Goal: Task Accomplishment & Management: Complete application form

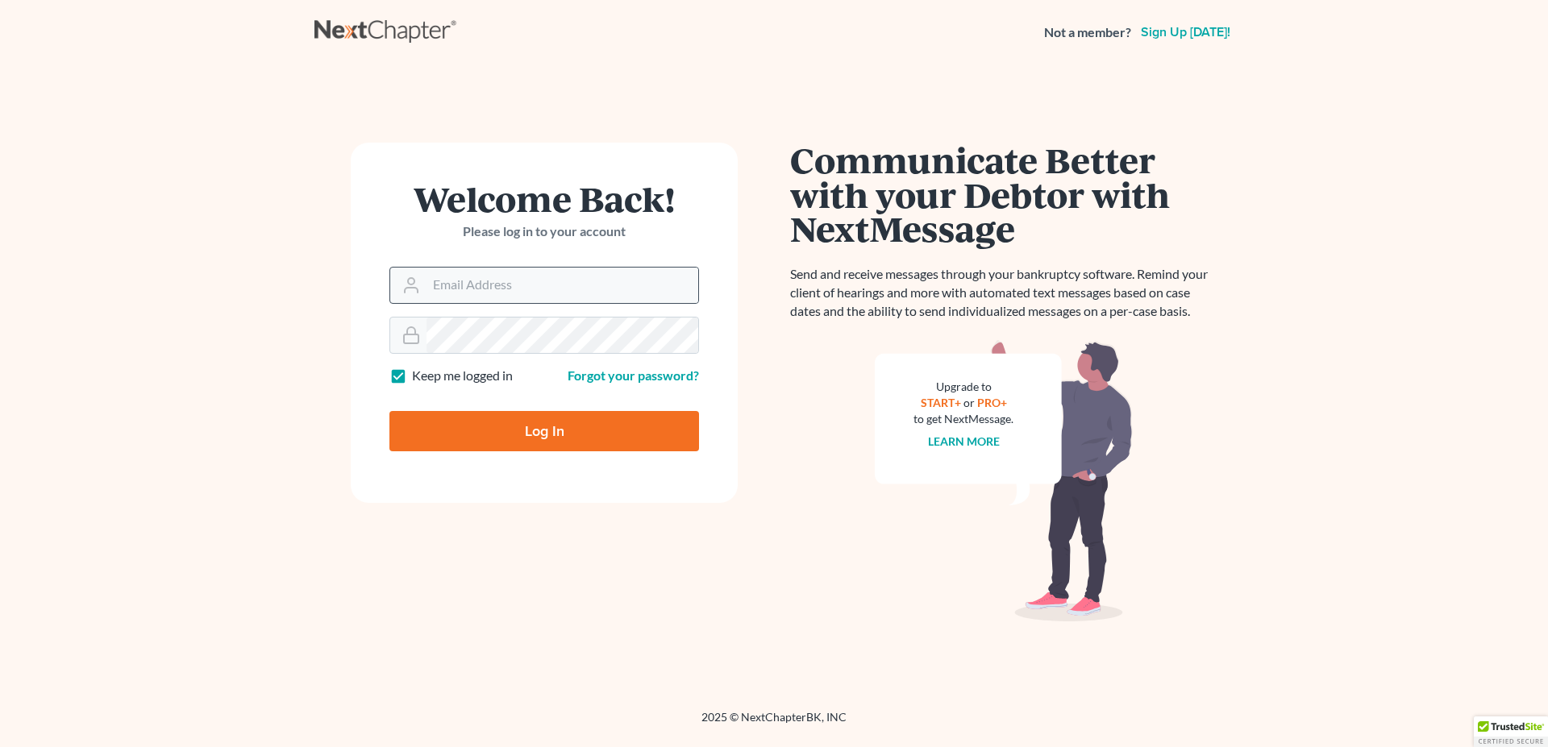
click at [426, 284] on div at bounding box center [408, 285] width 36 height 35
click at [426, 286] on div at bounding box center [408, 285] width 36 height 35
click at [468, 284] on input "Email Address" at bounding box center [563, 285] width 272 height 35
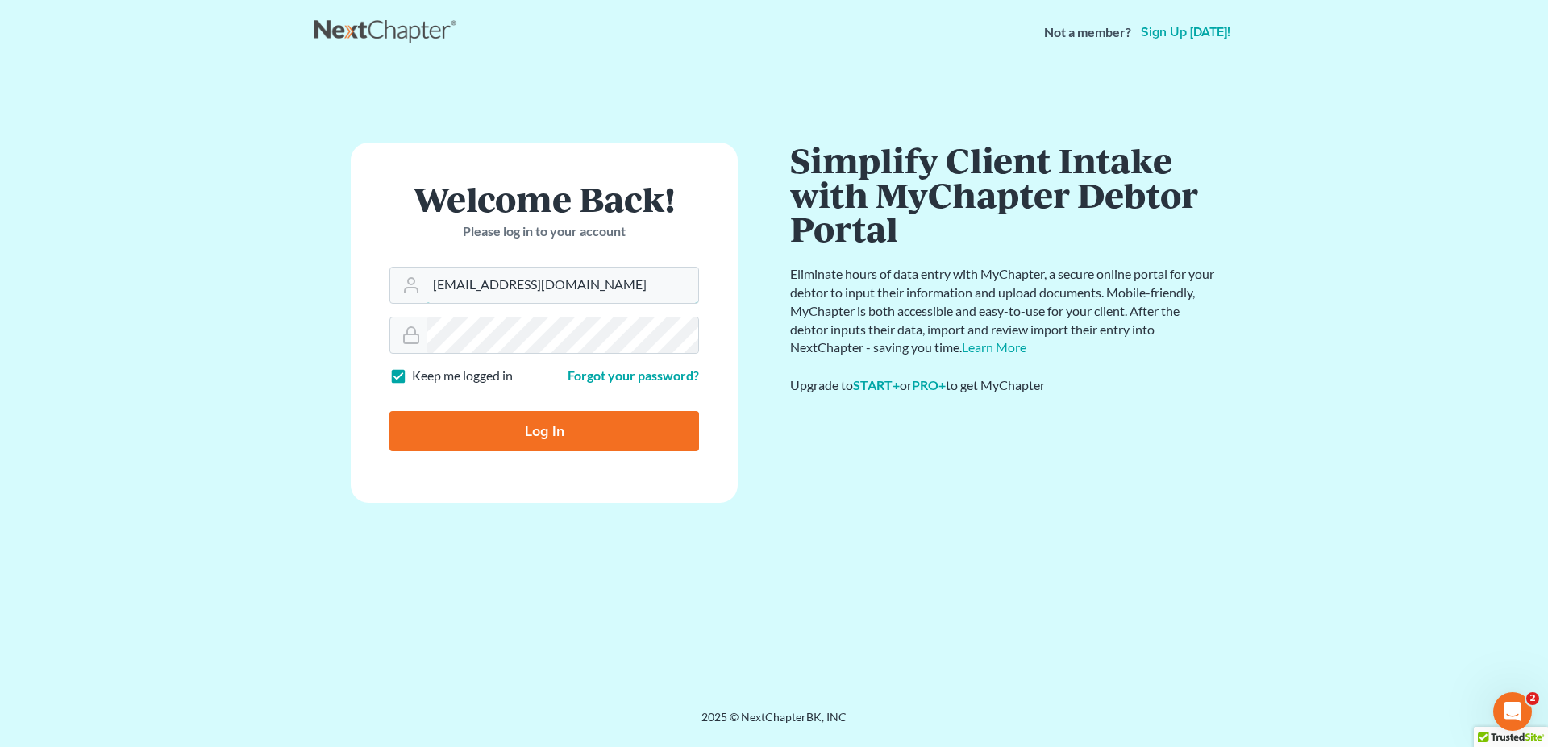
type input "[EMAIL_ADDRESS][DOMAIN_NAME]"
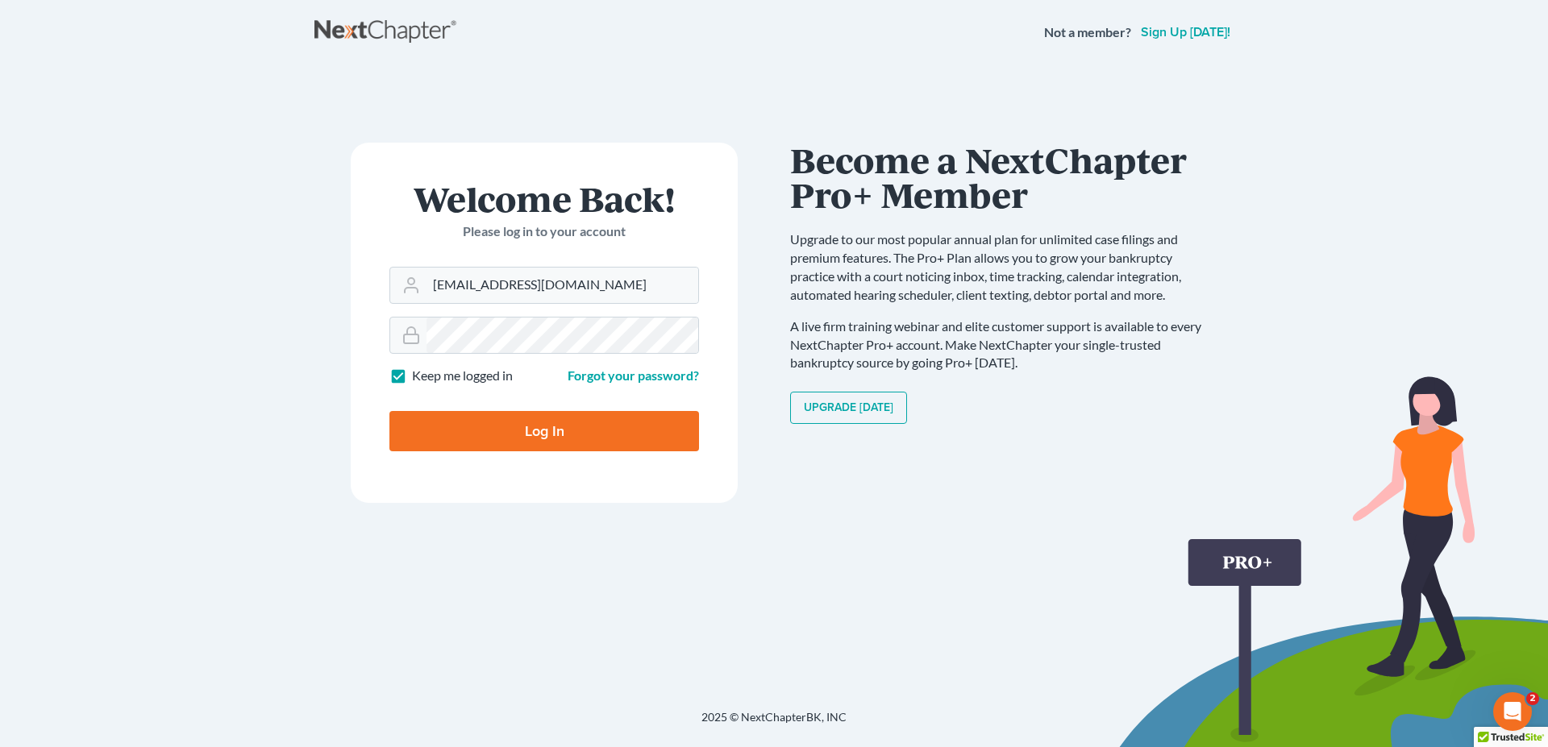
click at [511, 423] on input "Log In" at bounding box center [544, 431] width 310 height 40
type input "Thinking..."
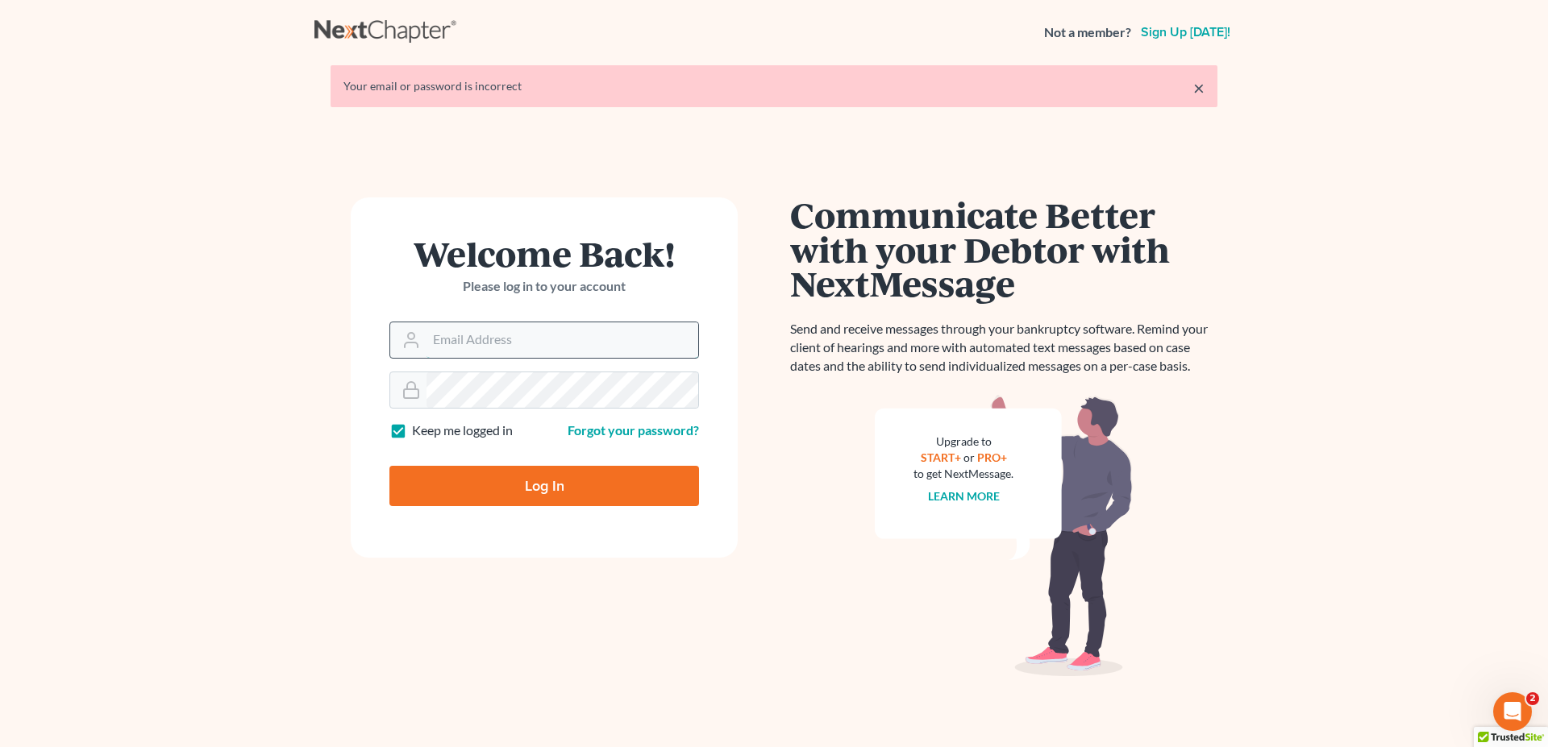
click at [436, 337] on input "Email Address" at bounding box center [563, 339] width 272 height 35
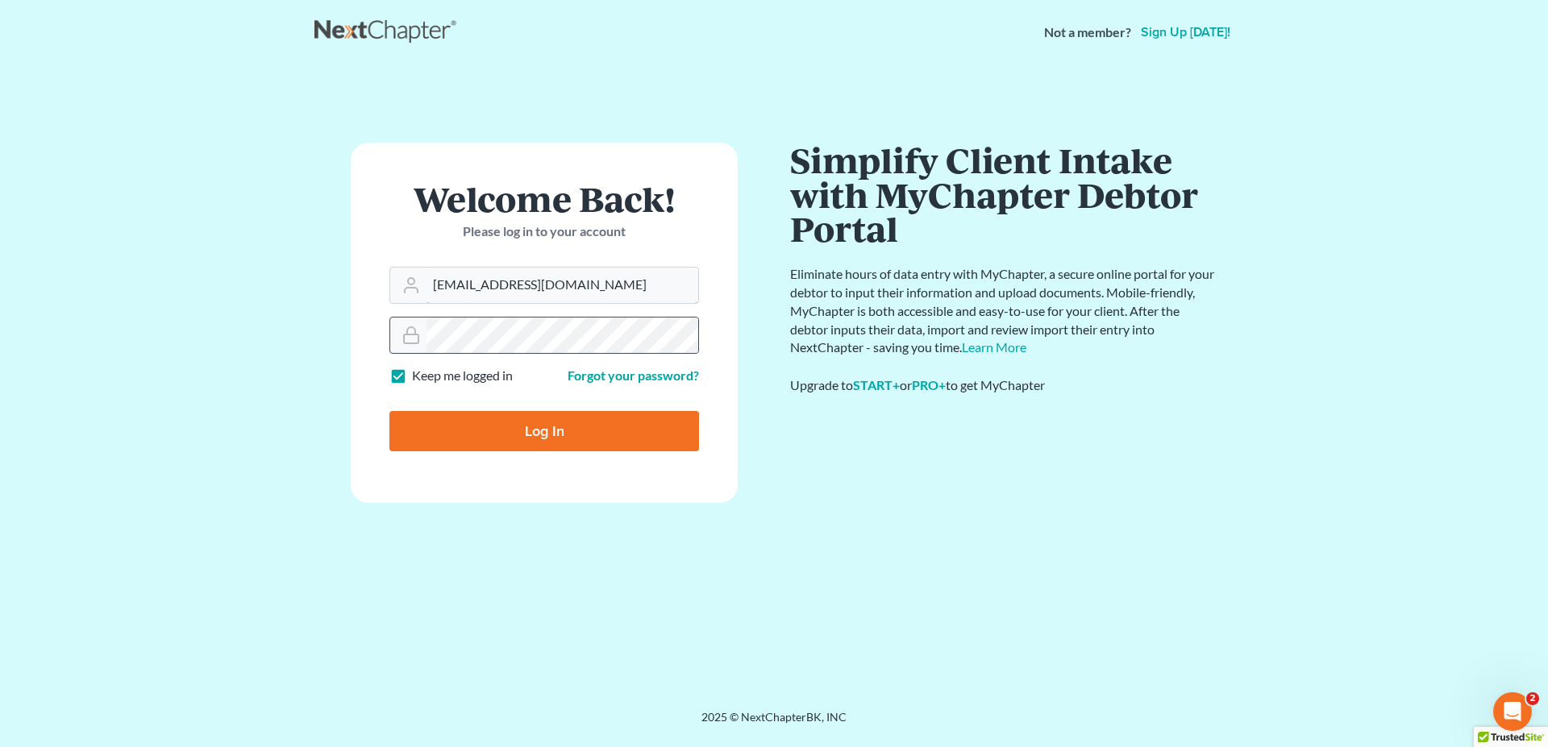
type input "[EMAIL_ADDRESS][DOMAIN_NAME]"
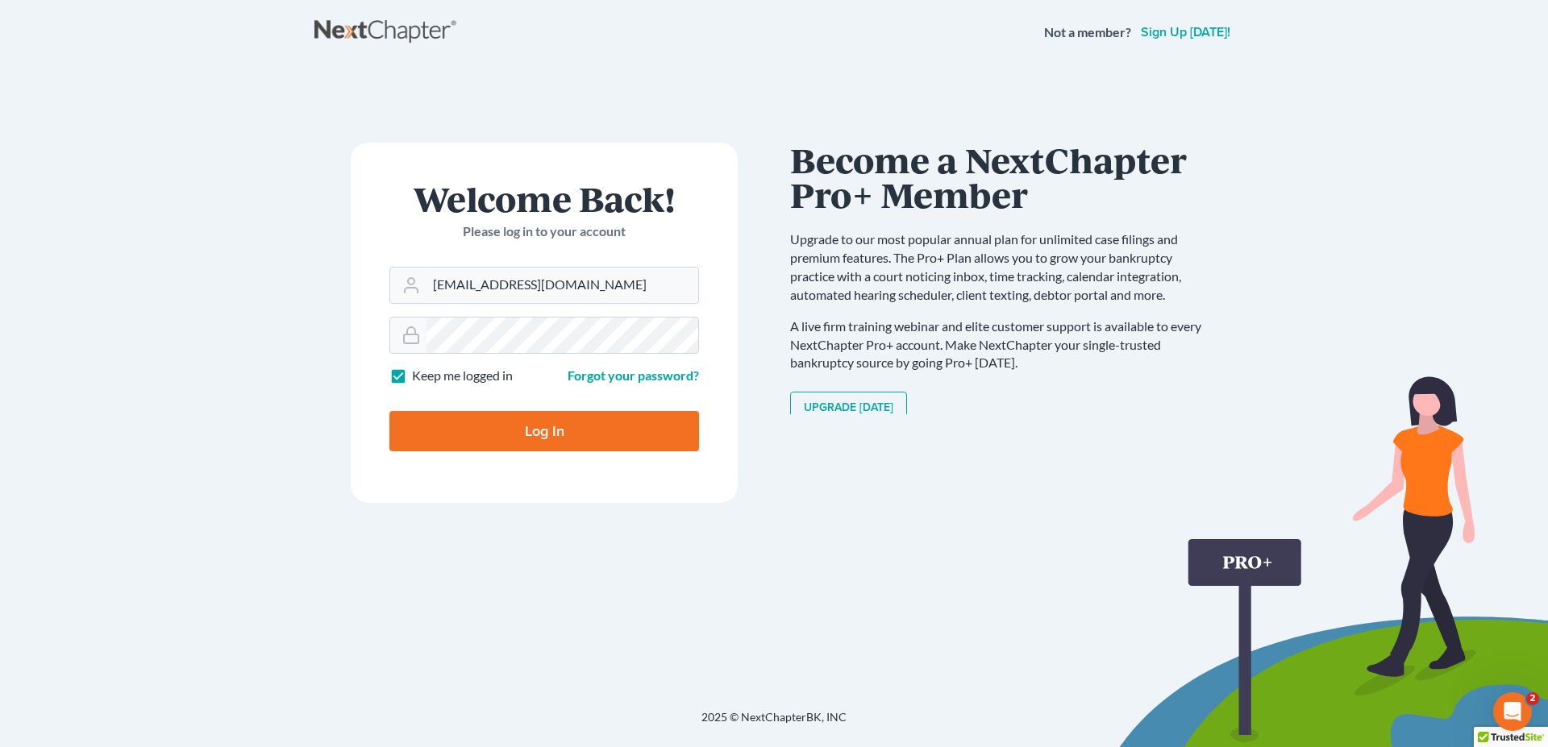
click at [576, 429] on input "Log In" at bounding box center [544, 431] width 310 height 40
type input "Thinking..."
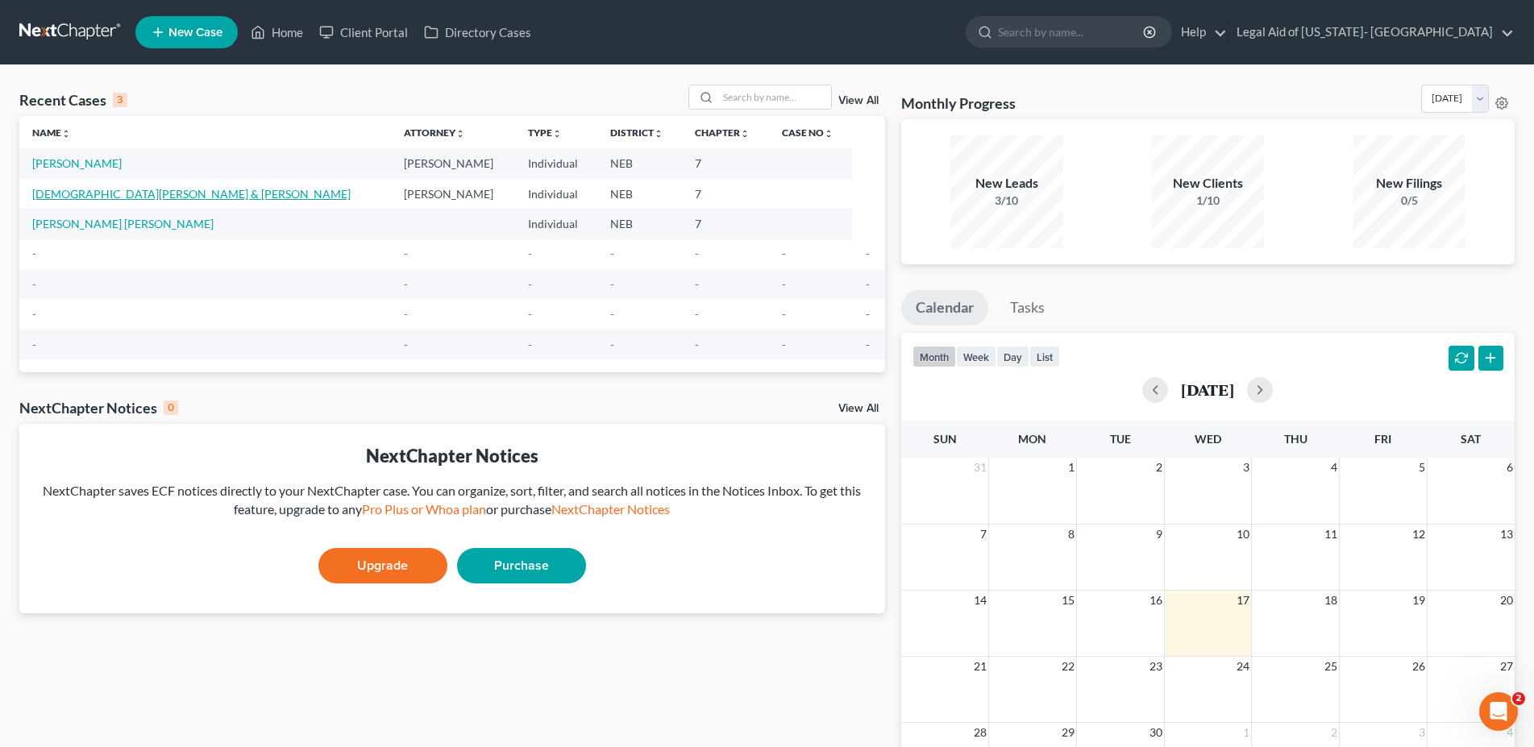
click at [129, 195] on link "[DEMOGRAPHIC_DATA][PERSON_NAME] & [PERSON_NAME]" at bounding box center [191, 194] width 318 height 14
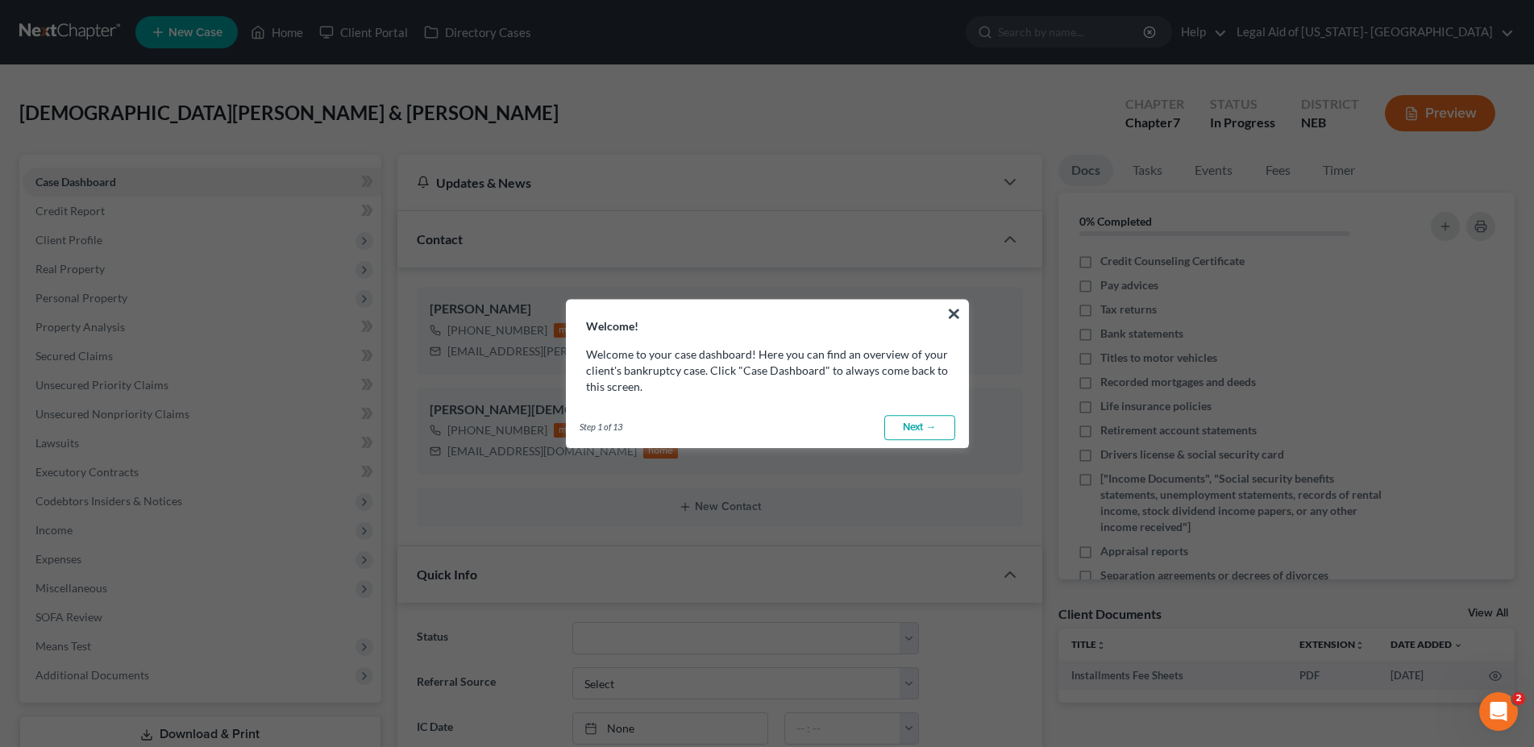
click at [859, 429] on div "Step 1 of 13 ← Previous Next → Done" at bounding box center [768, 428] width 402 height 40
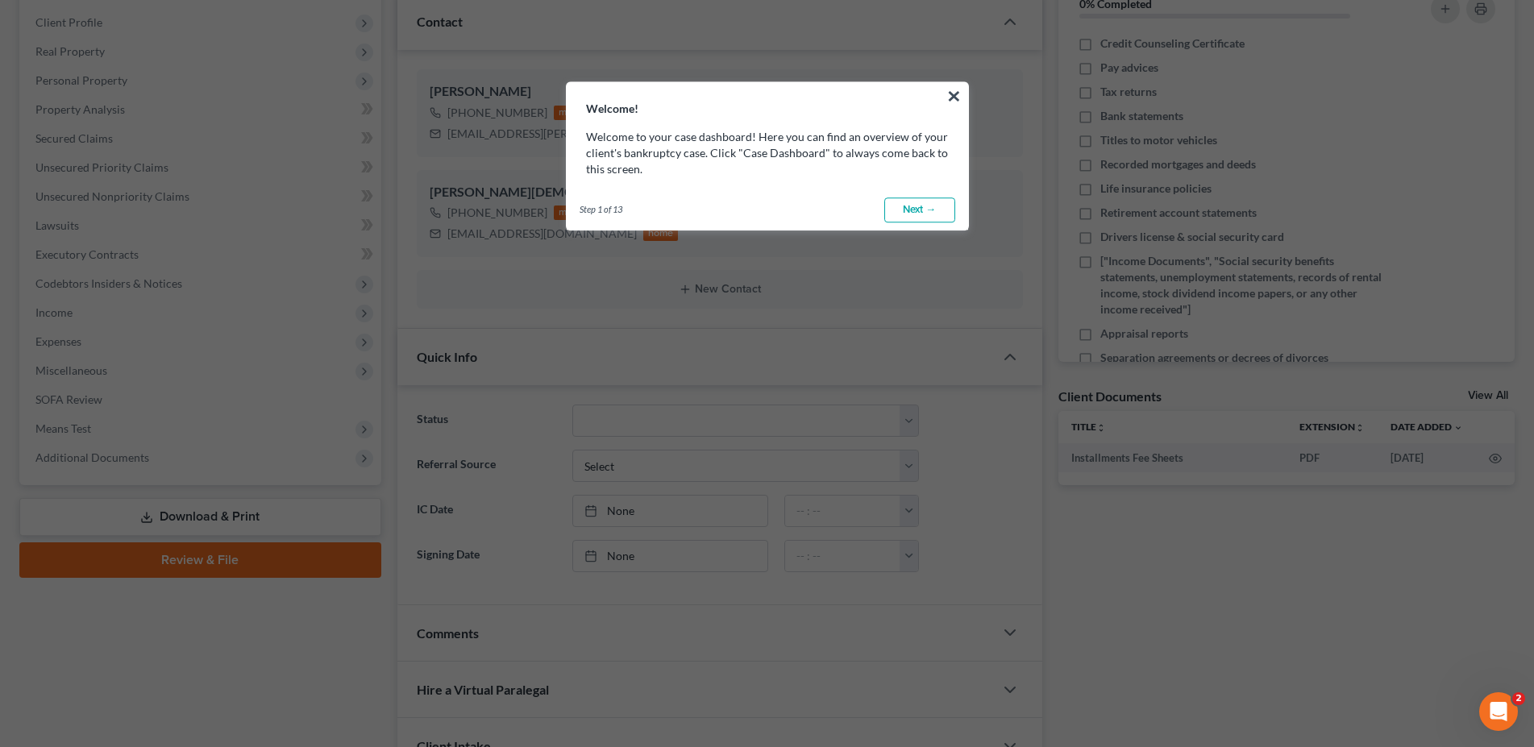
click at [913, 204] on link "Next →" at bounding box center [919, 211] width 71 height 26
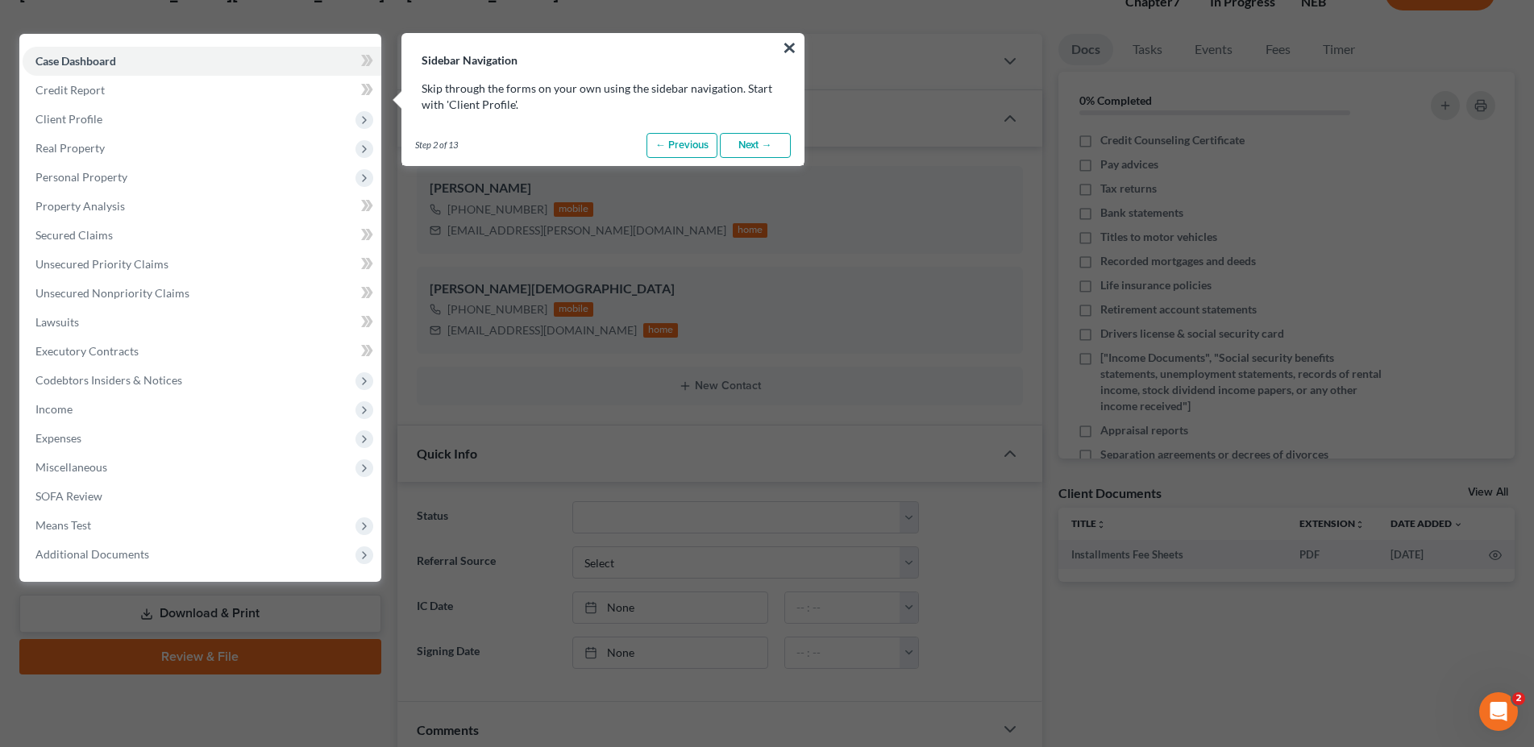
scroll to position [73, 0]
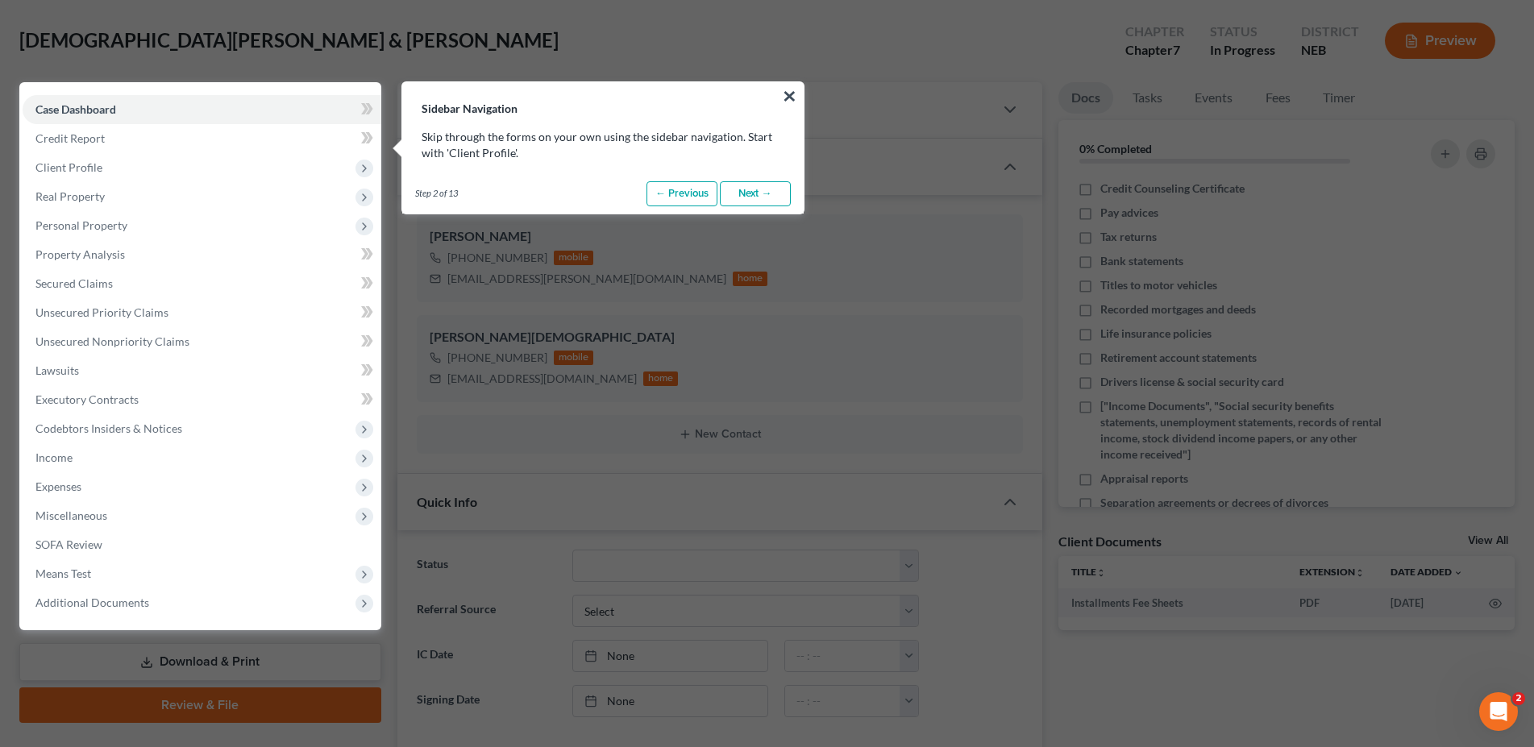
click at [751, 193] on link "Next →" at bounding box center [755, 194] width 71 height 26
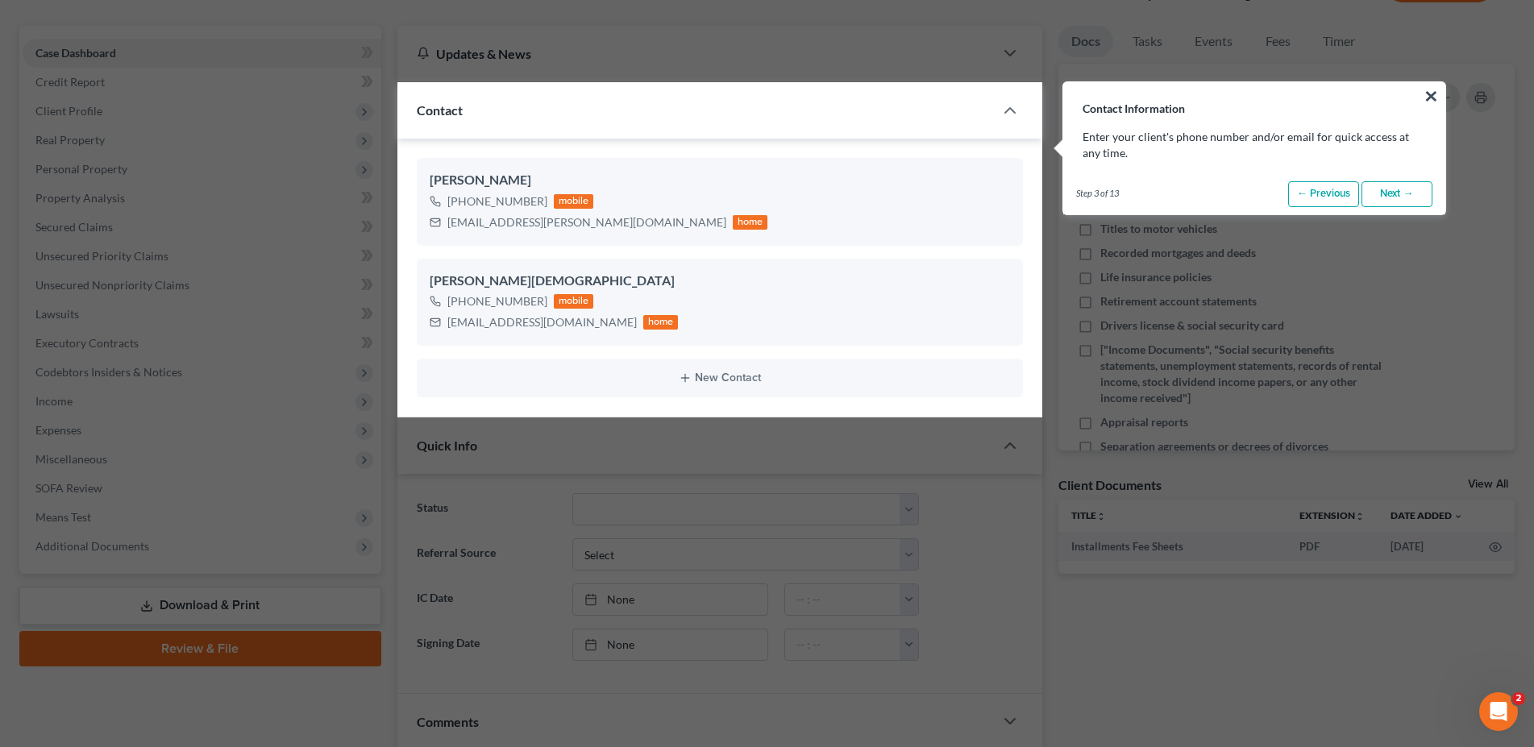
scroll to position [130, 0]
click at [1392, 197] on link "Next →" at bounding box center [1397, 194] width 71 height 26
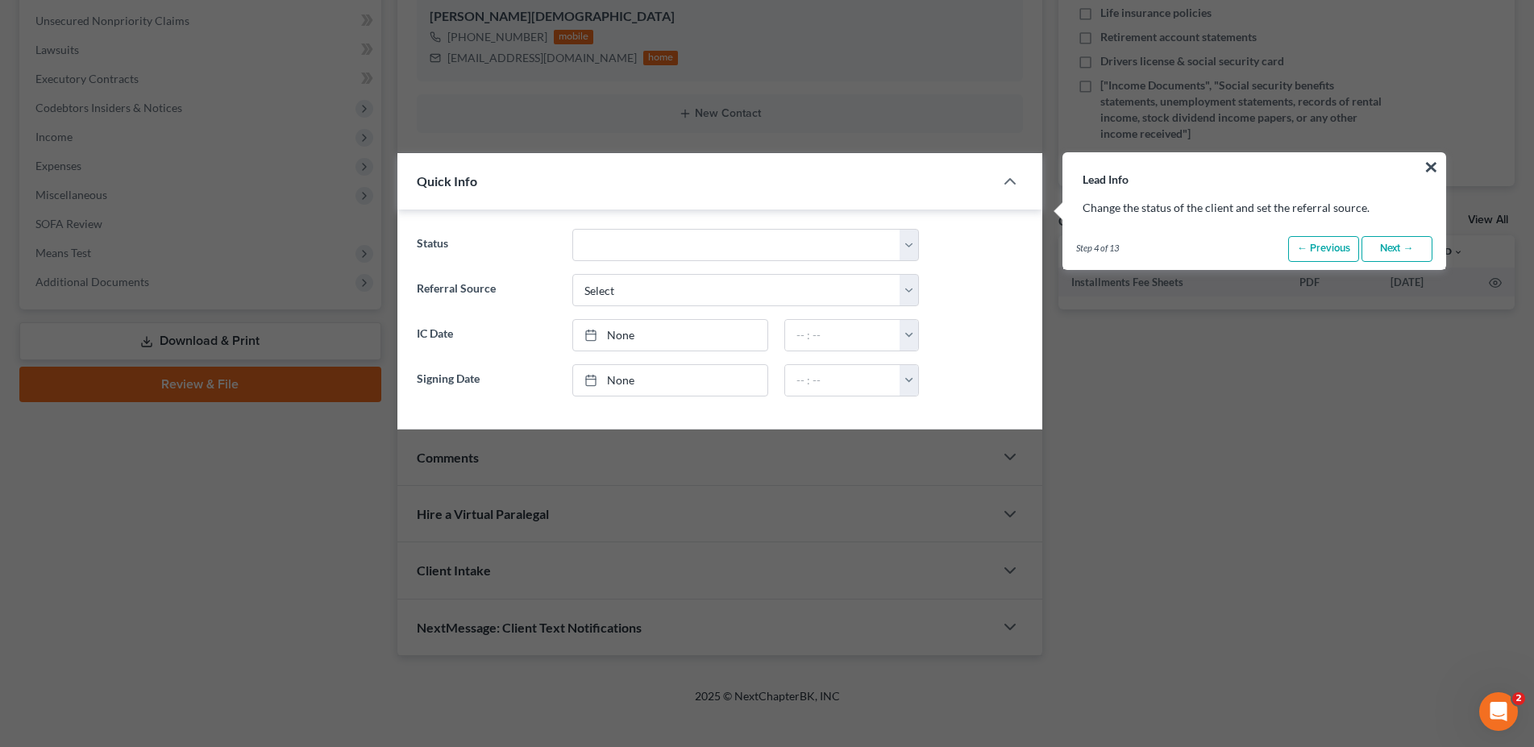
scroll to position [465, 0]
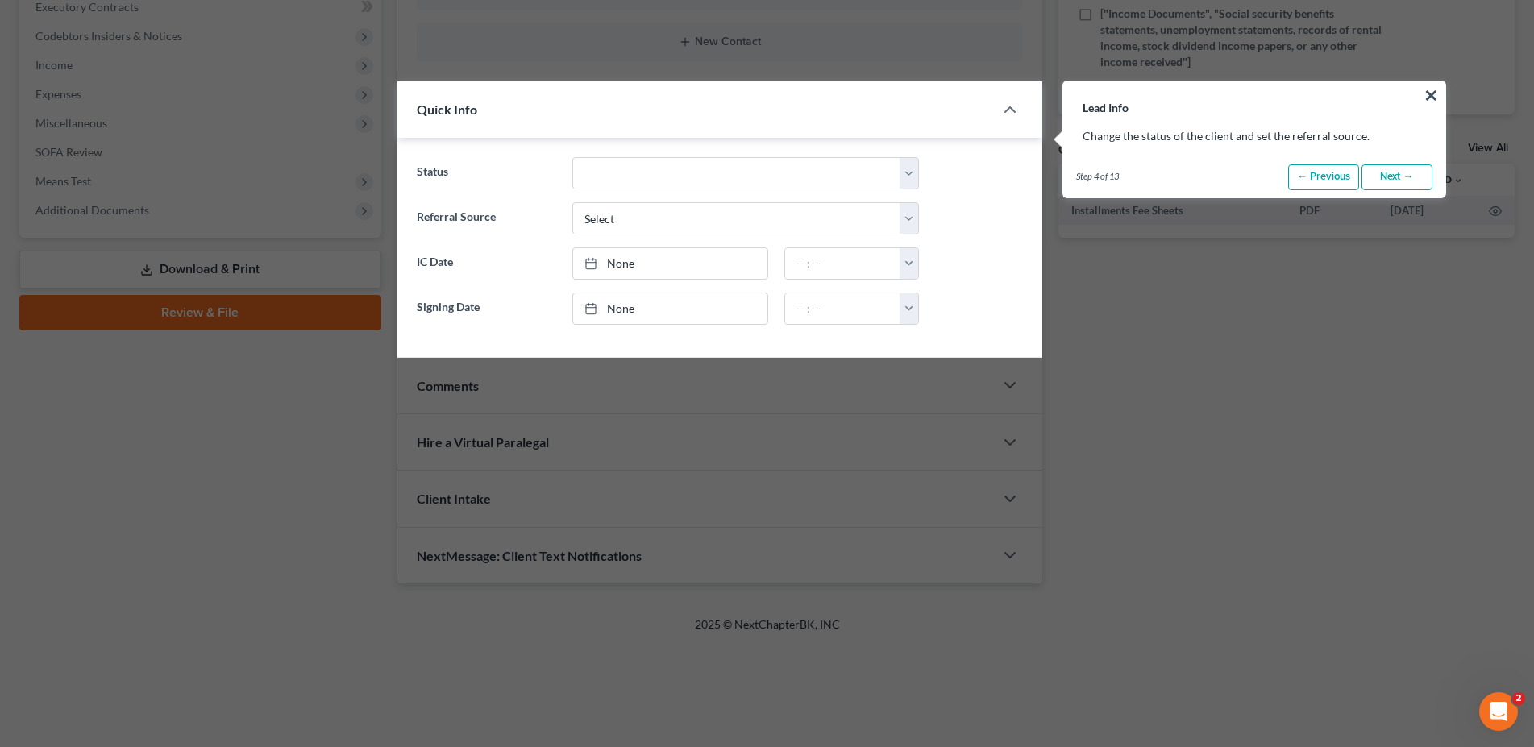
click at [1386, 178] on link "Next →" at bounding box center [1397, 177] width 71 height 26
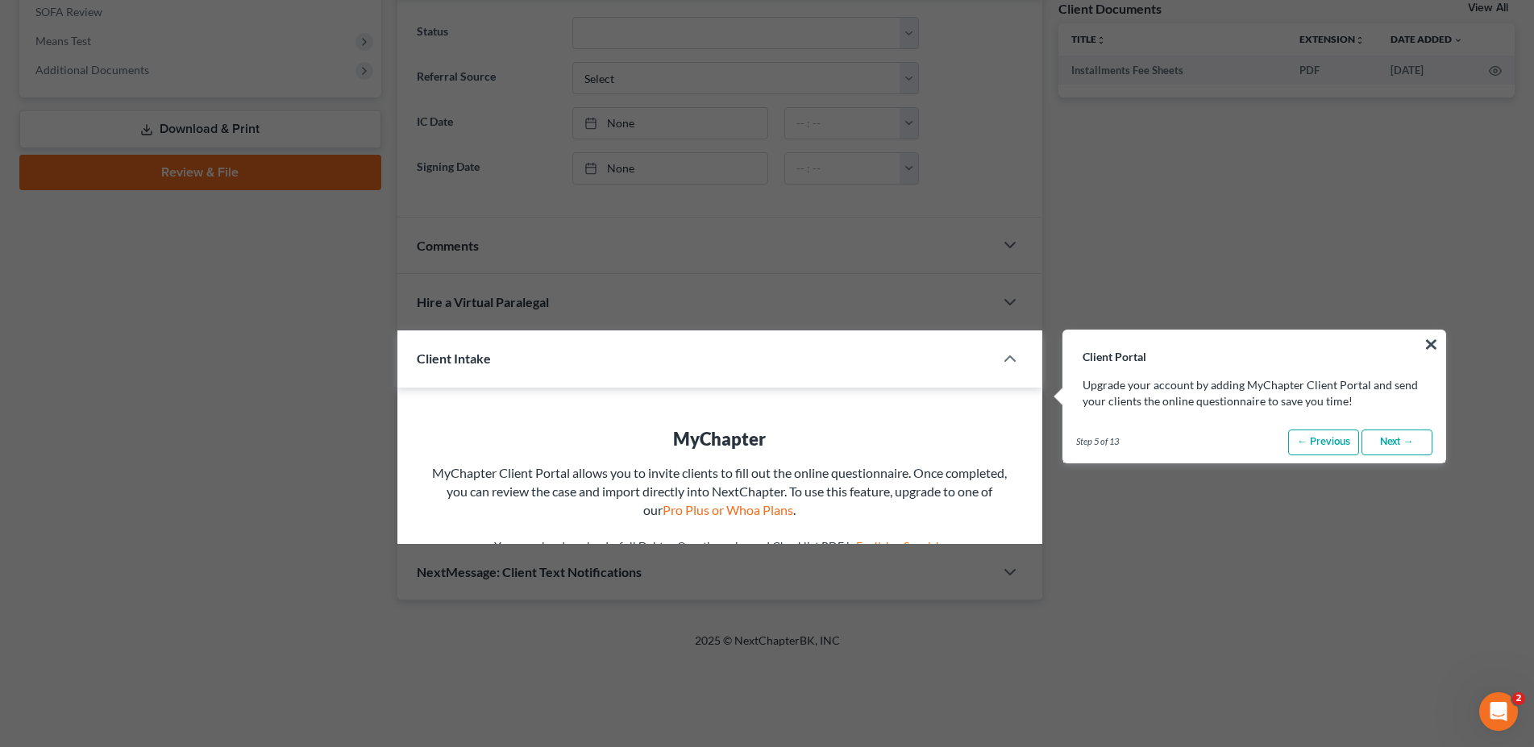
scroll to position [855, 0]
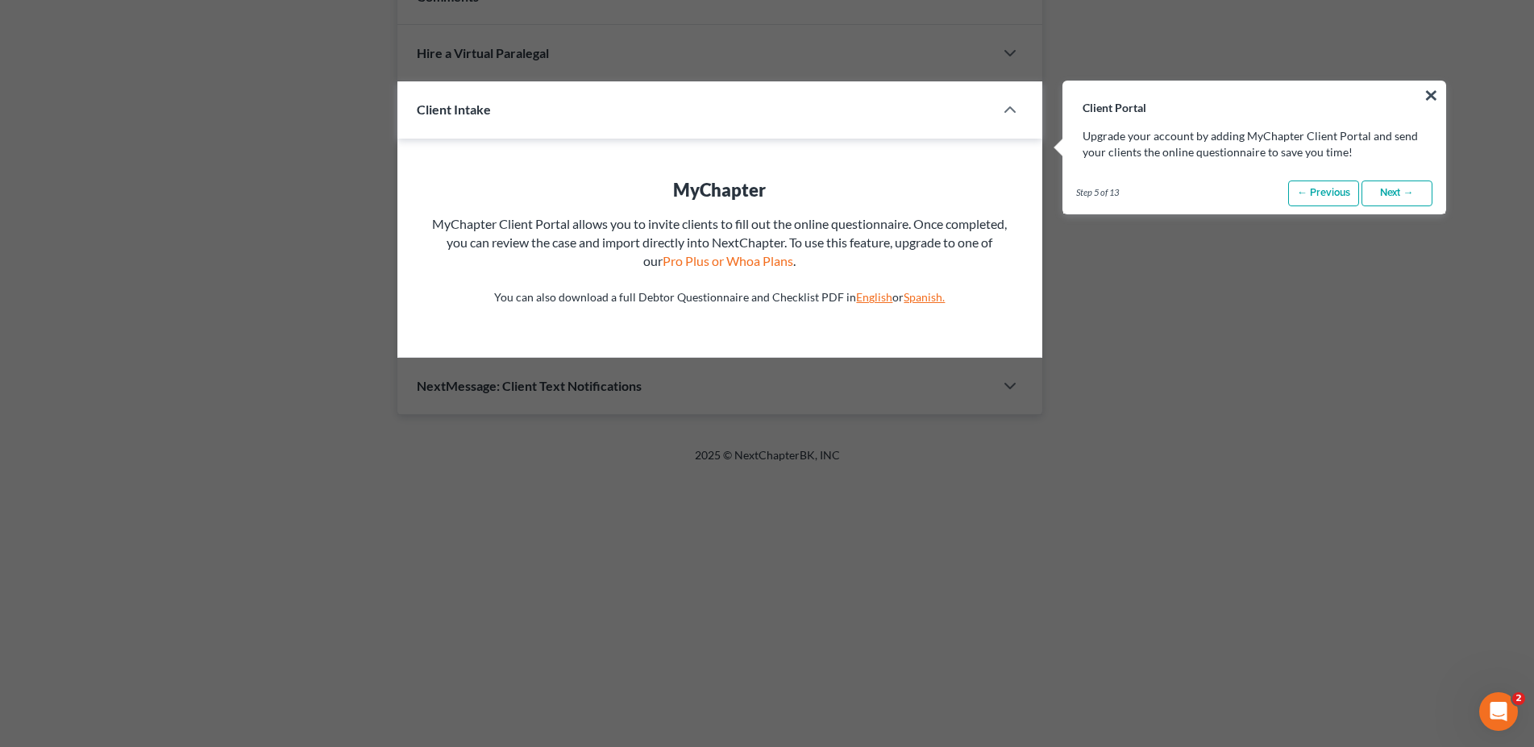
click at [1379, 190] on link "Next →" at bounding box center [1397, 194] width 71 height 26
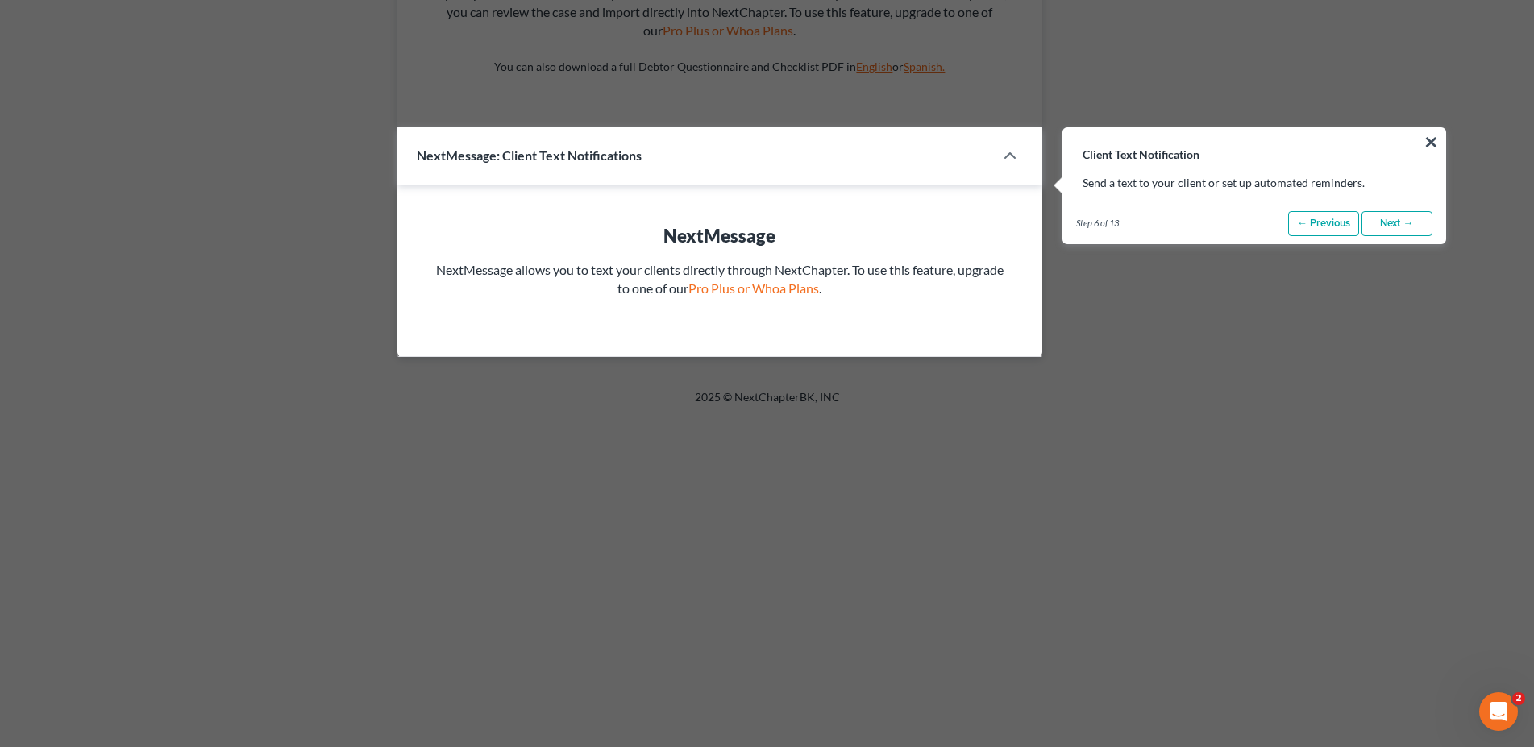
scroll to position [1131, 0]
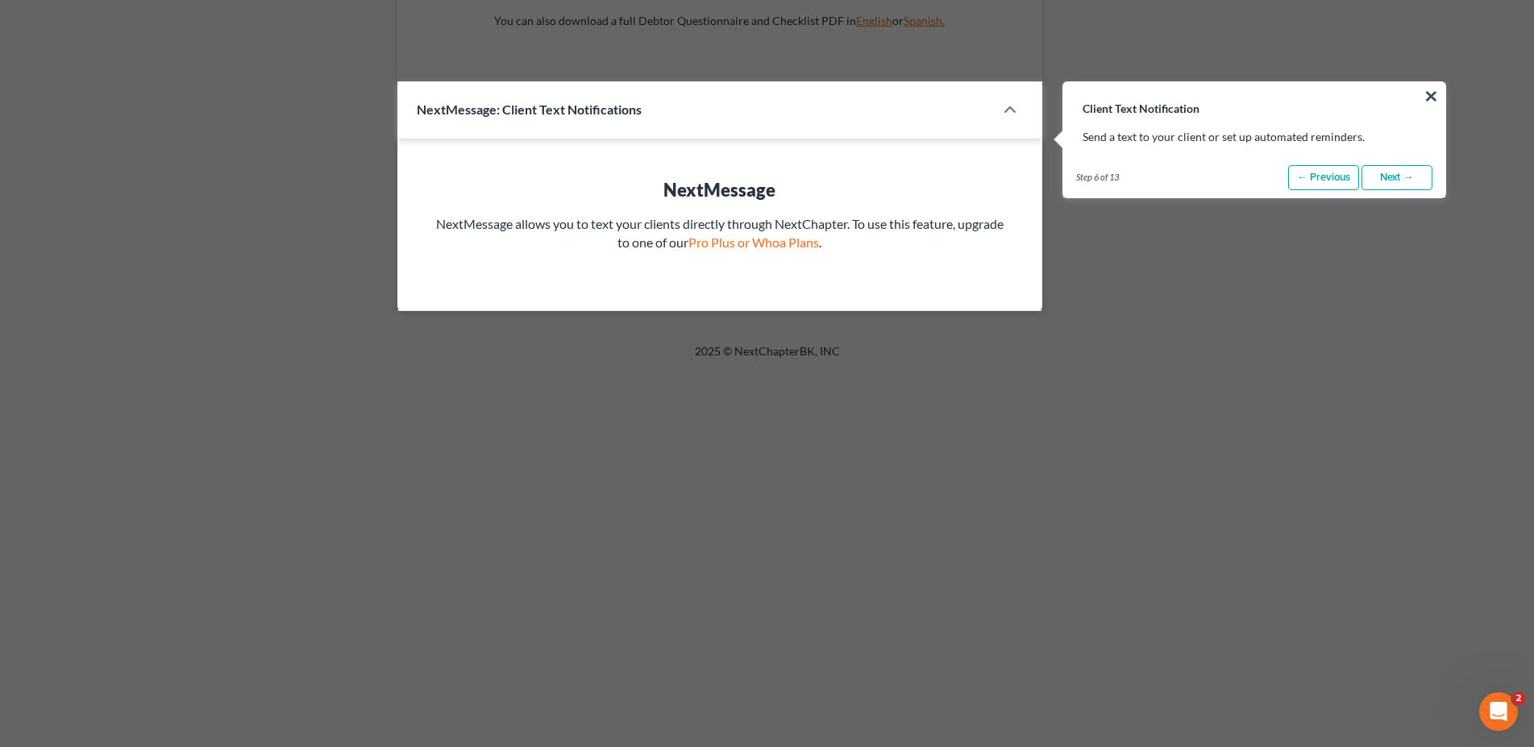
click at [1403, 181] on link "Next →" at bounding box center [1397, 178] width 71 height 26
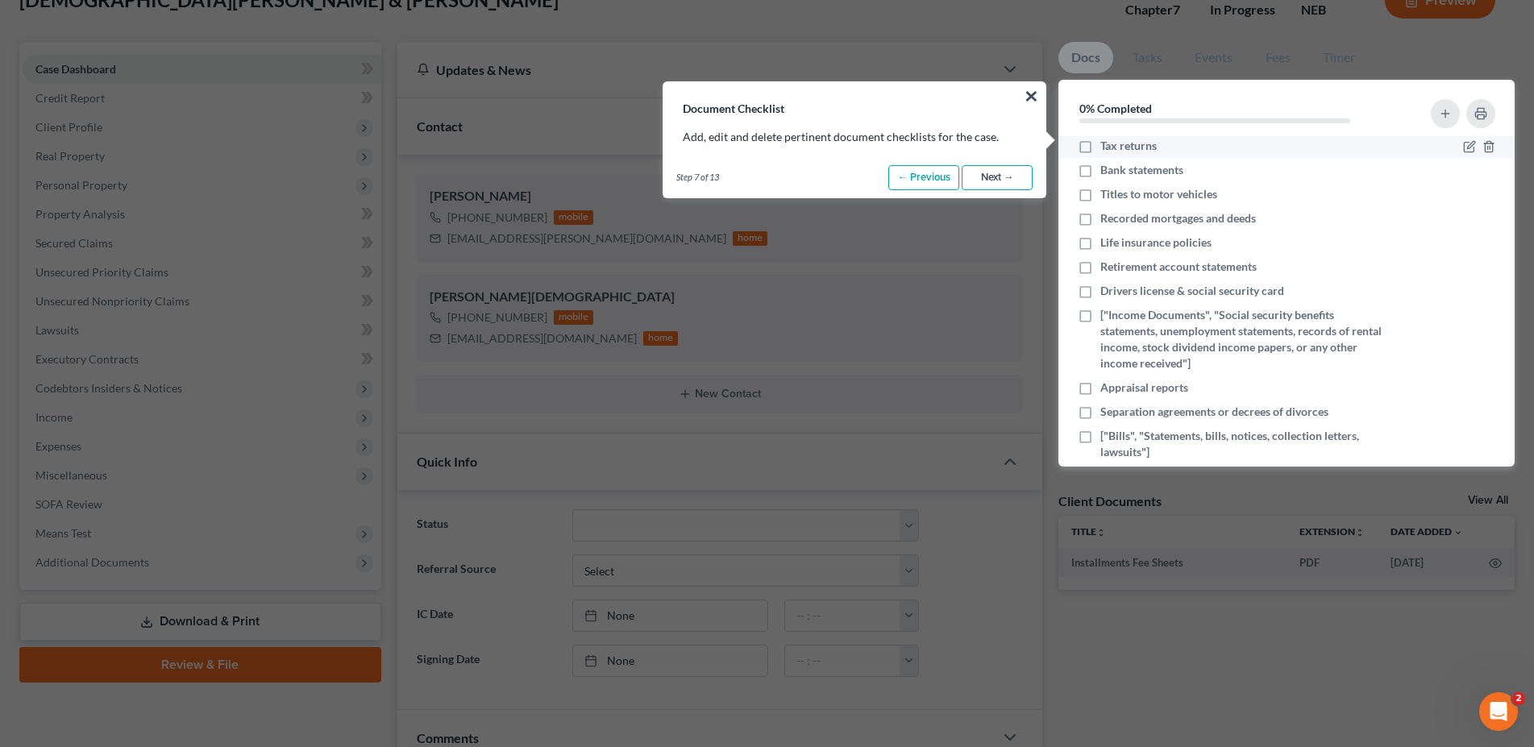
scroll to position [74, 0]
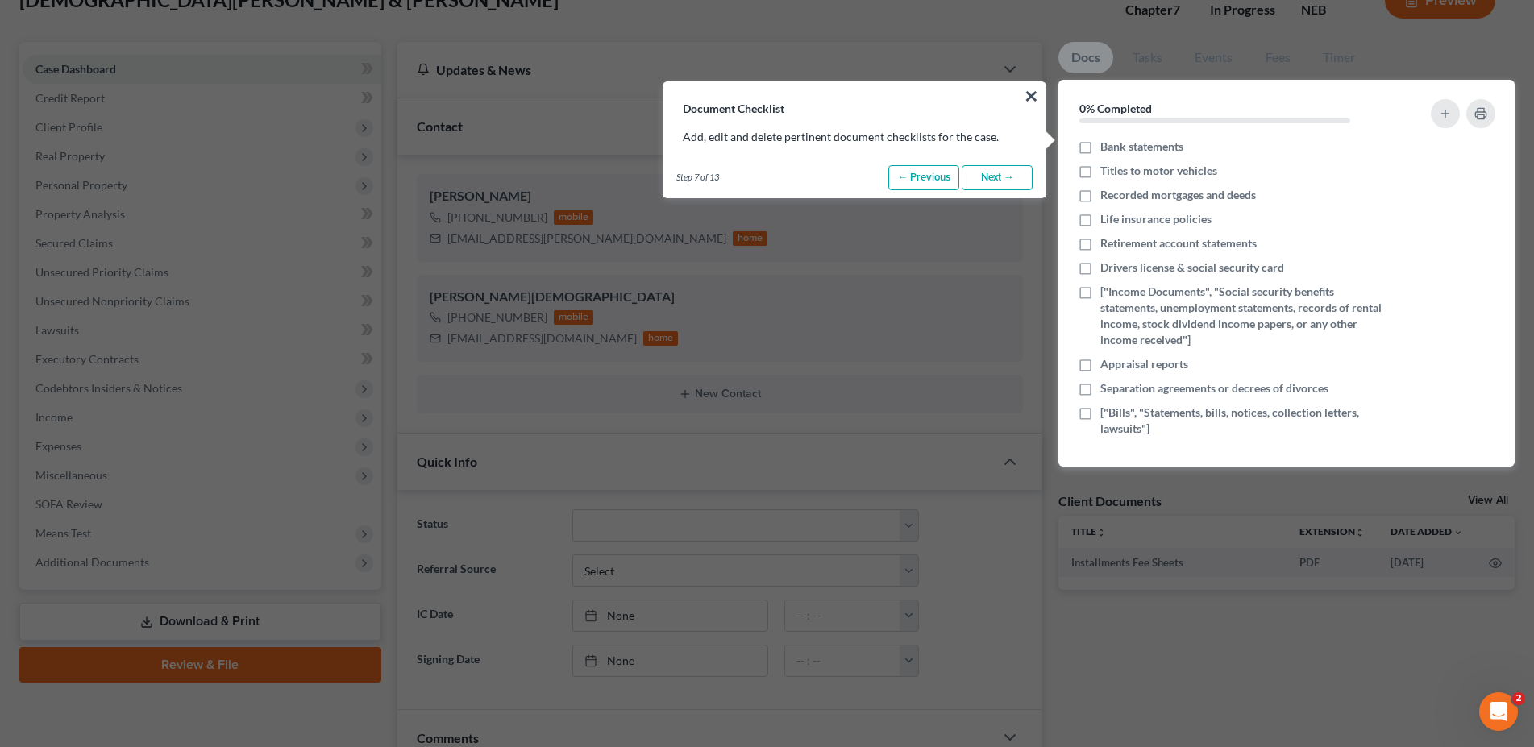
click at [994, 174] on link "Next →" at bounding box center [997, 178] width 71 height 26
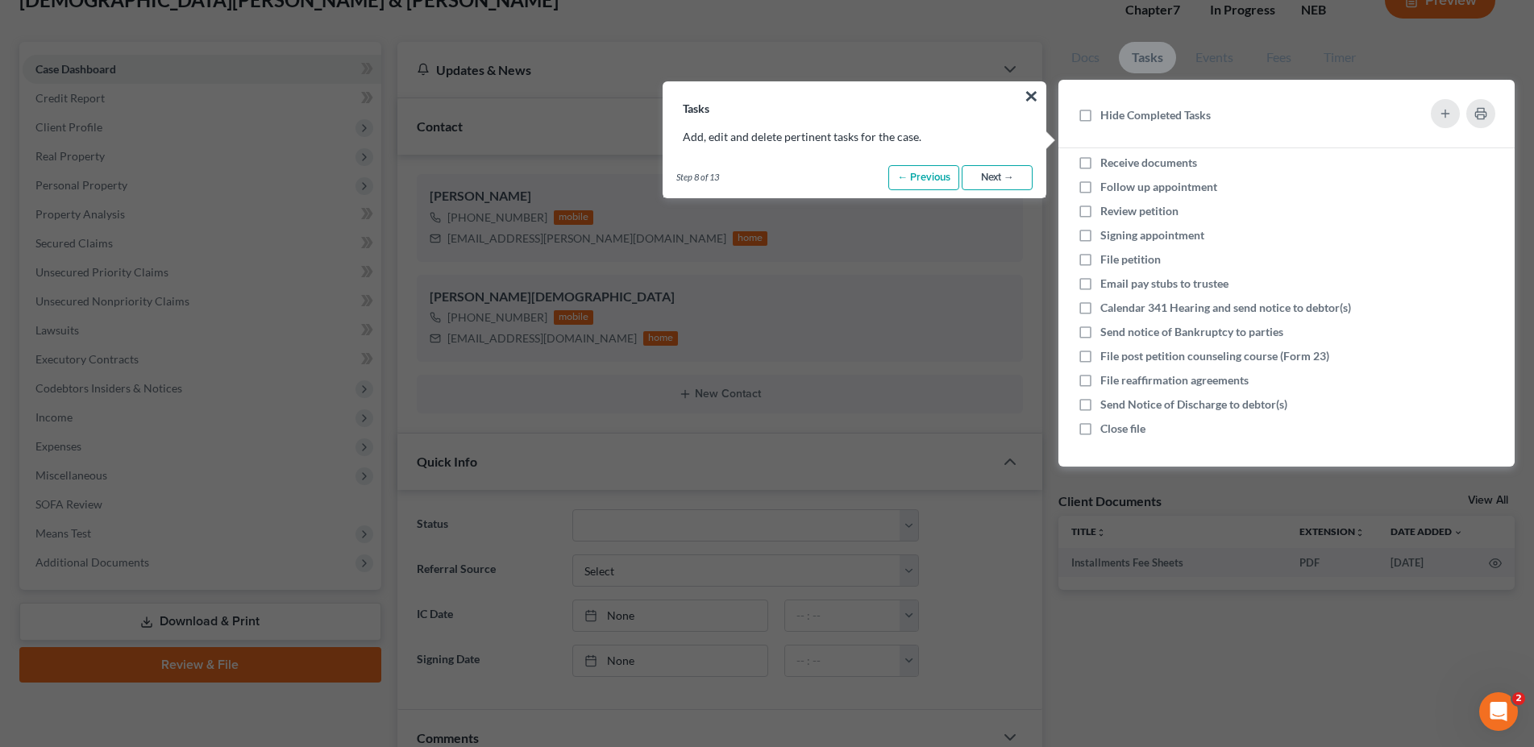
scroll to position [0, 0]
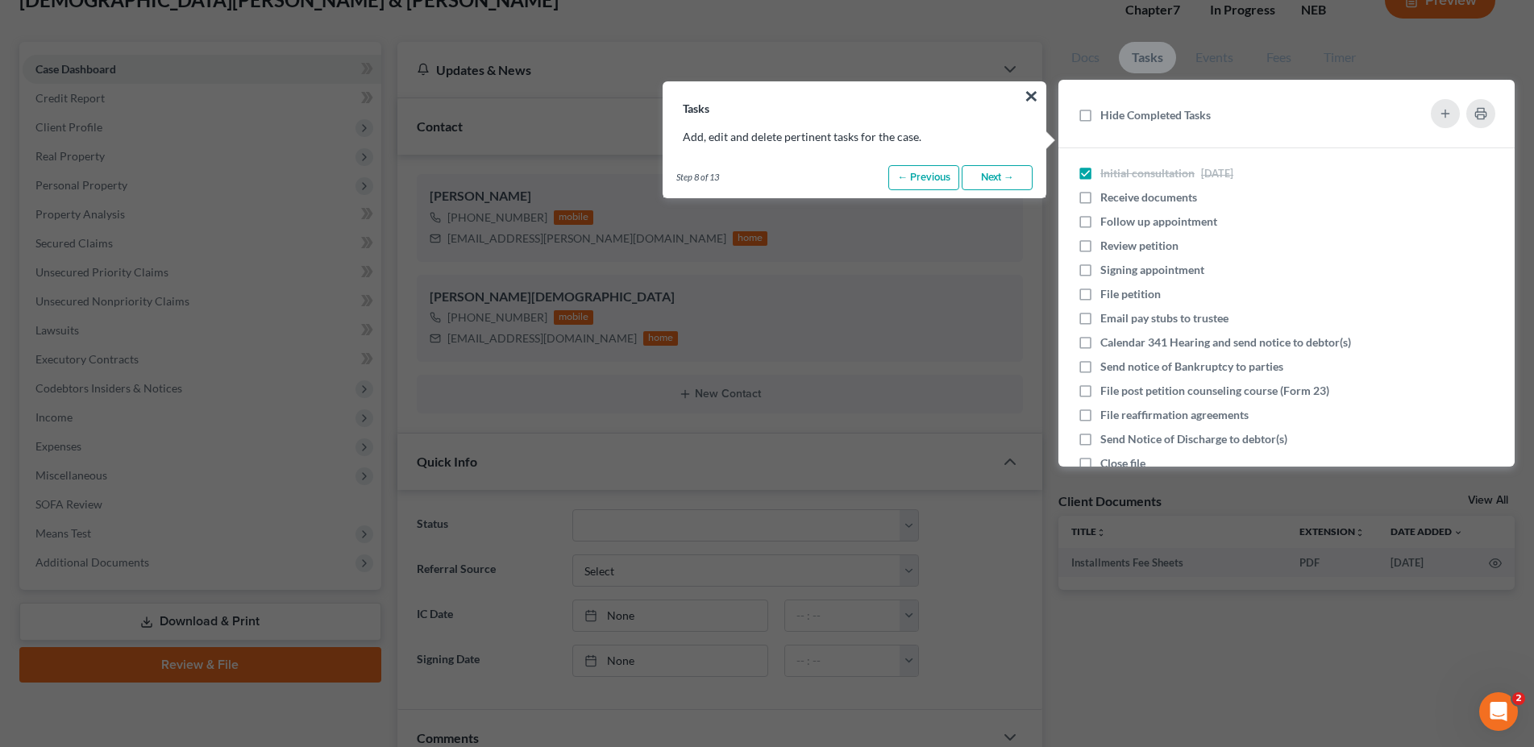
click at [991, 174] on link "Next →" at bounding box center [997, 178] width 71 height 26
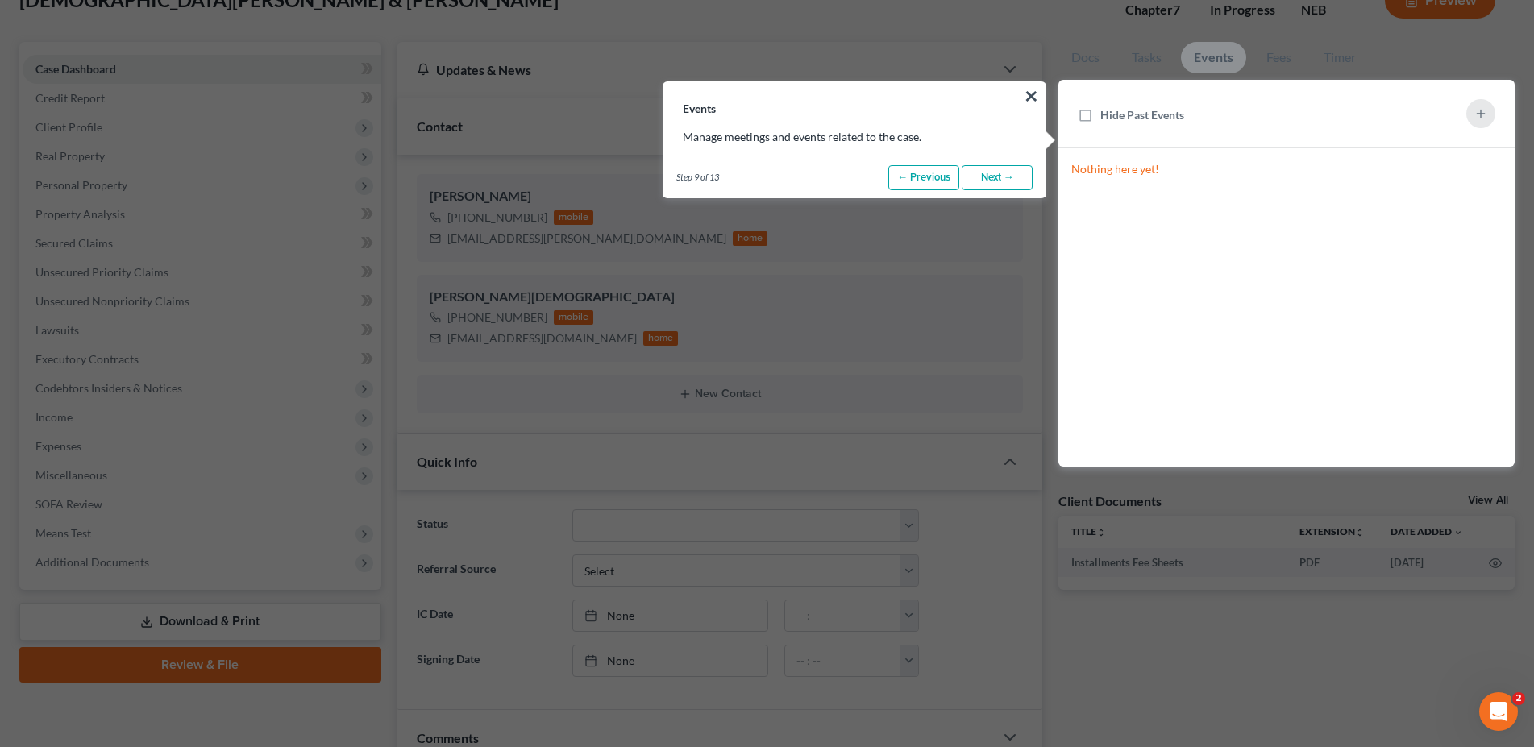
click at [991, 174] on link "Next →" at bounding box center [997, 178] width 71 height 26
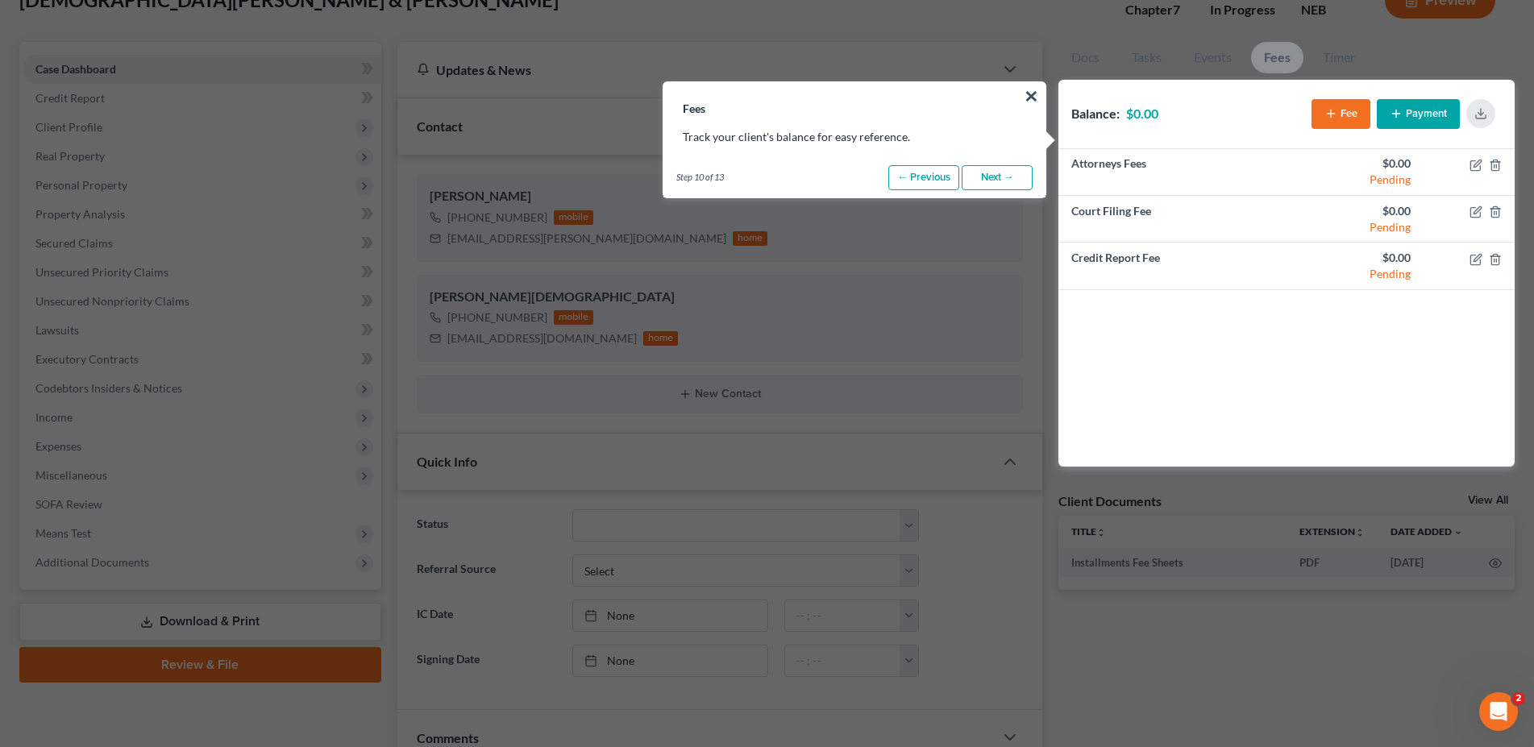
click at [991, 174] on link "Next →" at bounding box center [997, 178] width 71 height 26
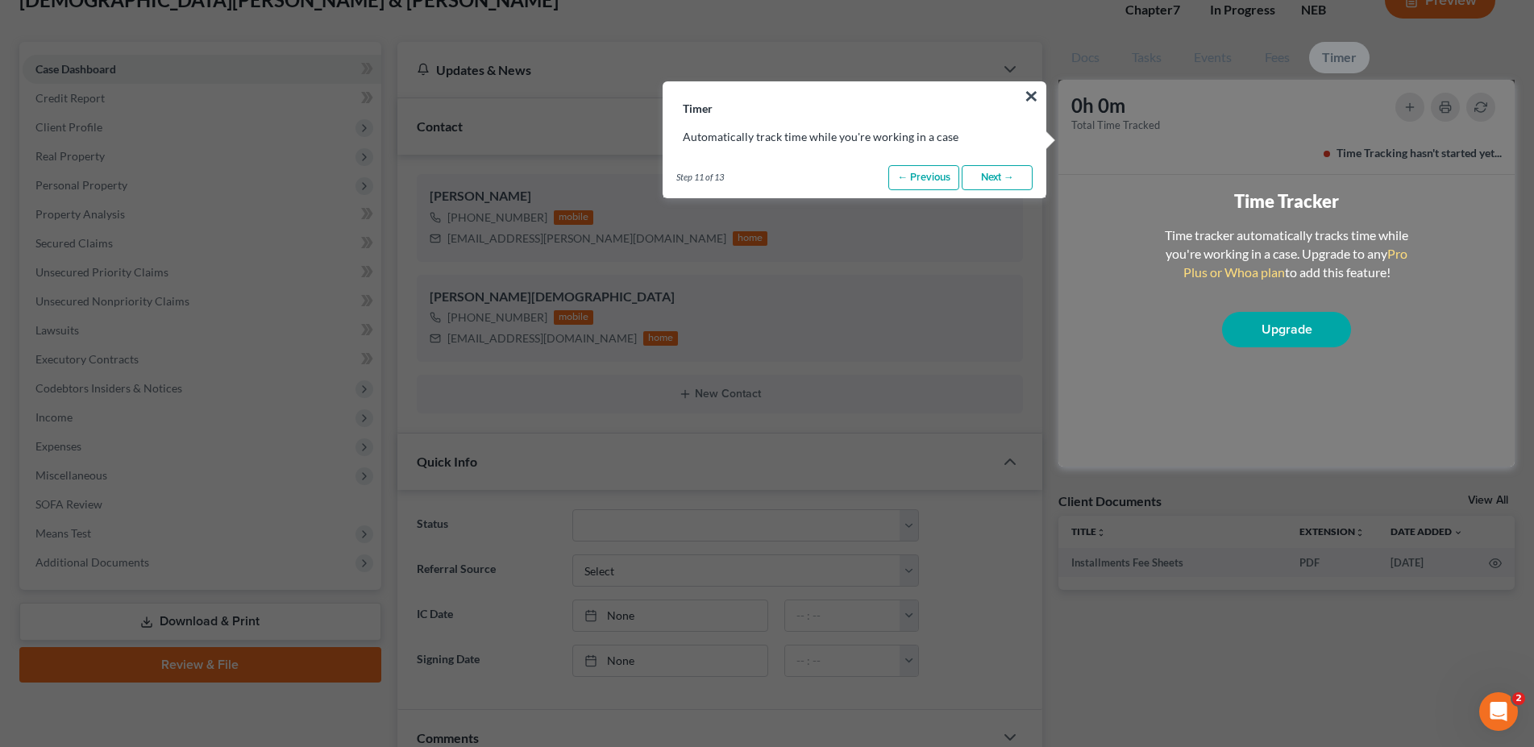
click at [991, 174] on link "Next →" at bounding box center [997, 178] width 71 height 26
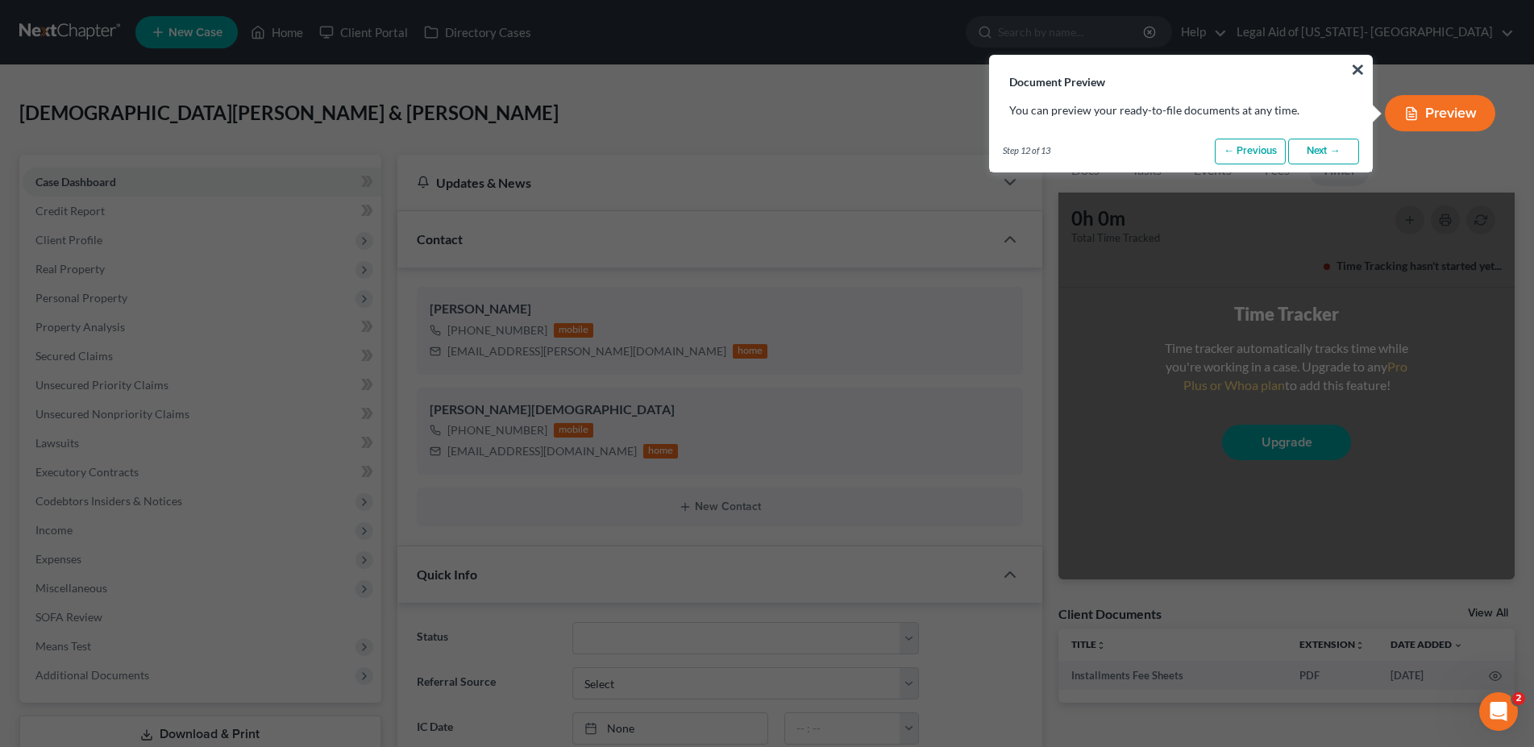
click at [1323, 149] on link "Next →" at bounding box center [1323, 152] width 71 height 26
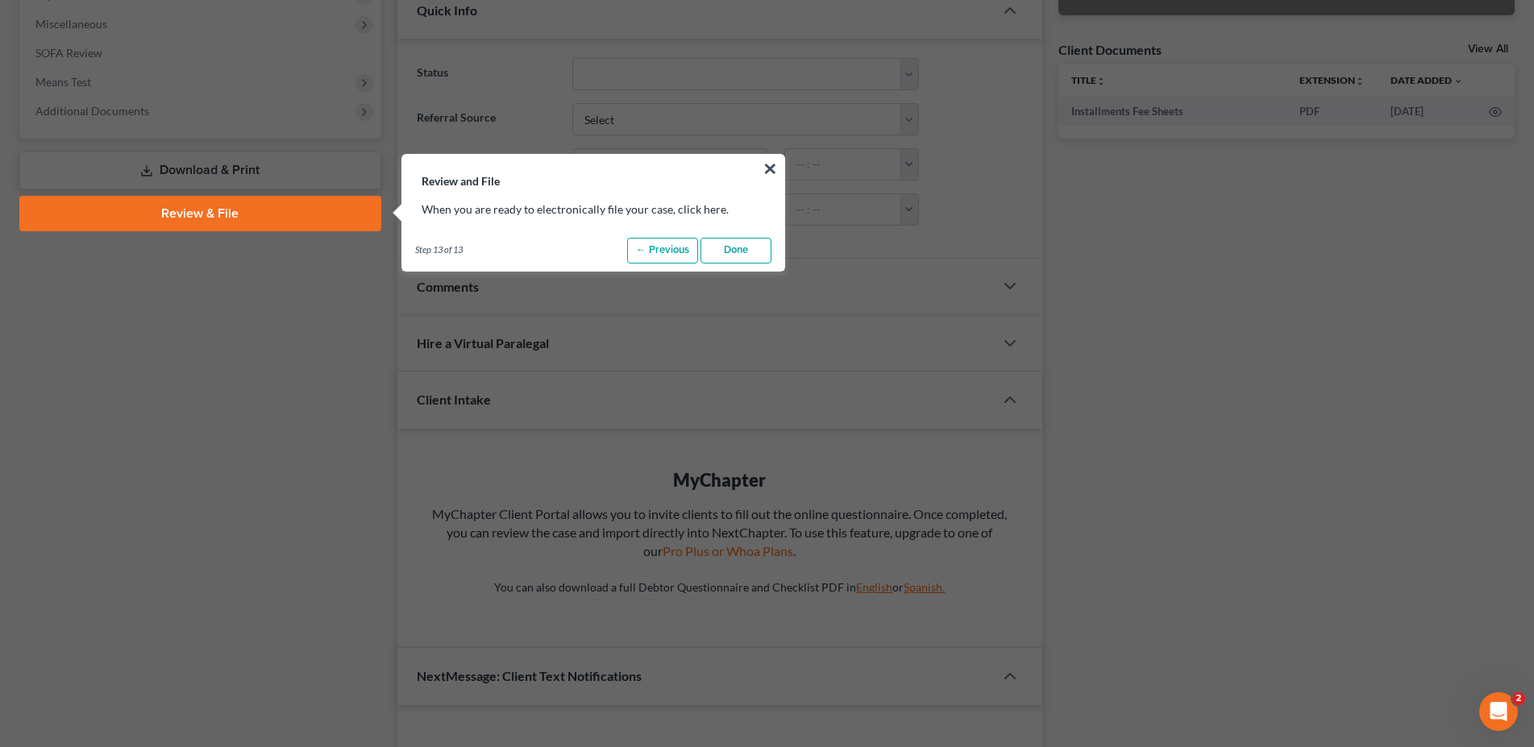
scroll to position [638, 0]
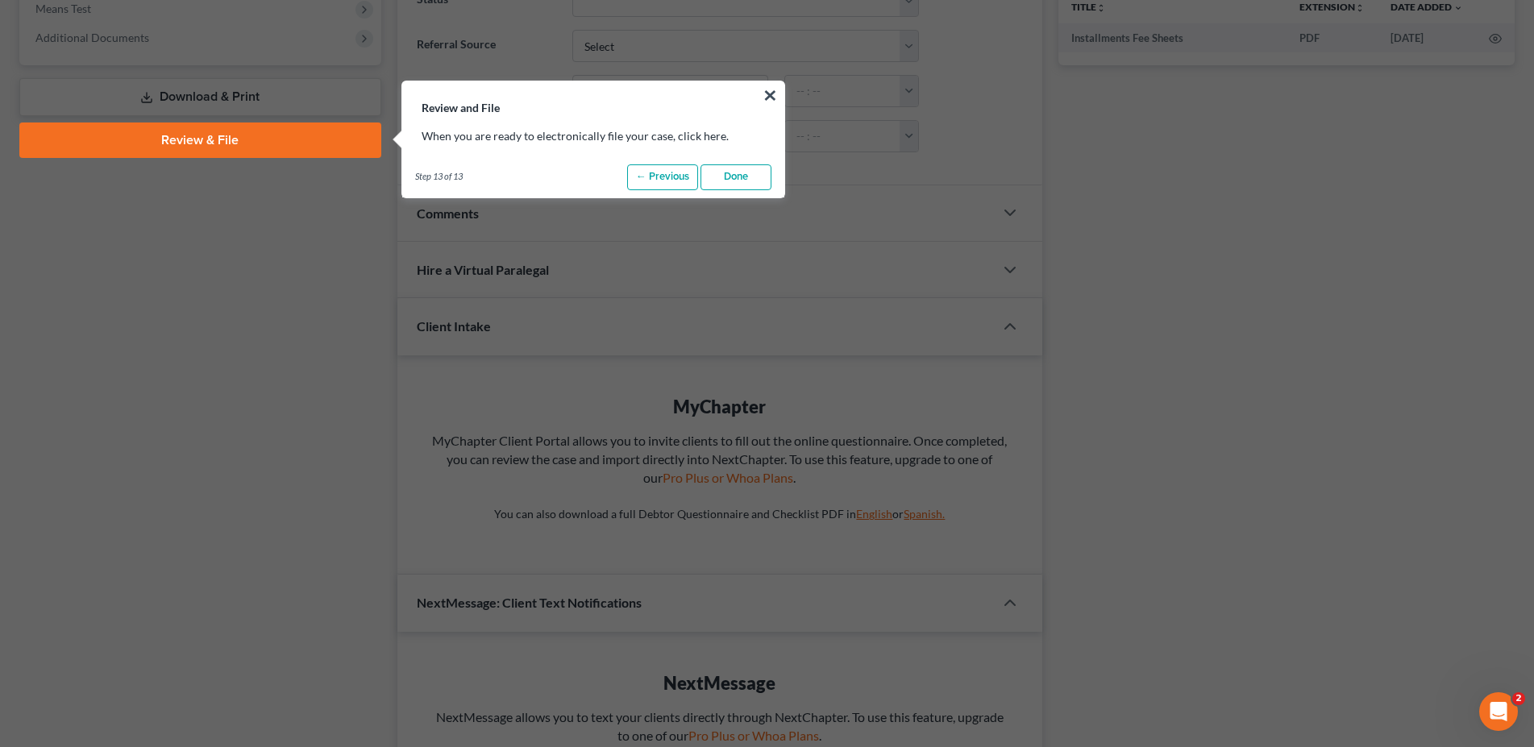
click at [742, 177] on link "Done" at bounding box center [736, 177] width 71 height 26
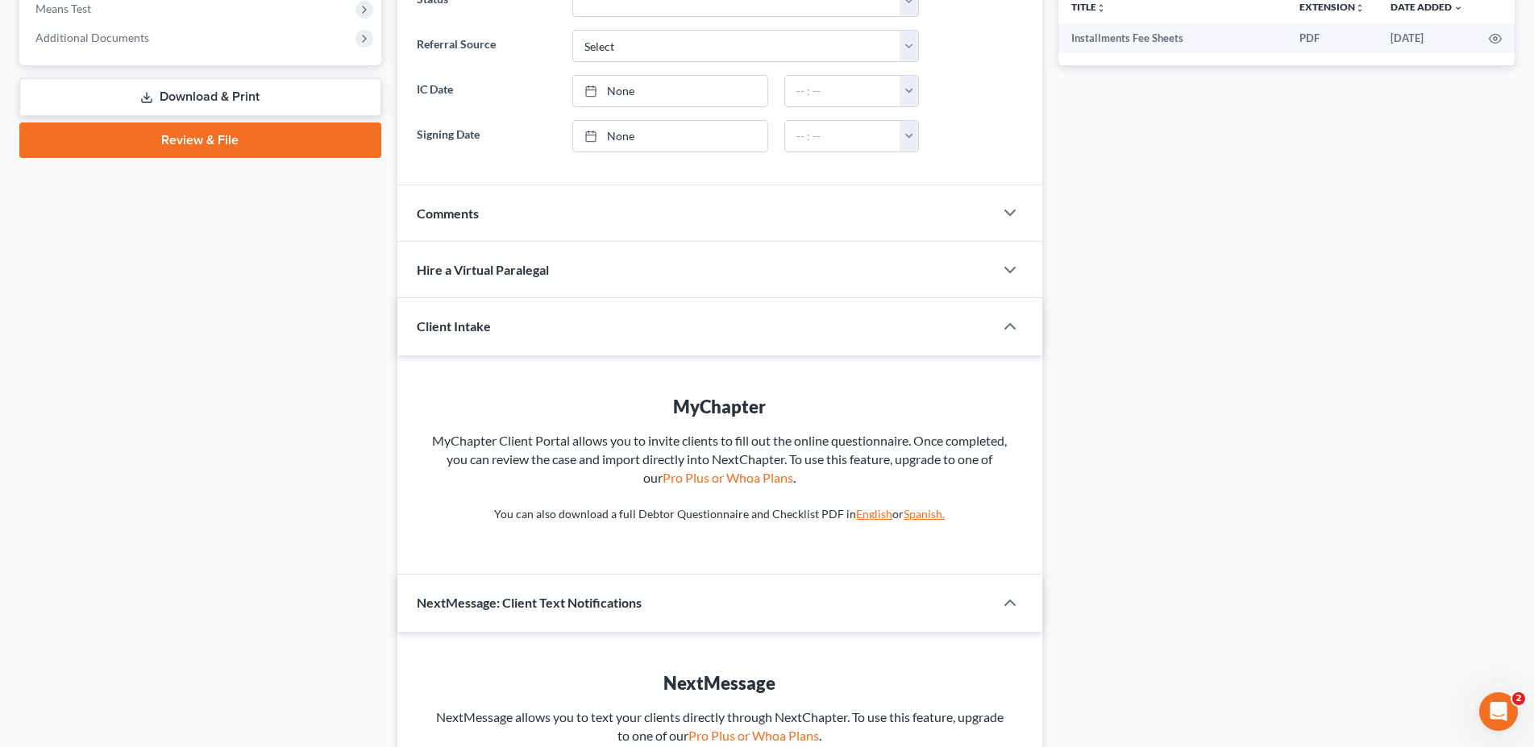
click at [234, 301] on div "Case Dashboard Payments Invoices Payments Payments Credit Report Client Profile" at bounding box center [200, 161] width 378 height 1288
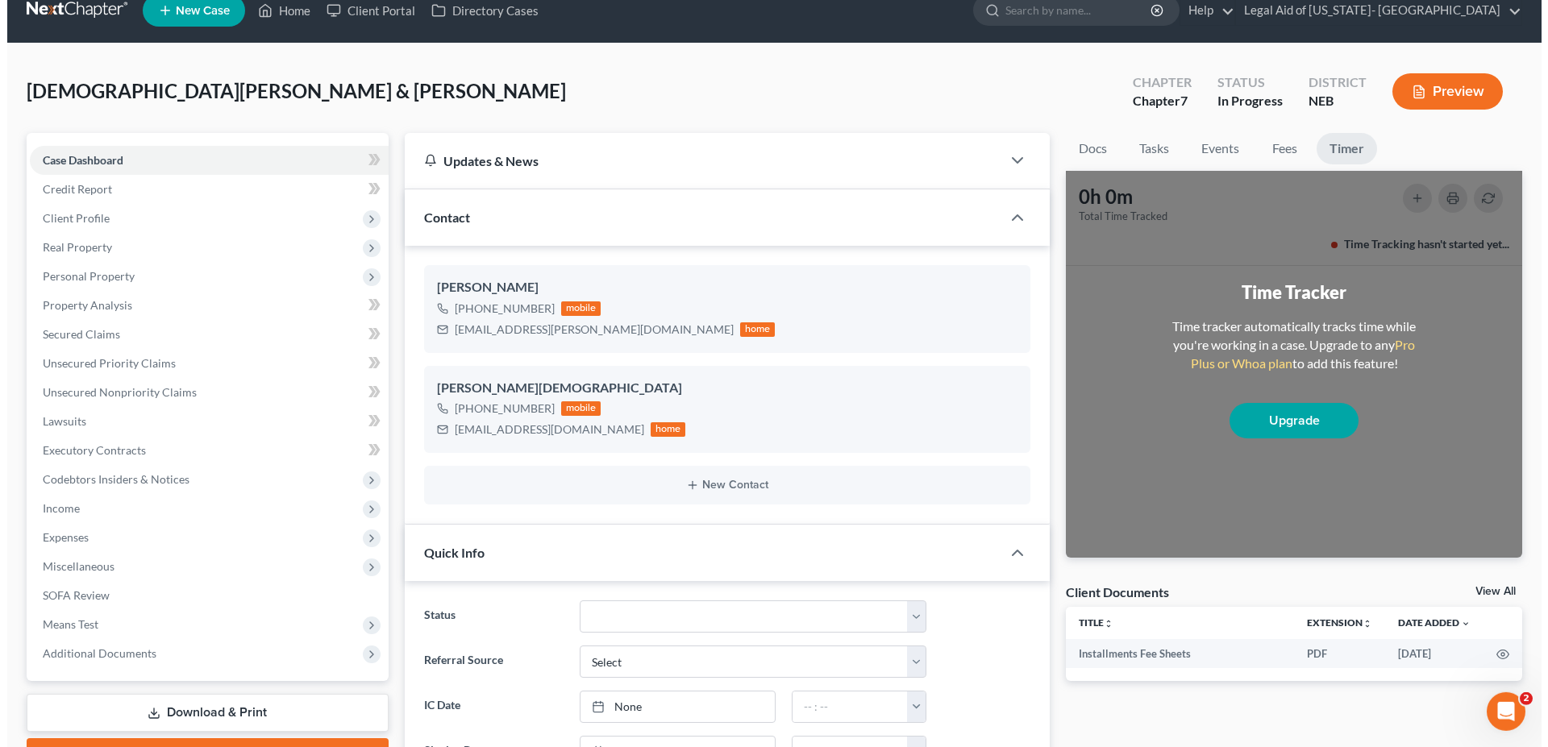
scroll to position [0, 0]
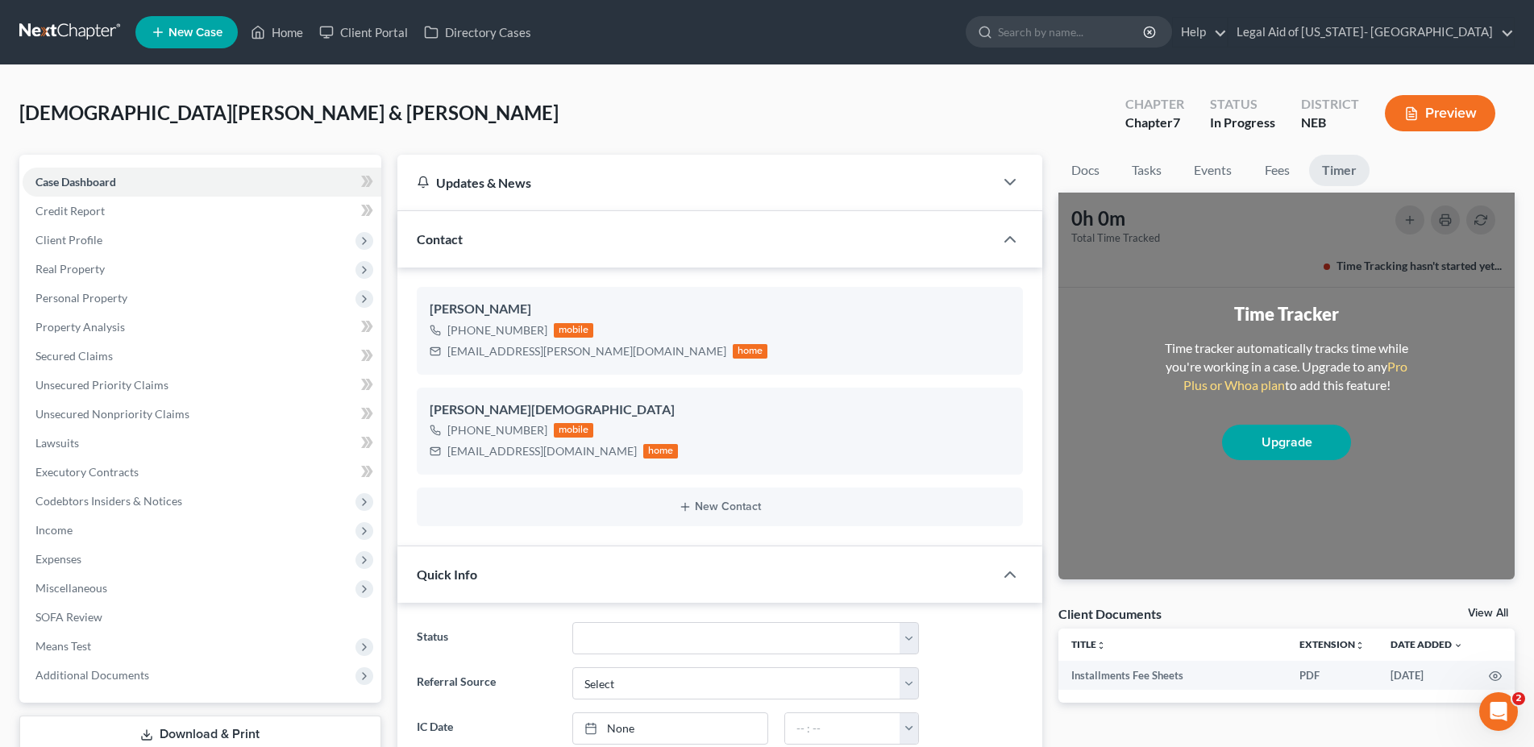
click at [1438, 116] on button "Preview" at bounding box center [1440, 113] width 110 height 36
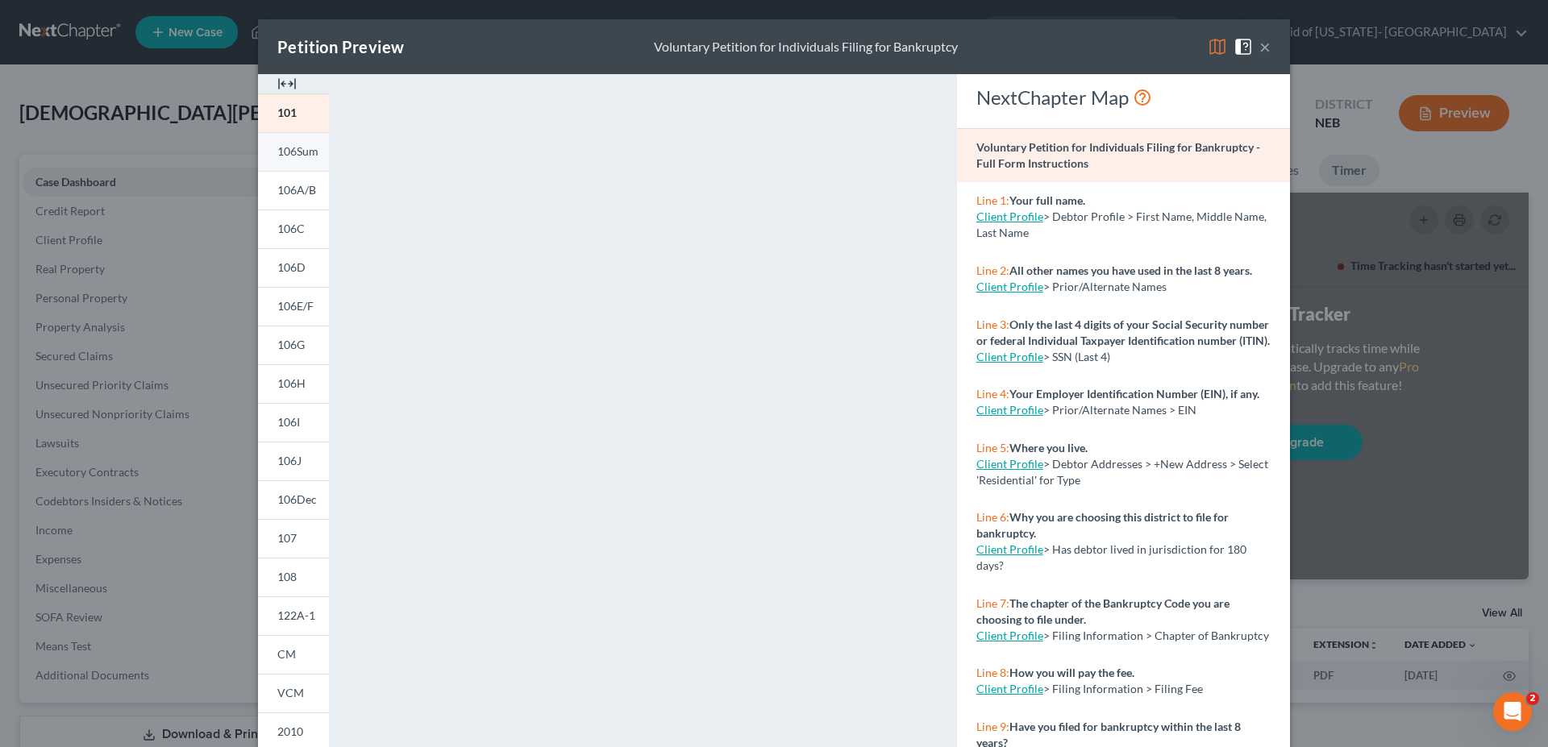
click at [291, 152] on span "106Sum" at bounding box center [297, 151] width 41 height 14
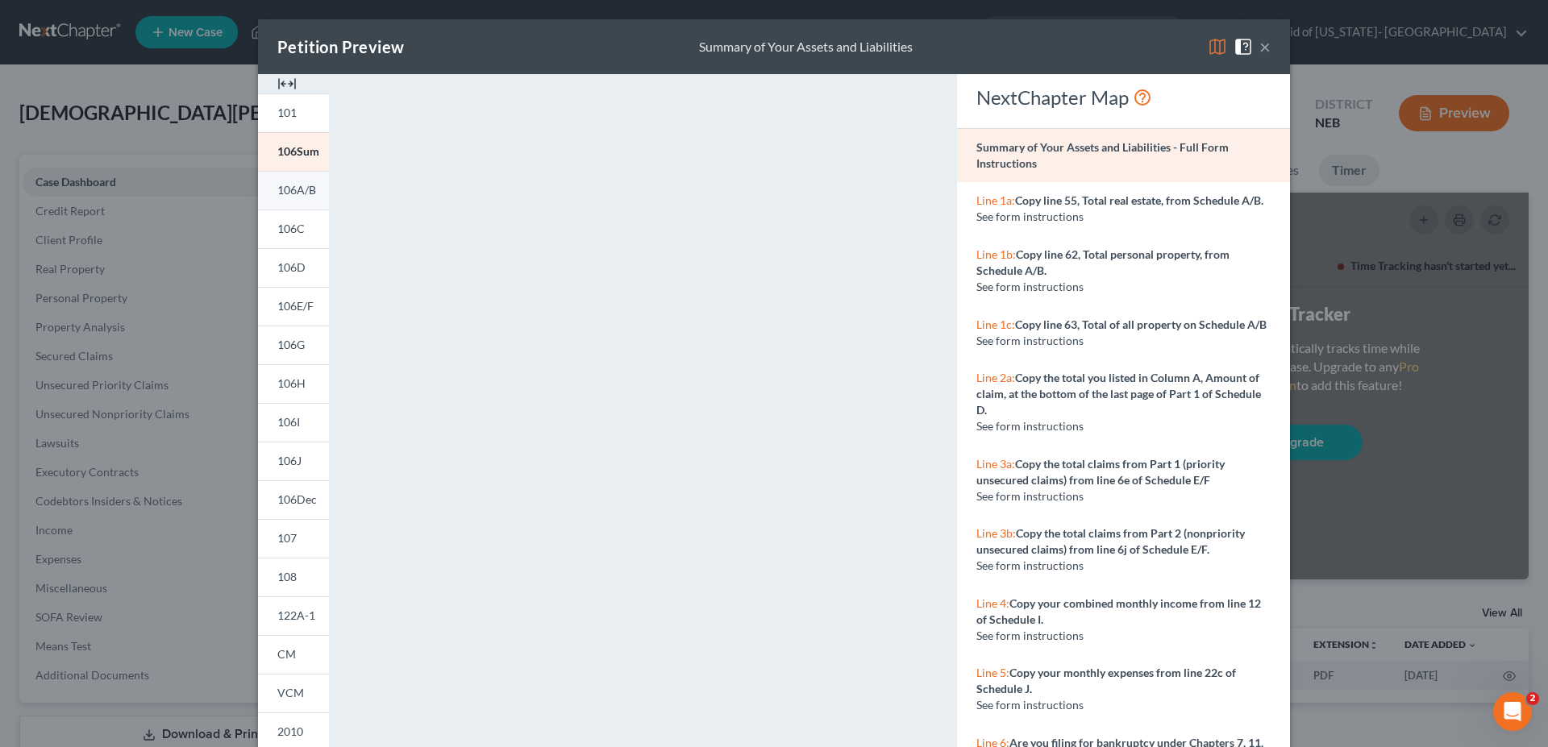
click at [296, 190] on span "106A/B" at bounding box center [296, 190] width 39 height 14
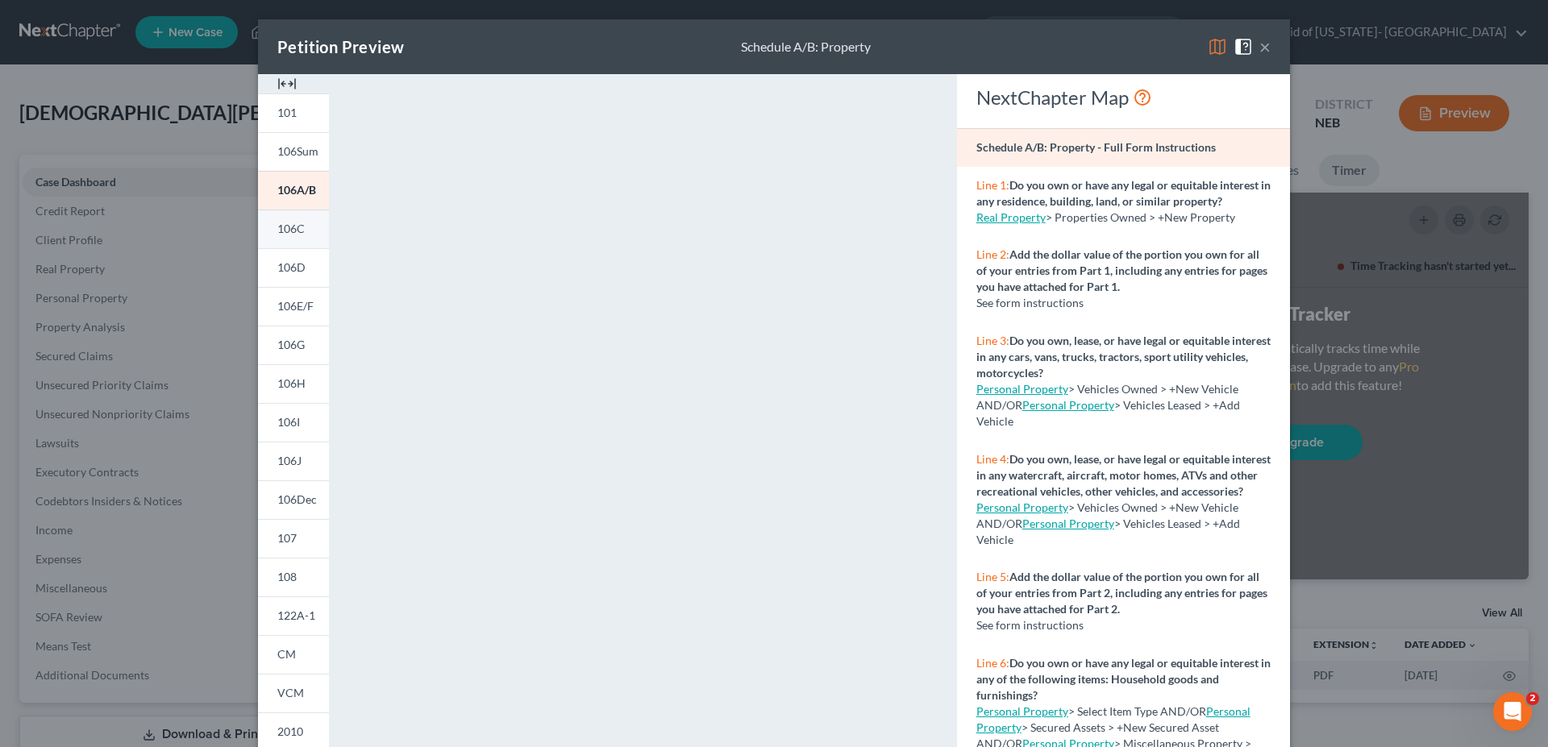
click at [285, 232] on span "106C" at bounding box center [290, 229] width 27 height 14
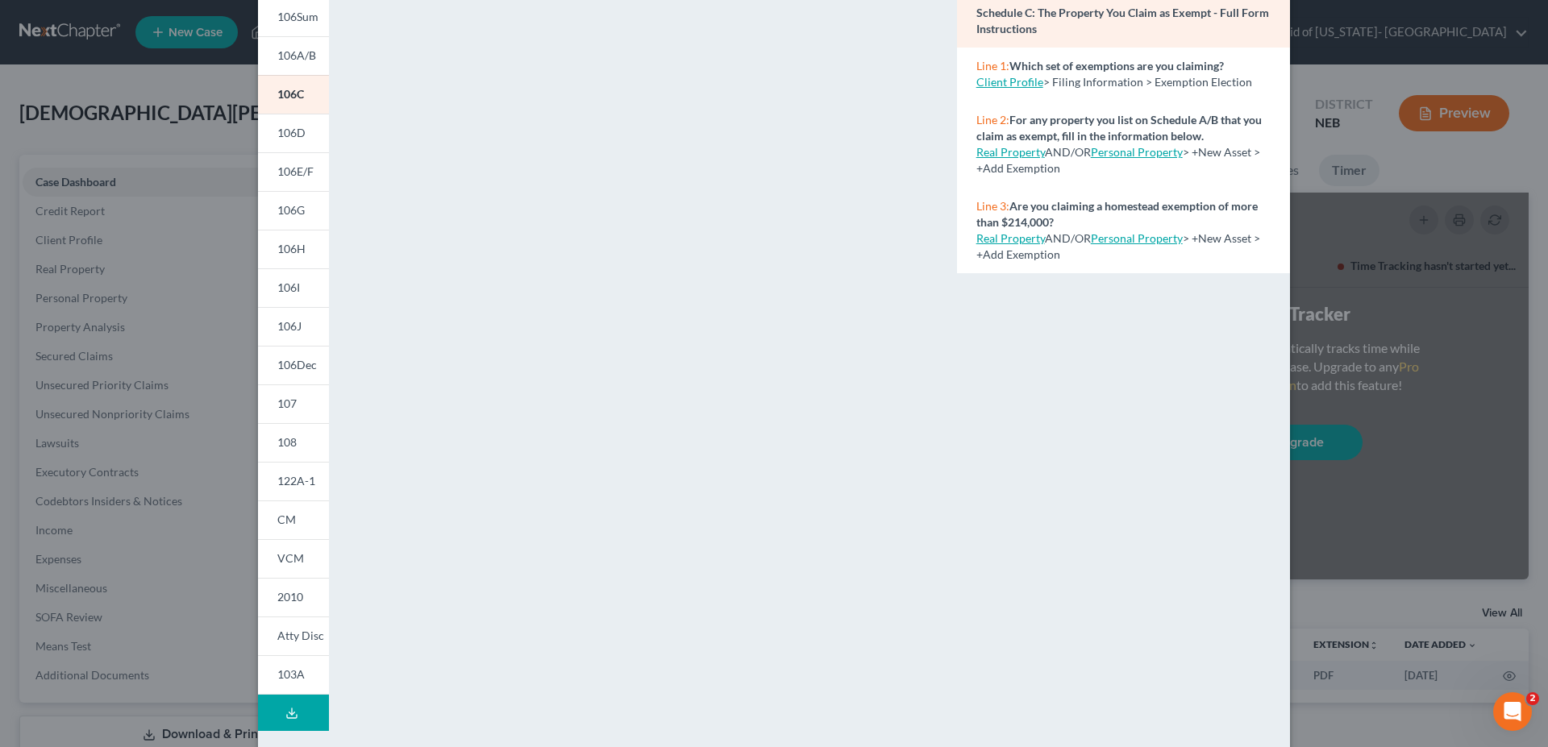
scroll to position [162, 0]
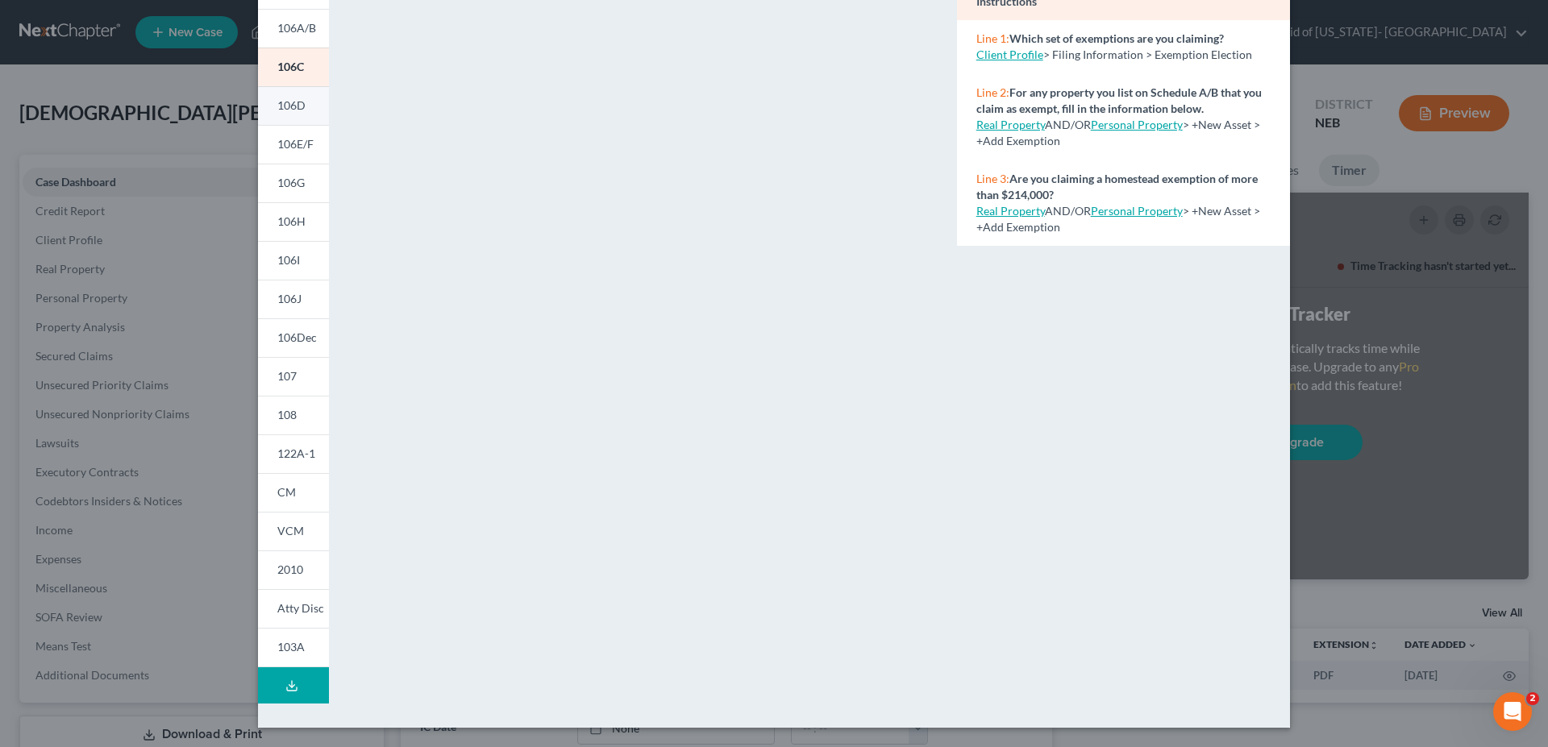
click at [281, 108] on span "106D" at bounding box center [291, 105] width 28 height 14
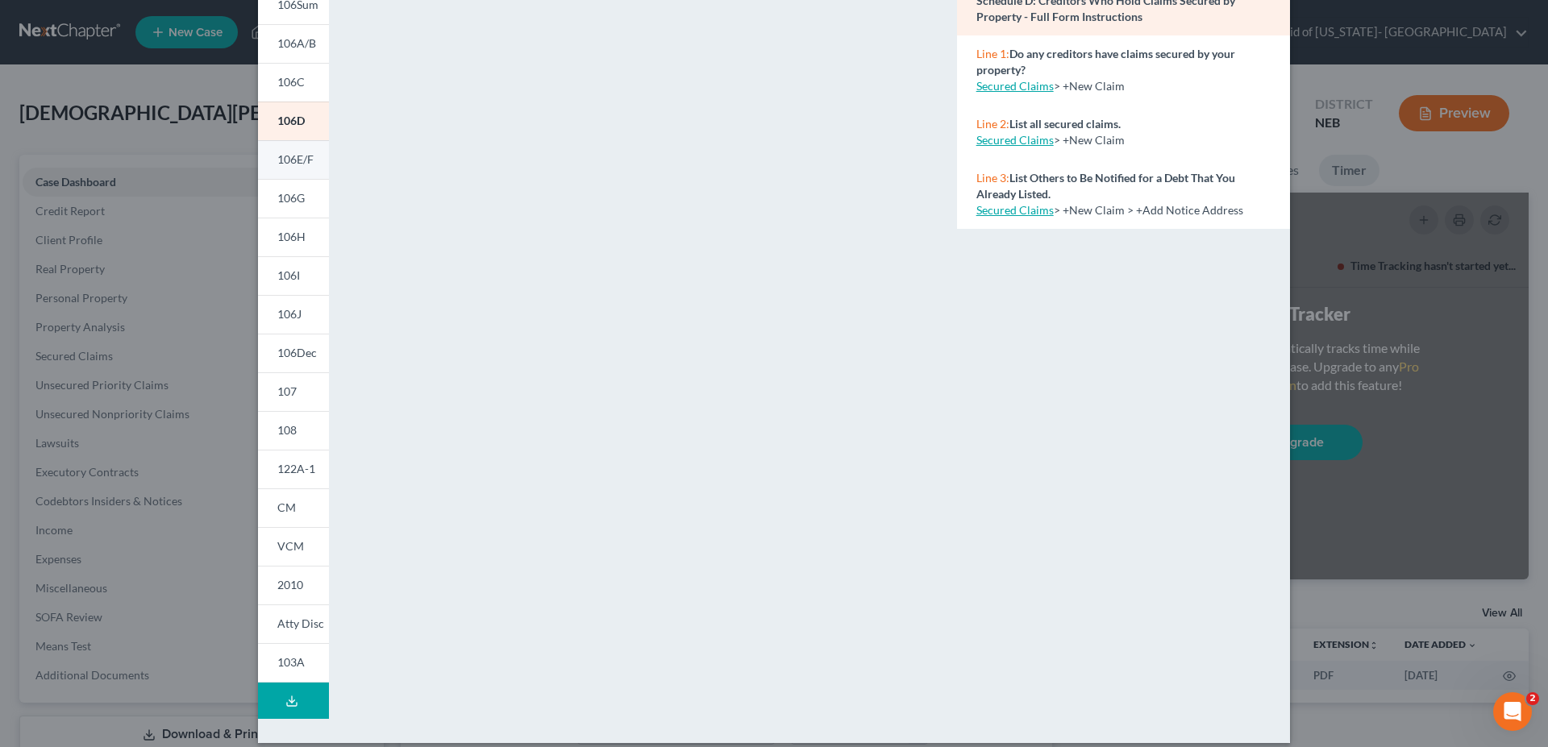
click at [289, 156] on span "106E/F" at bounding box center [295, 159] width 36 height 14
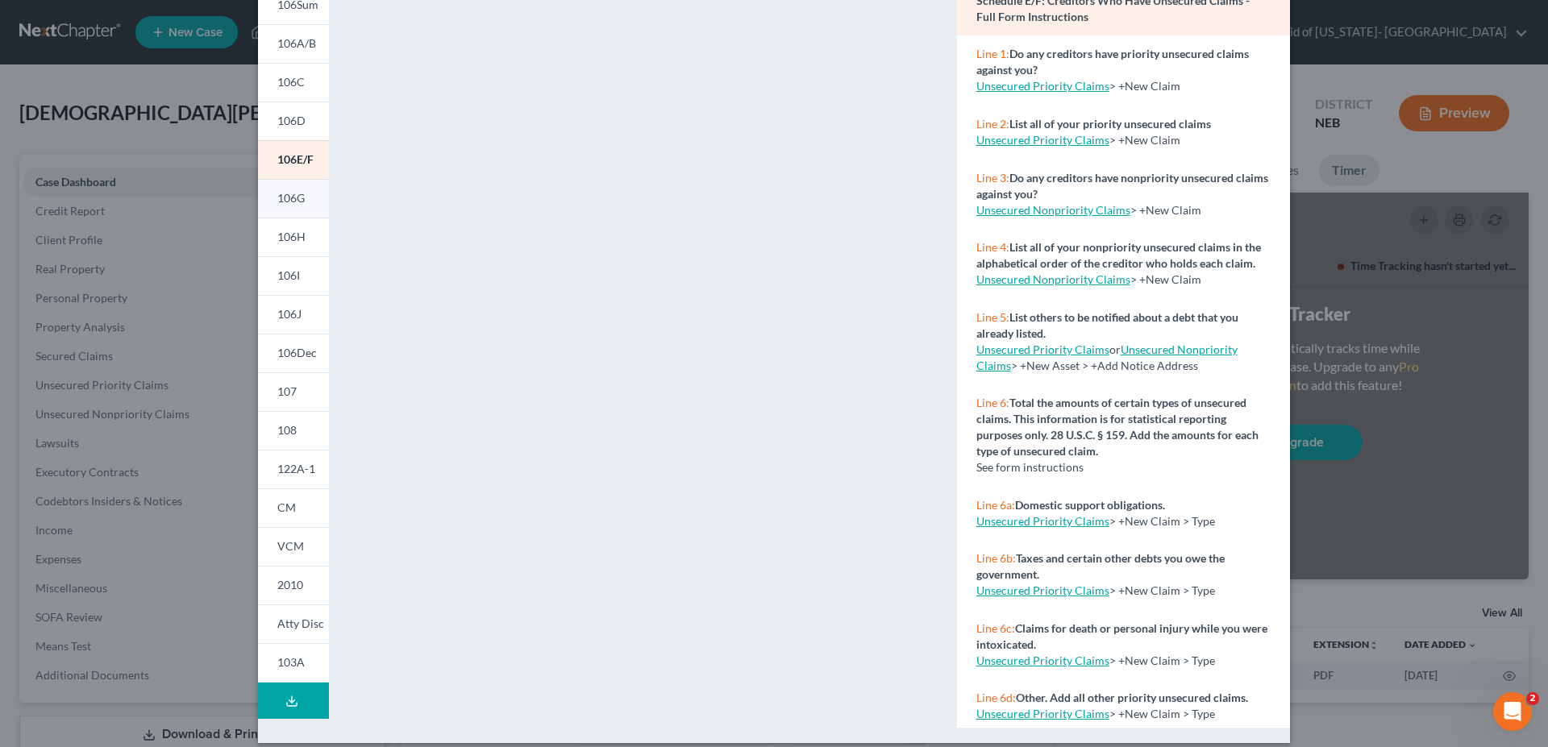
click at [293, 197] on span "106G" at bounding box center [290, 198] width 27 height 14
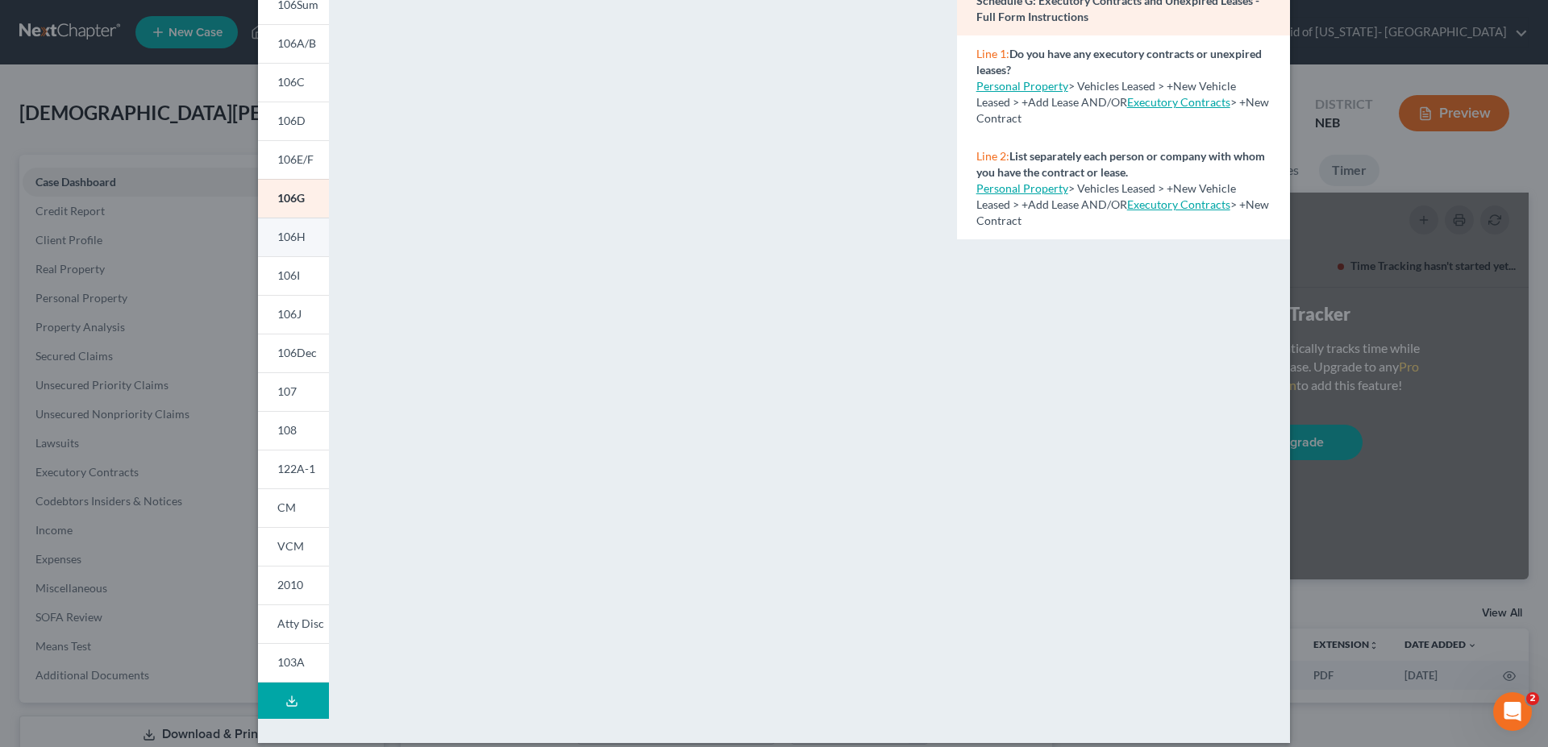
click at [277, 232] on span "106H" at bounding box center [291, 237] width 28 height 14
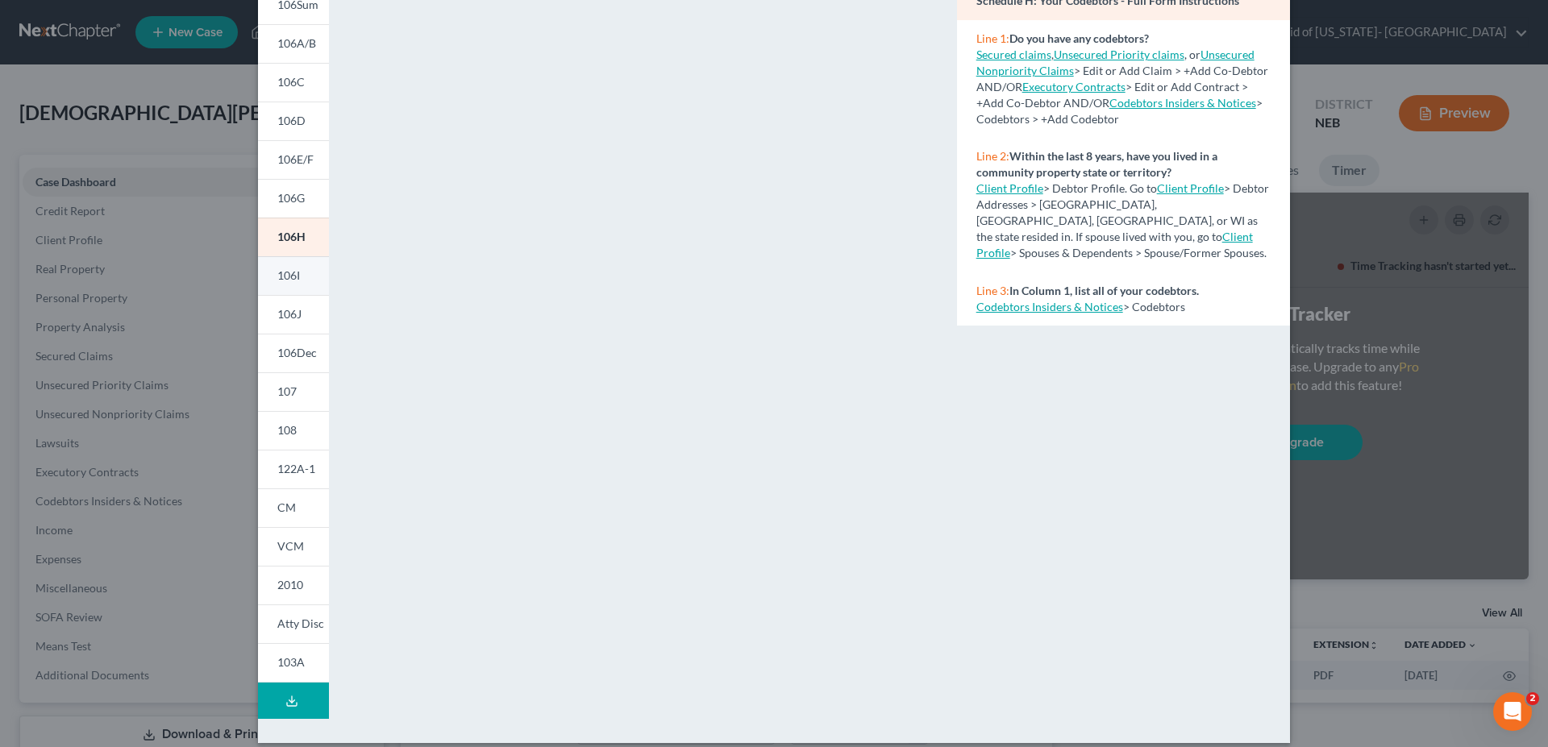
click at [287, 278] on span "106I" at bounding box center [288, 275] width 23 height 14
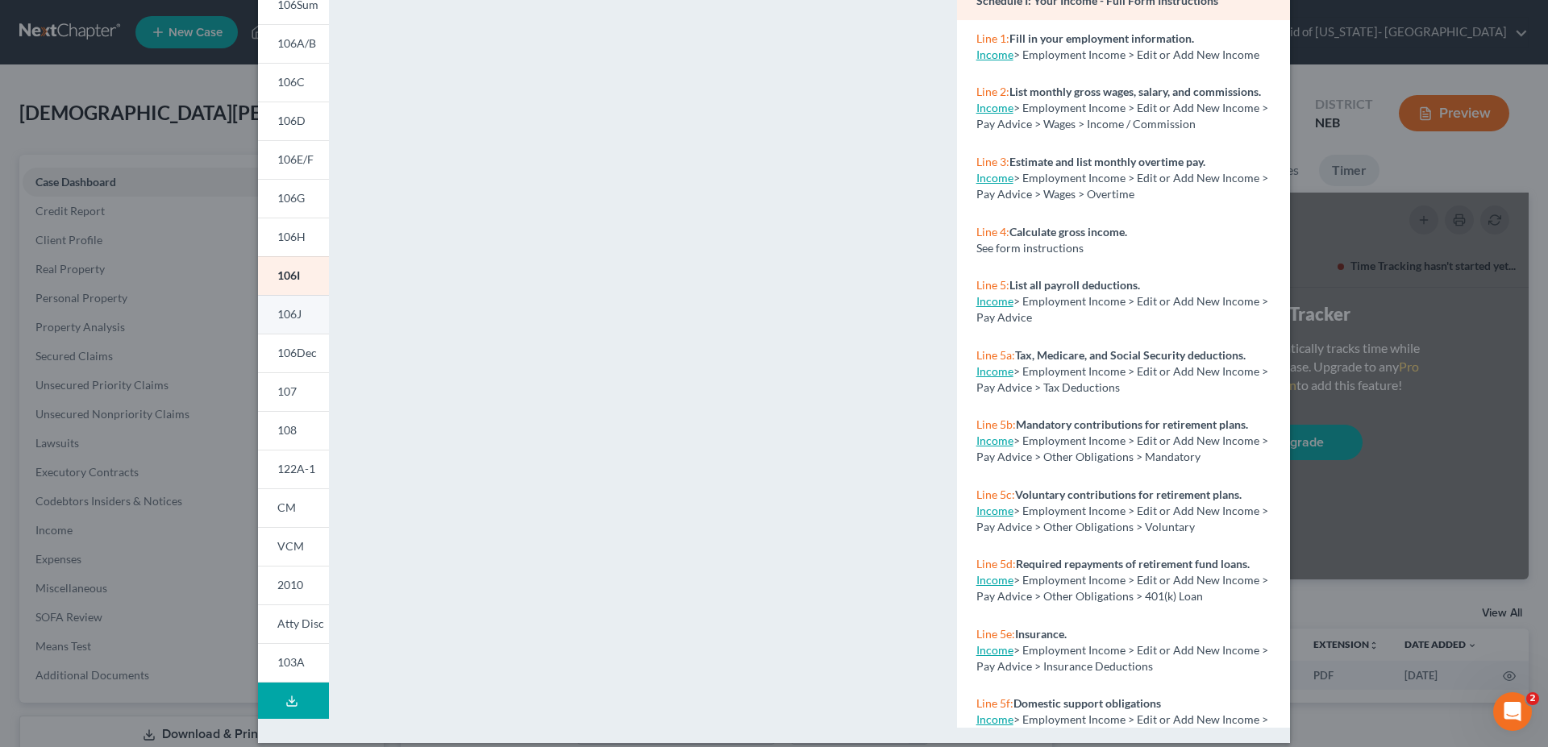
click at [279, 312] on span "106J" at bounding box center [289, 314] width 24 height 14
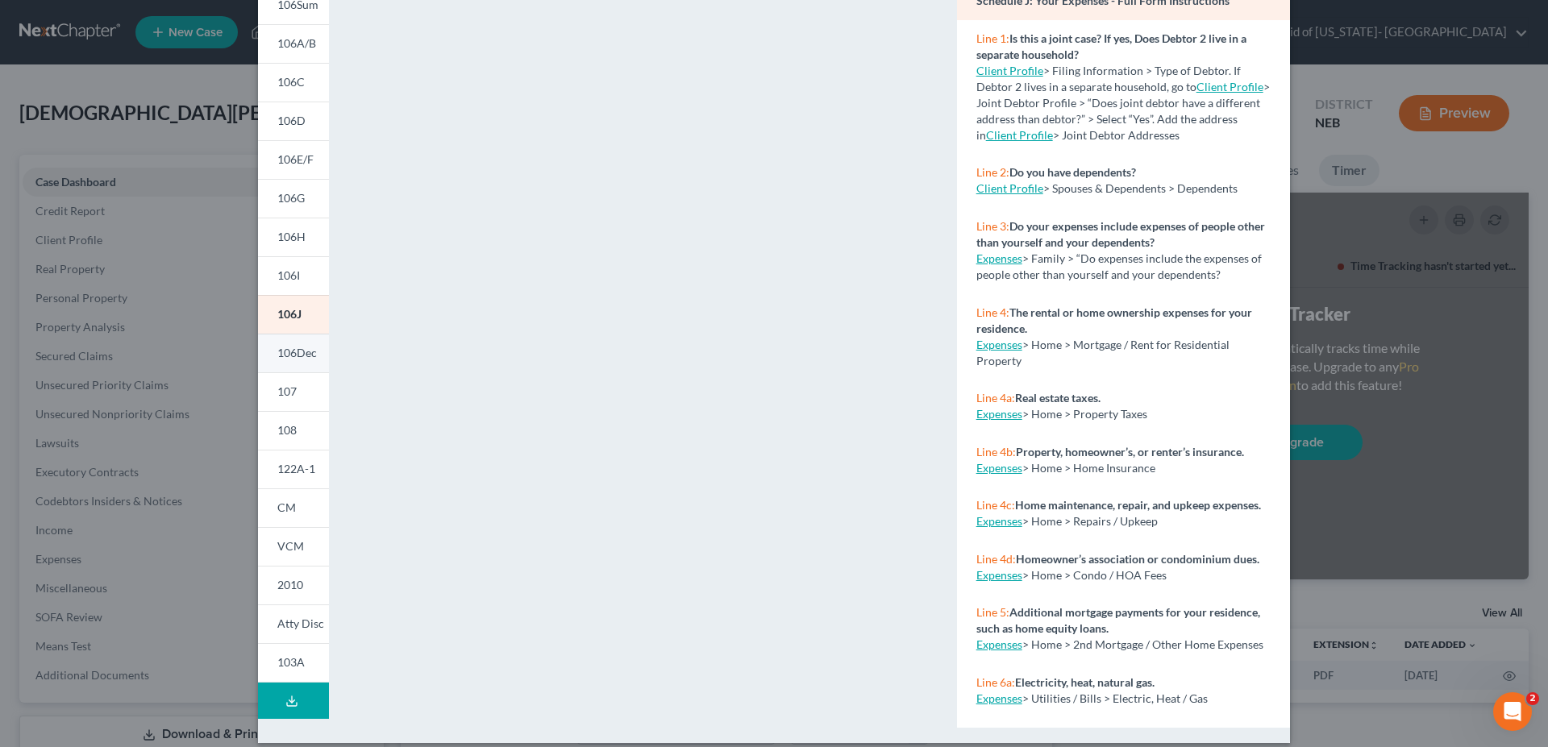
click at [285, 354] on span "106Dec" at bounding box center [297, 353] width 40 height 14
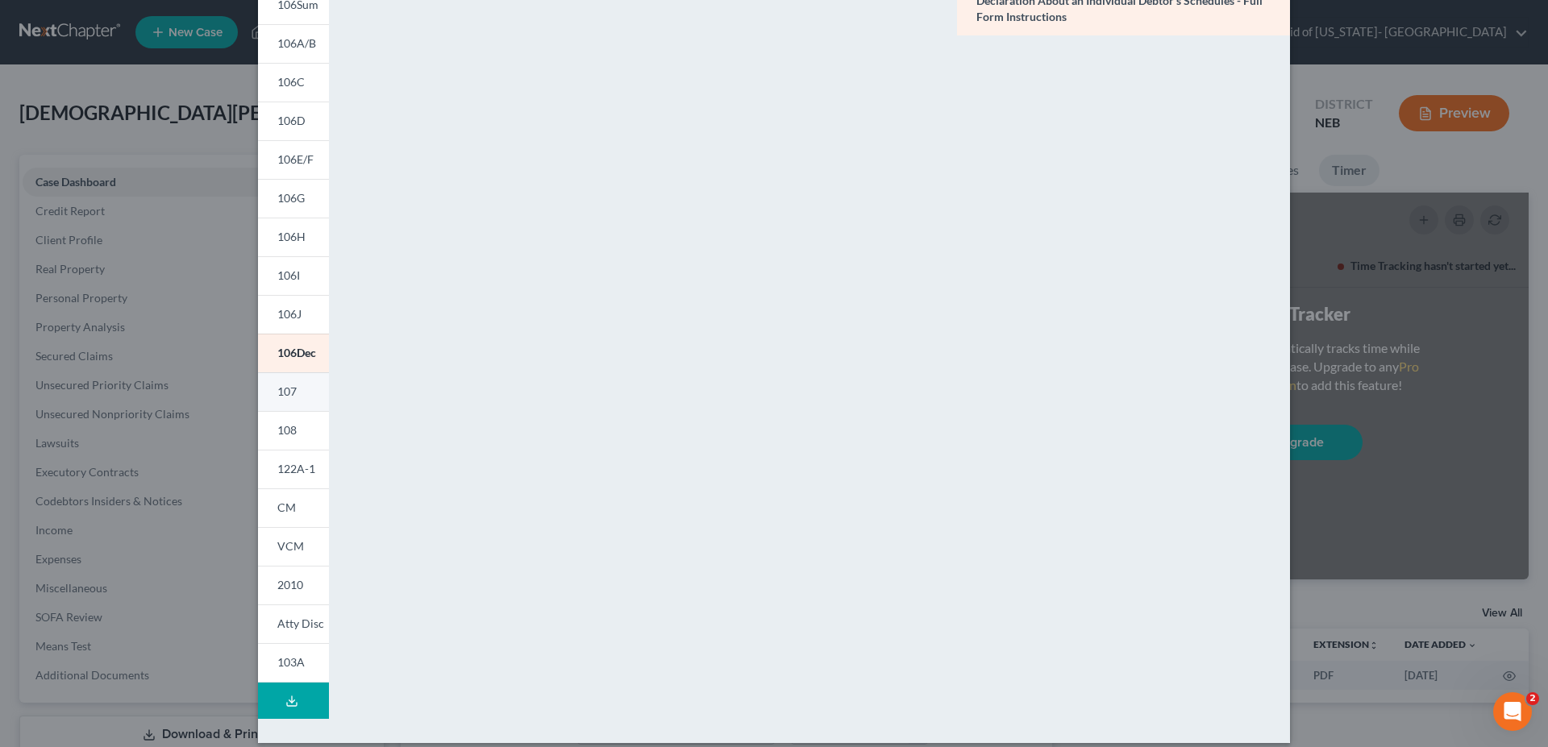
click at [280, 388] on span "107" at bounding box center [286, 392] width 19 height 14
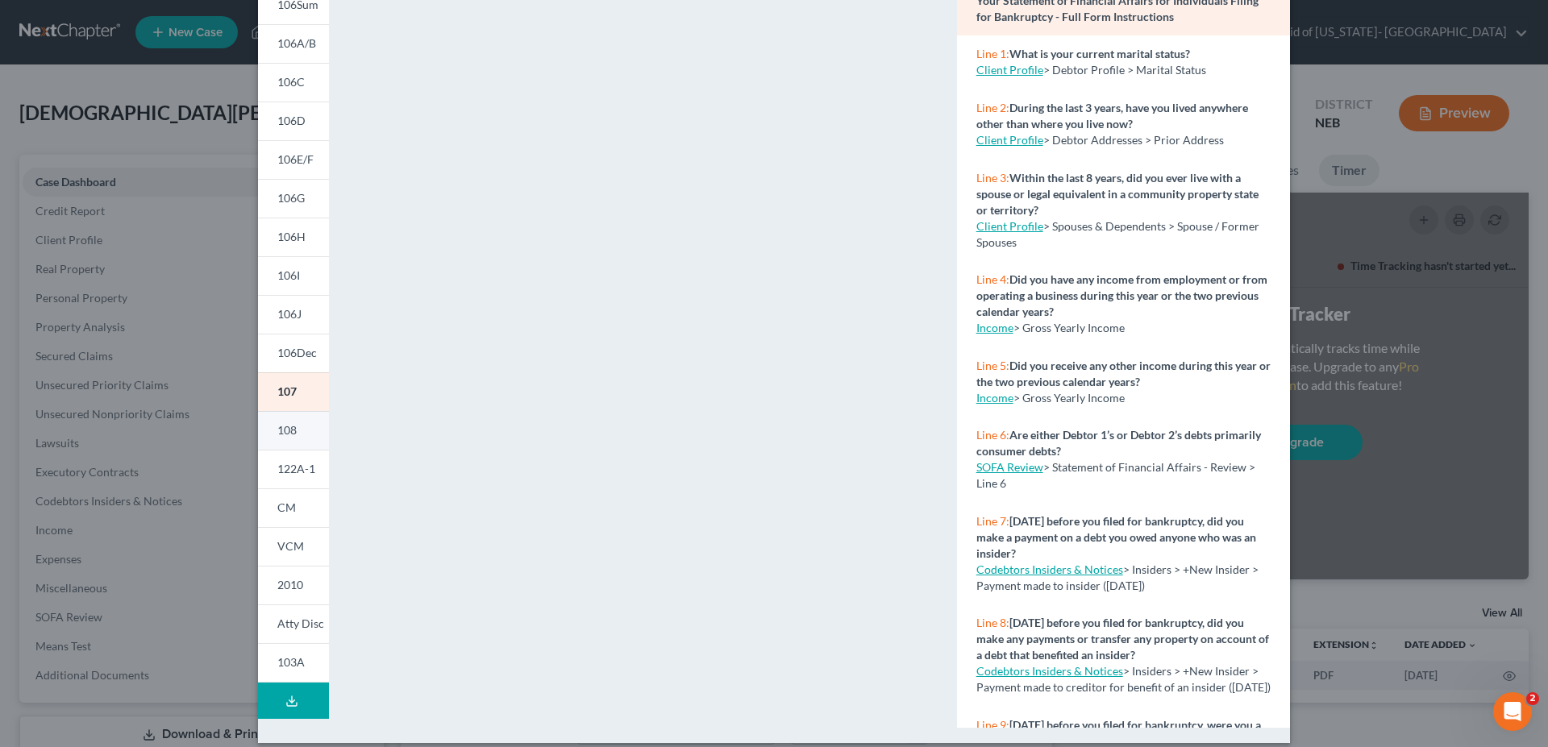
click at [289, 426] on span "108" at bounding box center [286, 430] width 19 height 14
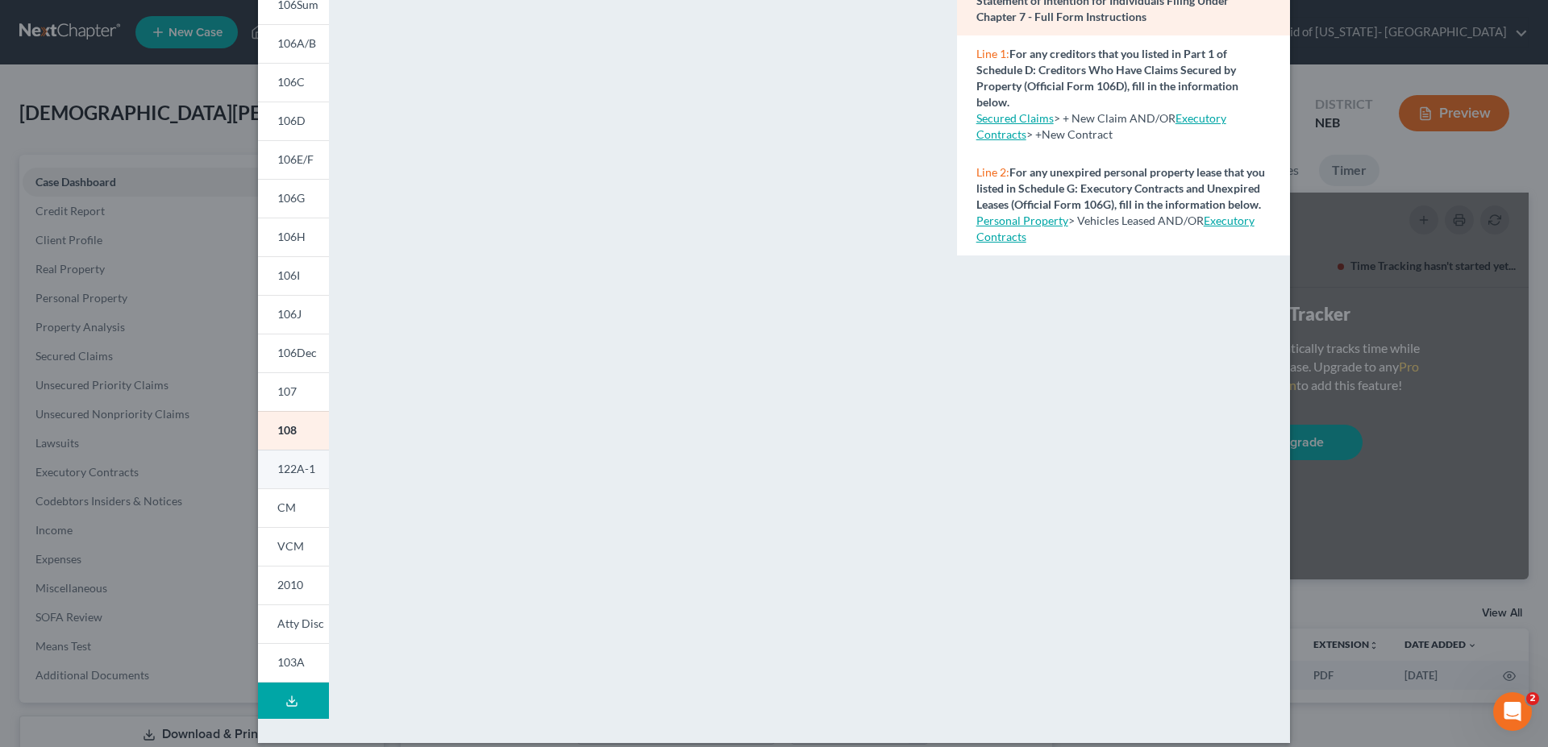
click at [277, 469] on span "122A-1" at bounding box center [296, 469] width 38 height 14
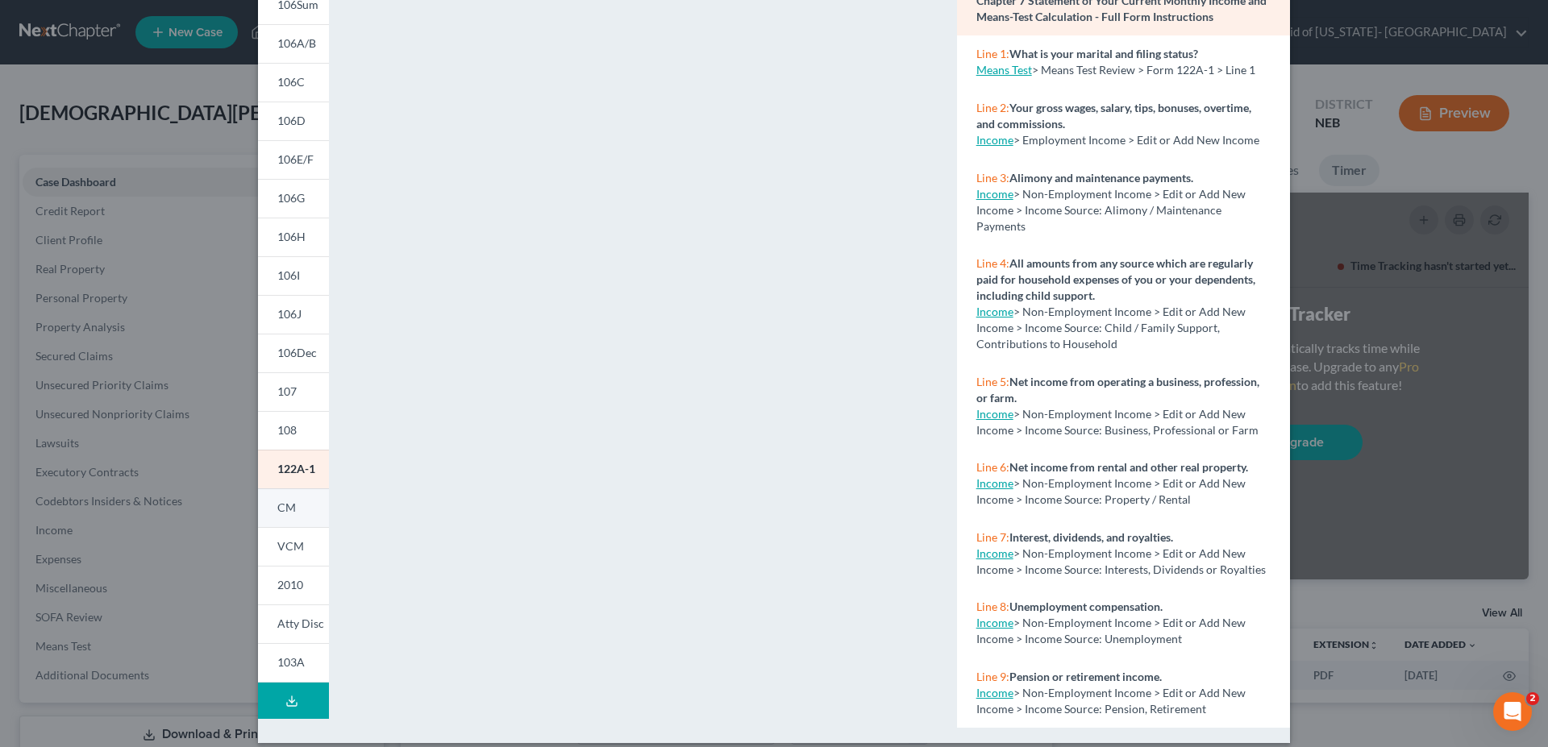
click at [290, 510] on link "CM" at bounding box center [293, 508] width 71 height 39
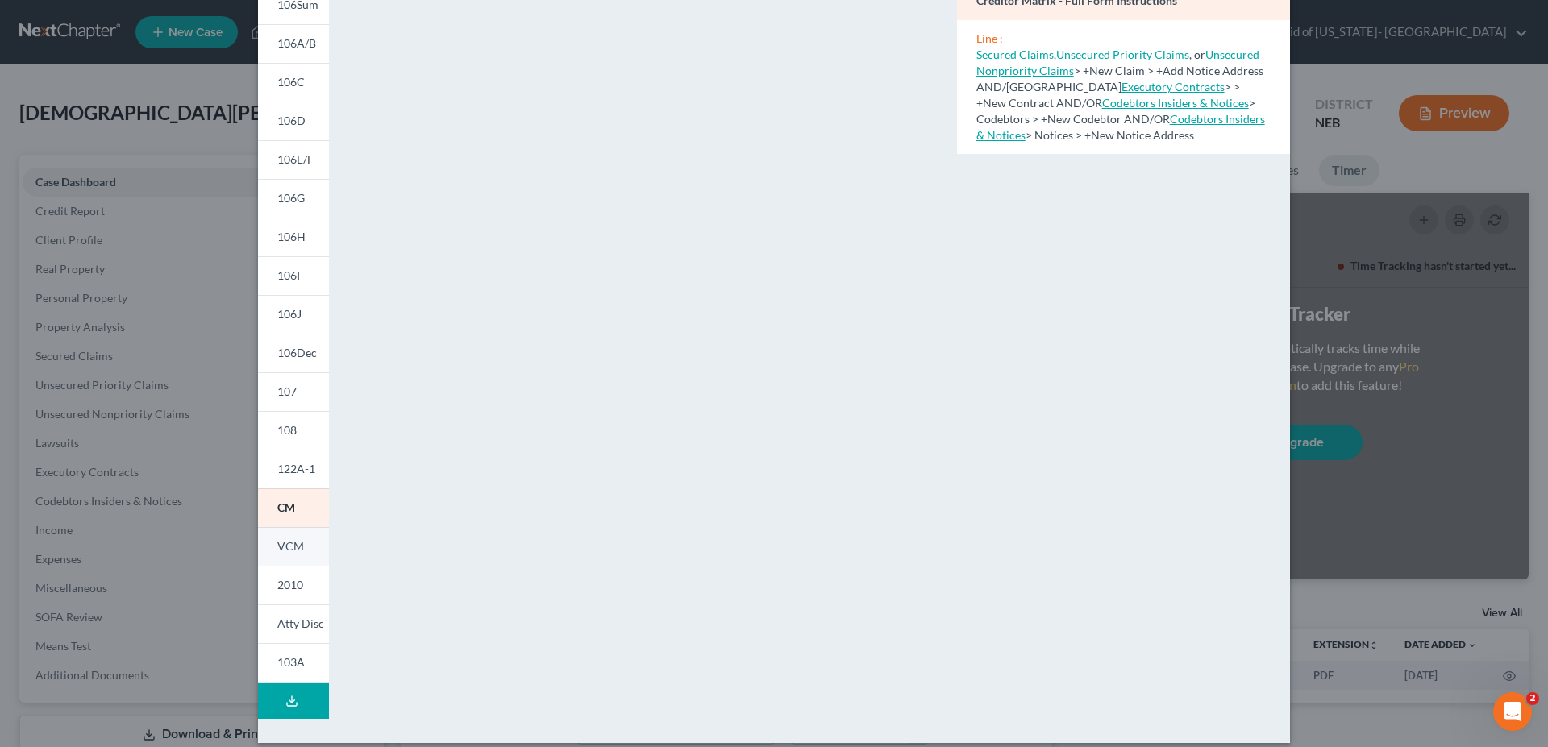
click at [286, 542] on span "VCM" at bounding box center [290, 546] width 27 height 14
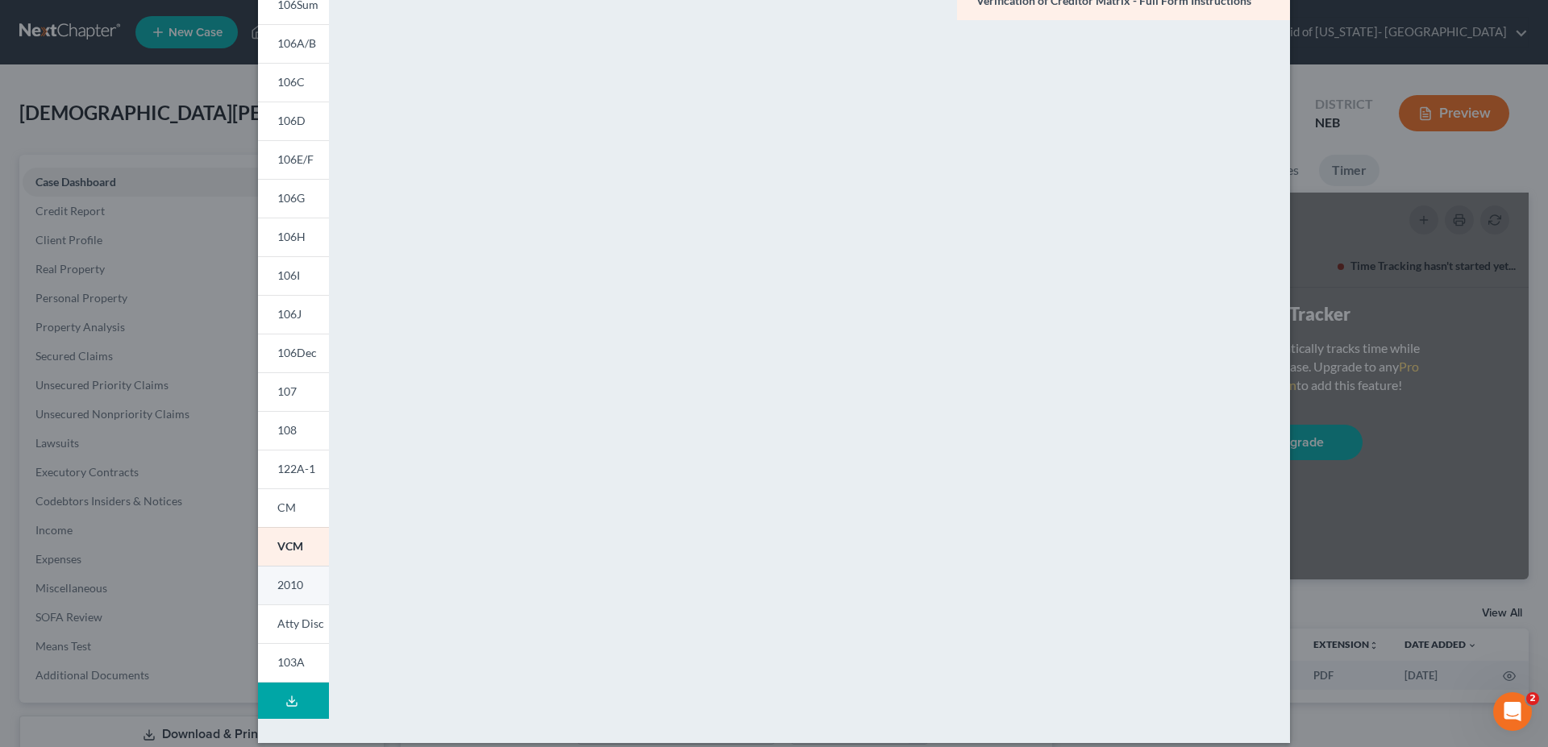
click at [293, 589] on span "2010" at bounding box center [290, 585] width 26 height 14
click at [293, 616] on link "Atty Disc" at bounding box center [293, 624] width 71 height 39
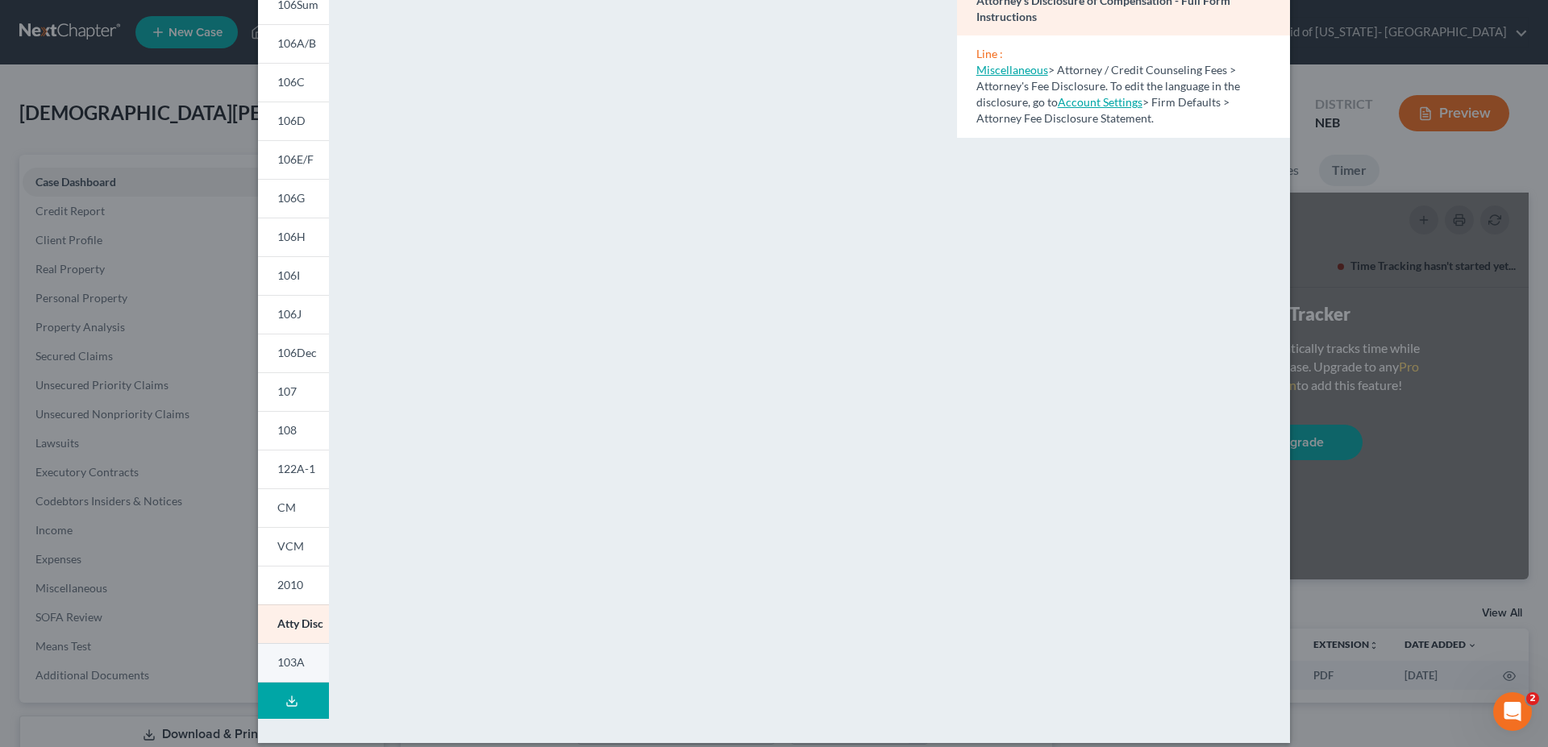
click at [293, 664] on span "103A" at bounding box center [290, 662] width 27 height 14
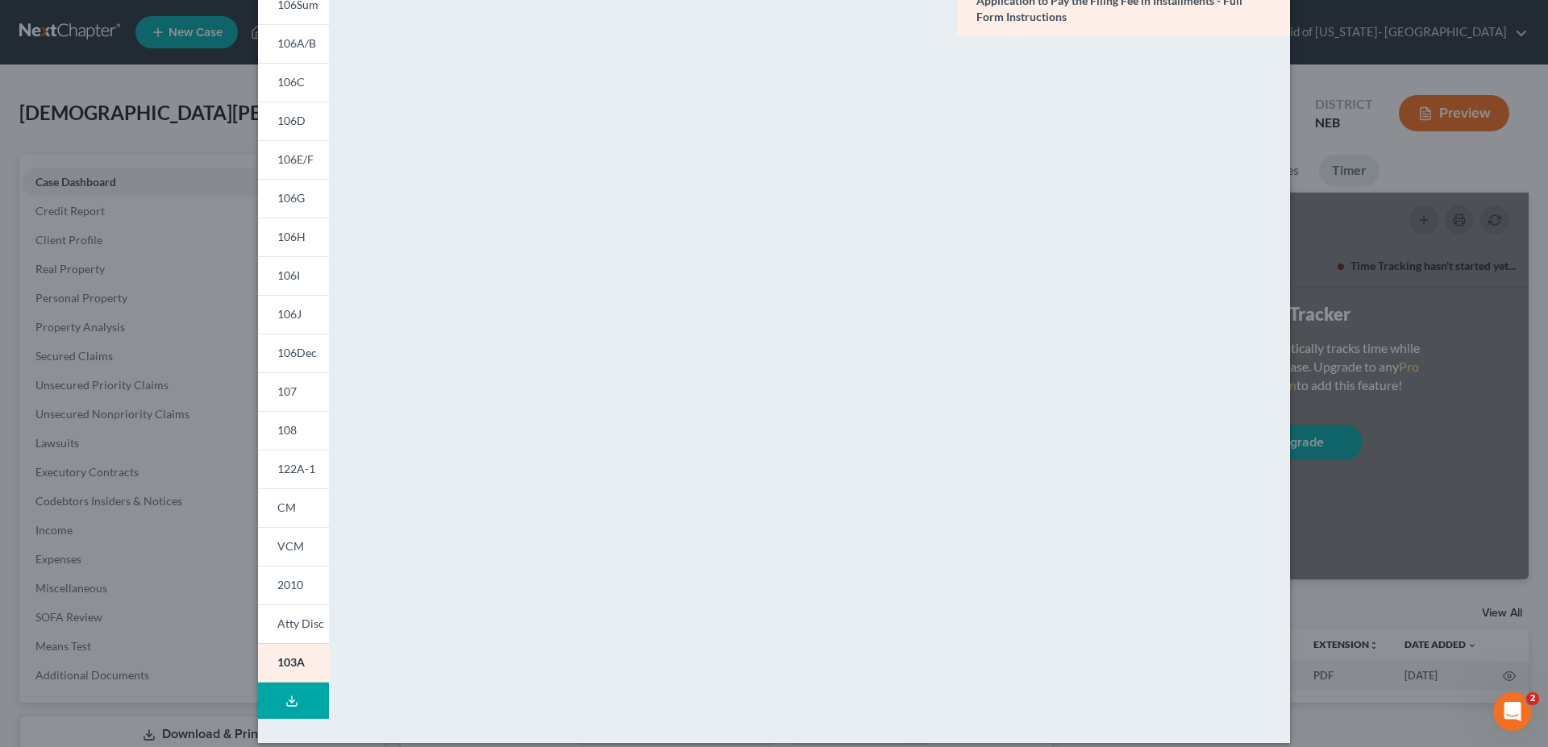
click at [284, 691] on button "Download Draft" at bounding box center [293, 701] width 71 height 36
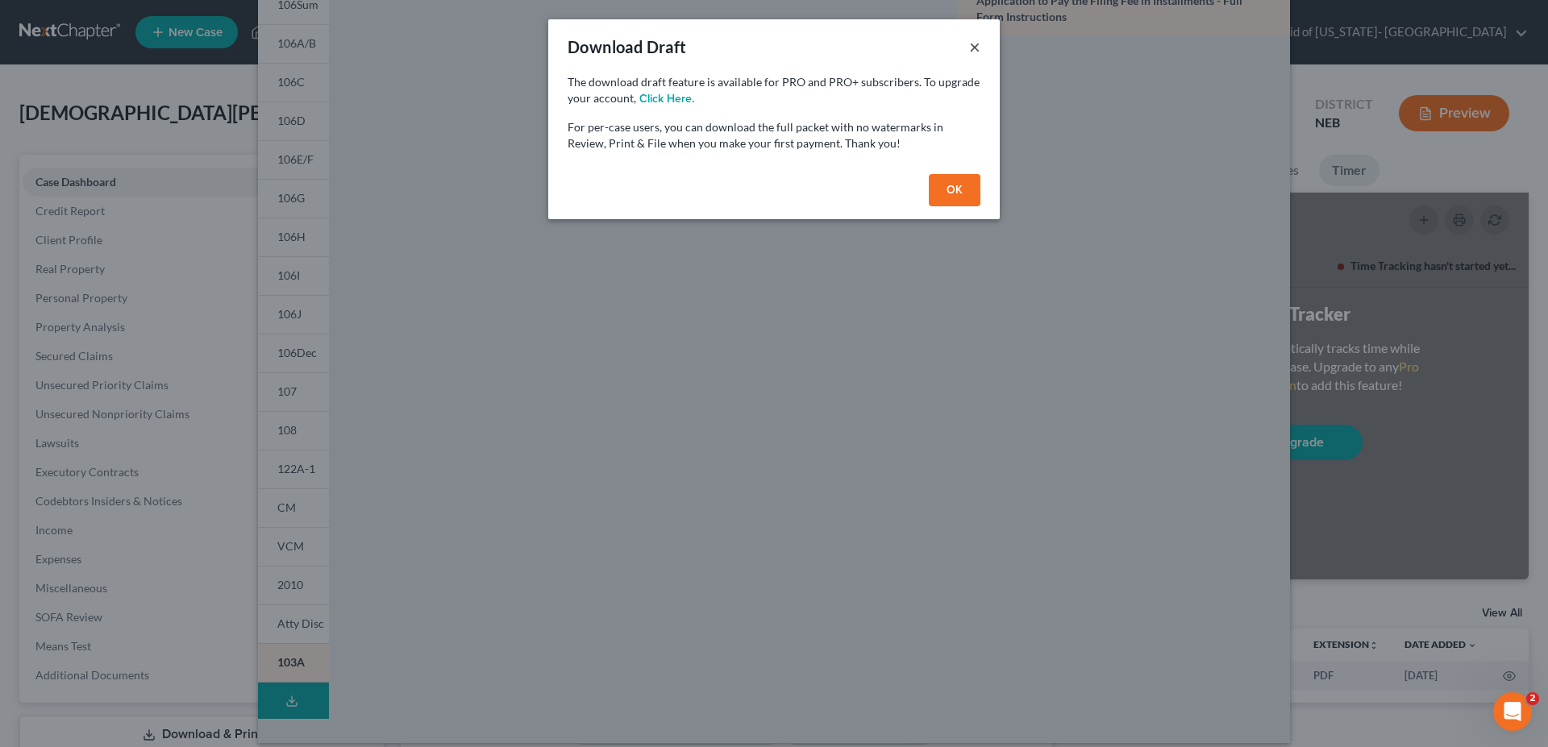
click at [978, 46] on button "×" at bounding box center [974, 46] width 11 height 19
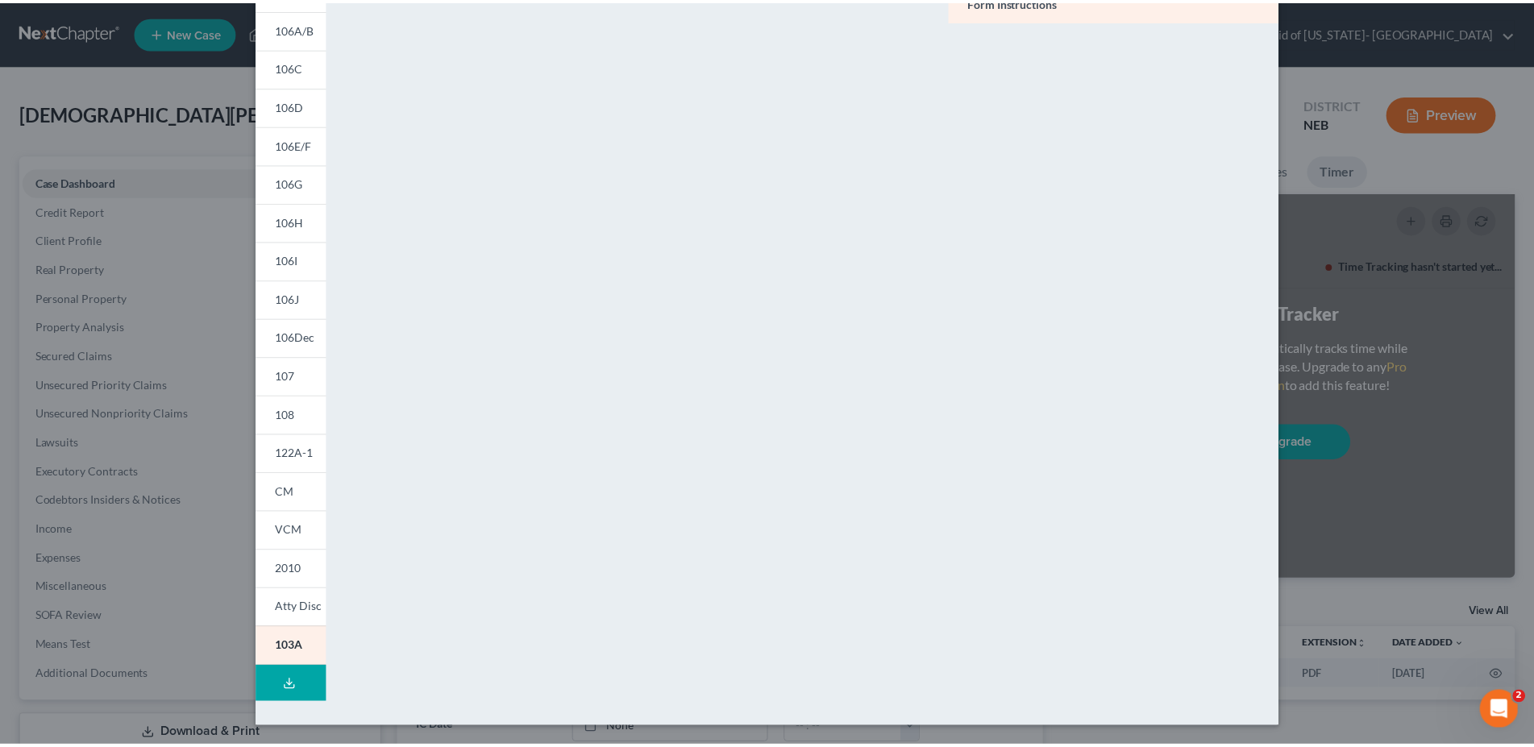
scroll to position [0, 0]
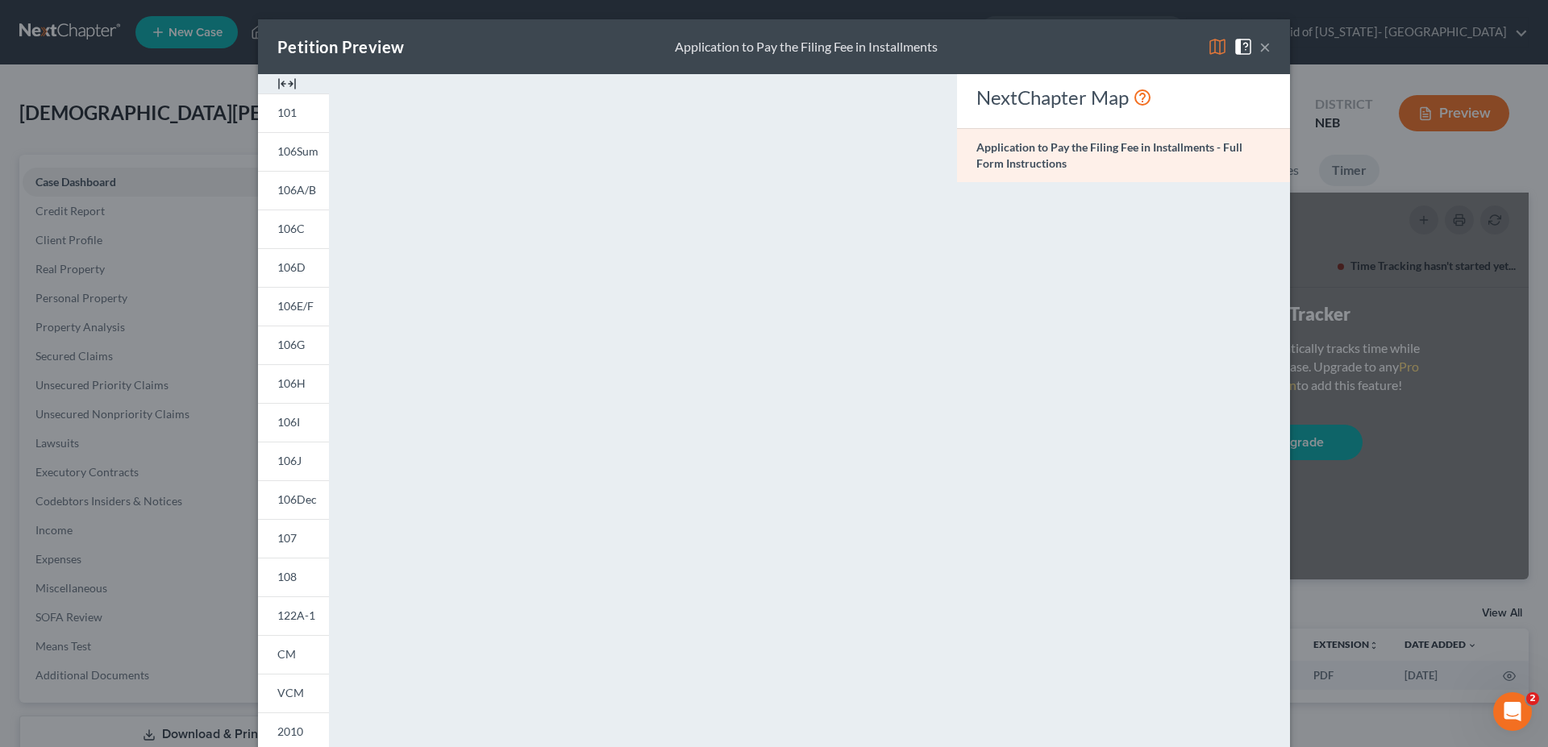
click at [1259, 44] on button "×" at bounding box center [1264, 46] width 11 height 19
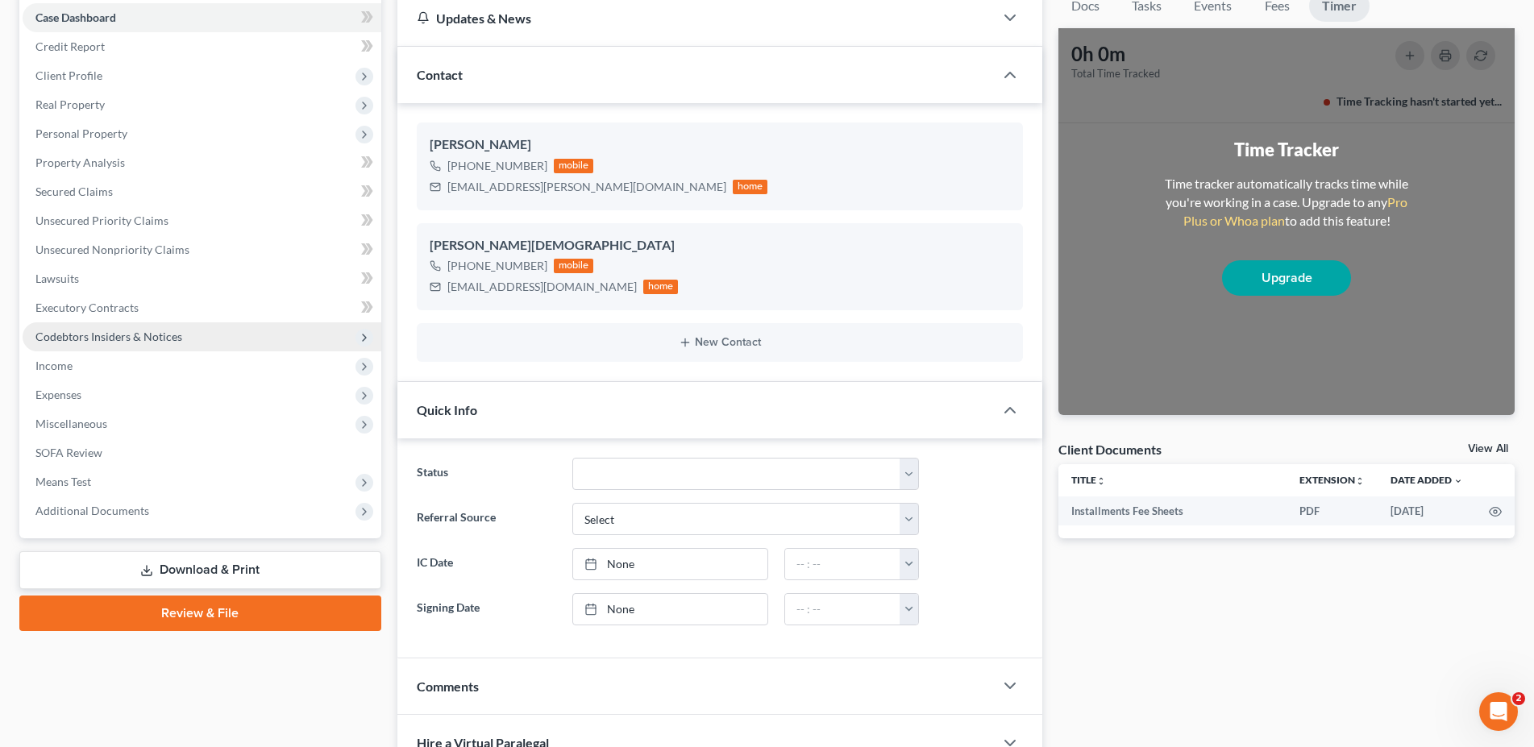
scroll to position [329, 0]
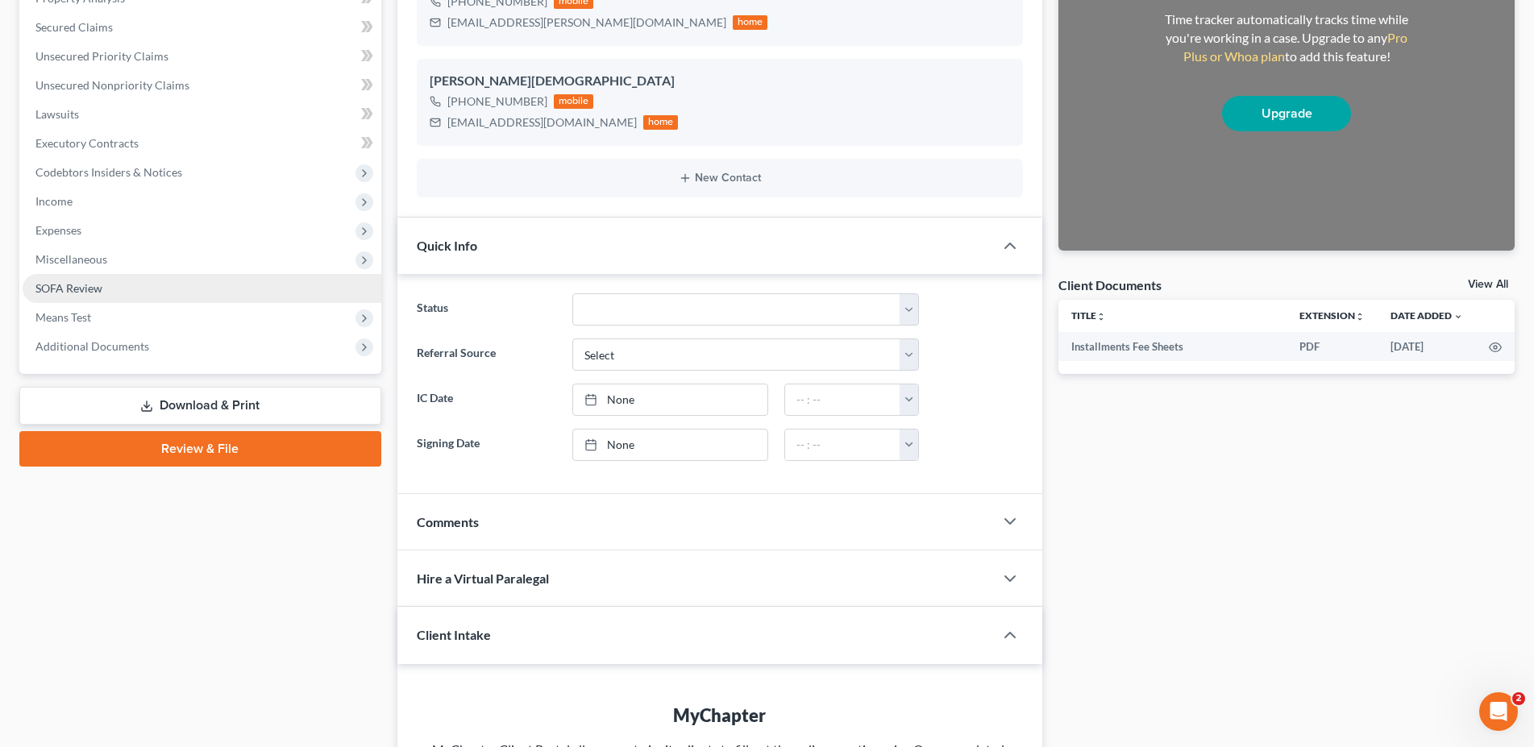
click at [71, 282] on span "SOFA Review" at bounding box center [68, 288] width 67 height 14
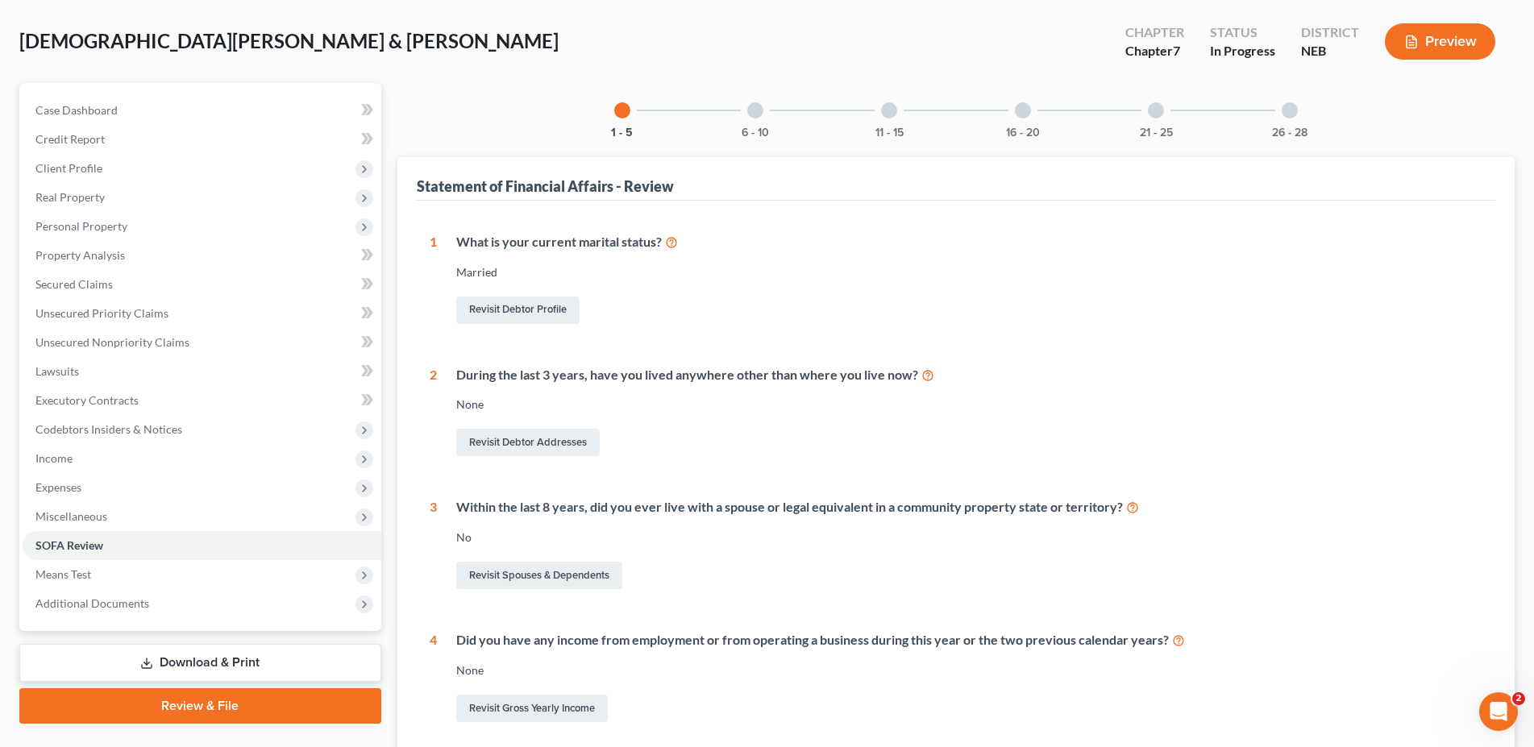
scroll to position [24, 0]
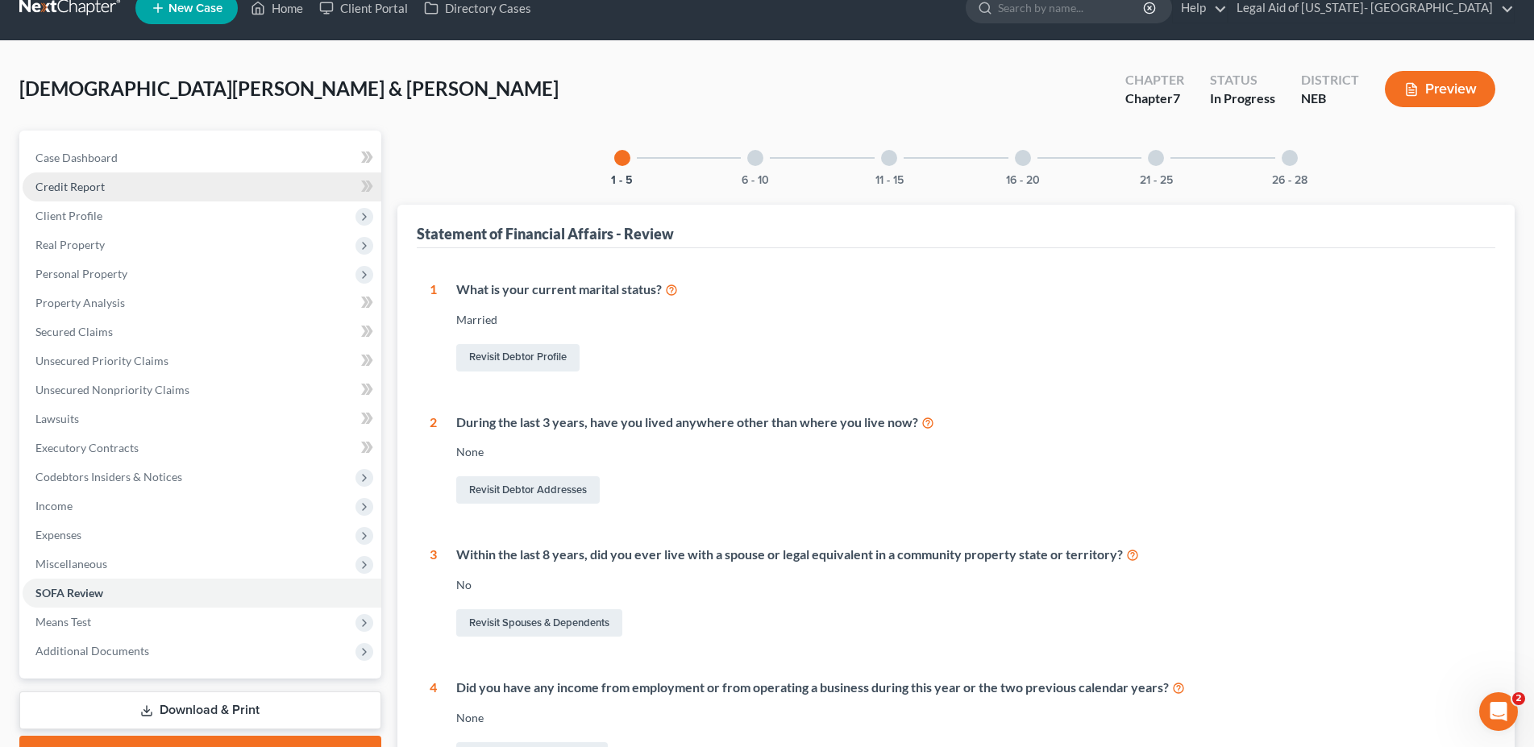
click at [73, 188] on span "Credit Report" at bounding box center [69, 187] width 69 height 14
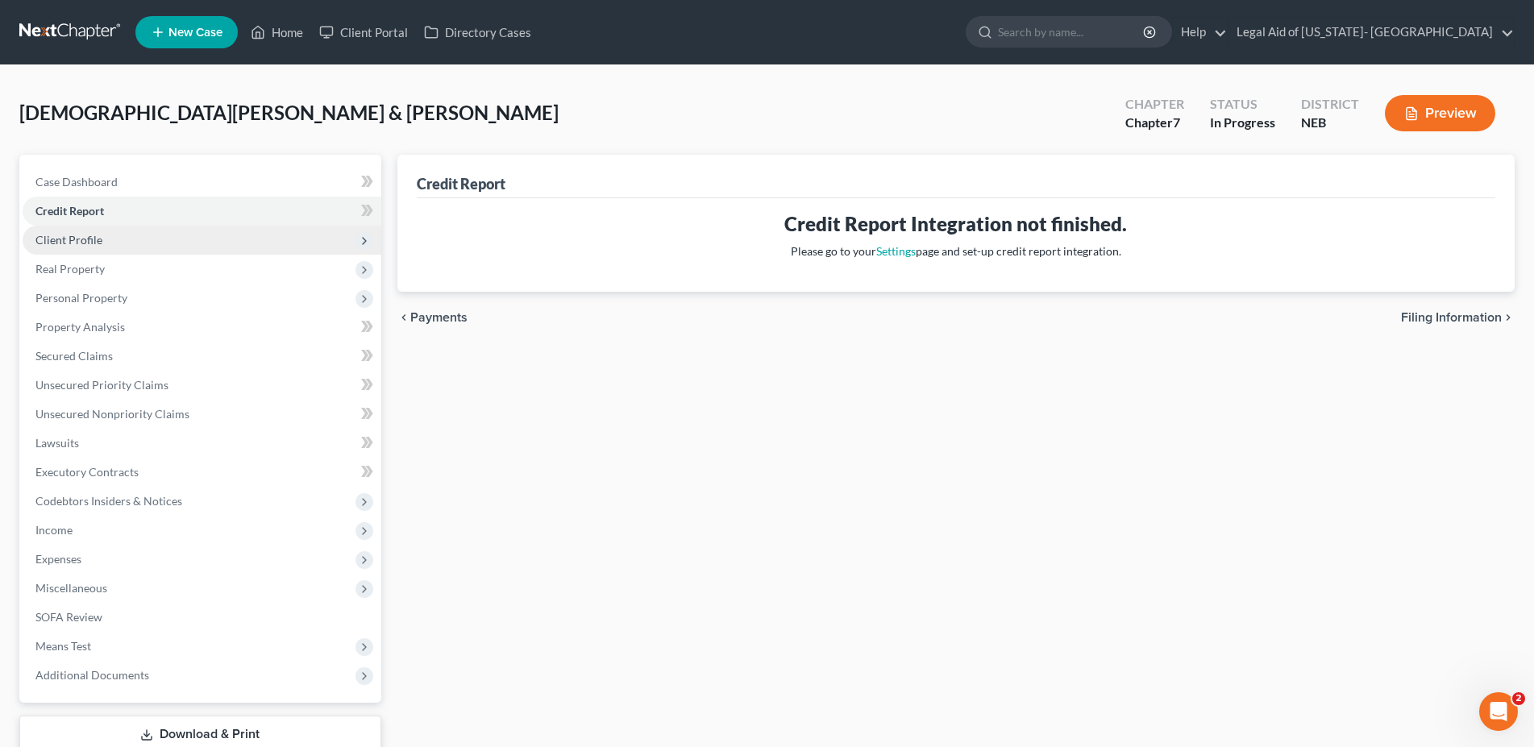
click at [73, 243] on span "Client Profile" at bounding box center [68, 240] width 67 height 14
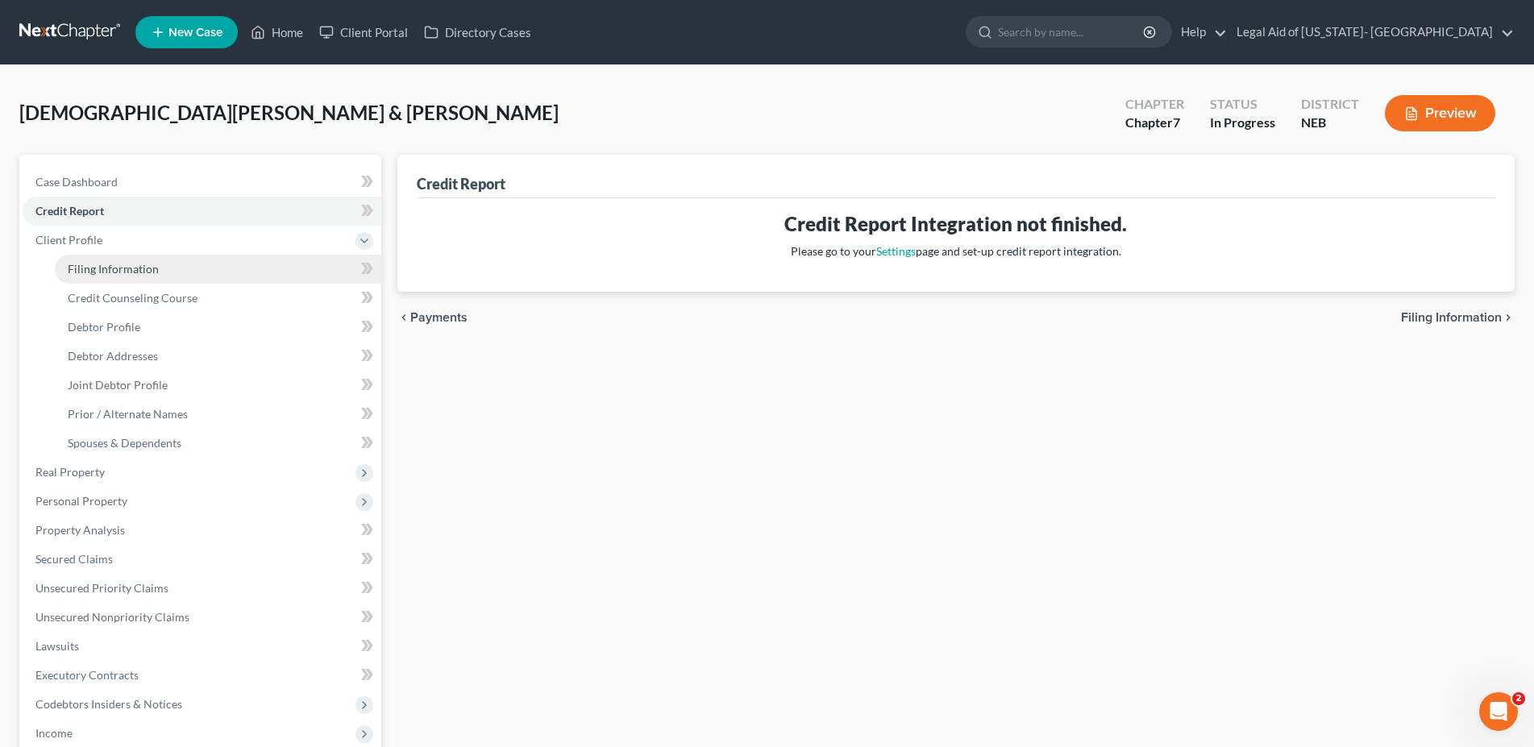
click at [95, 270] on span "Filing Information" at bounding box center [113, 269] width 91 height 14
select select "1"
select select "0"
select select "30"
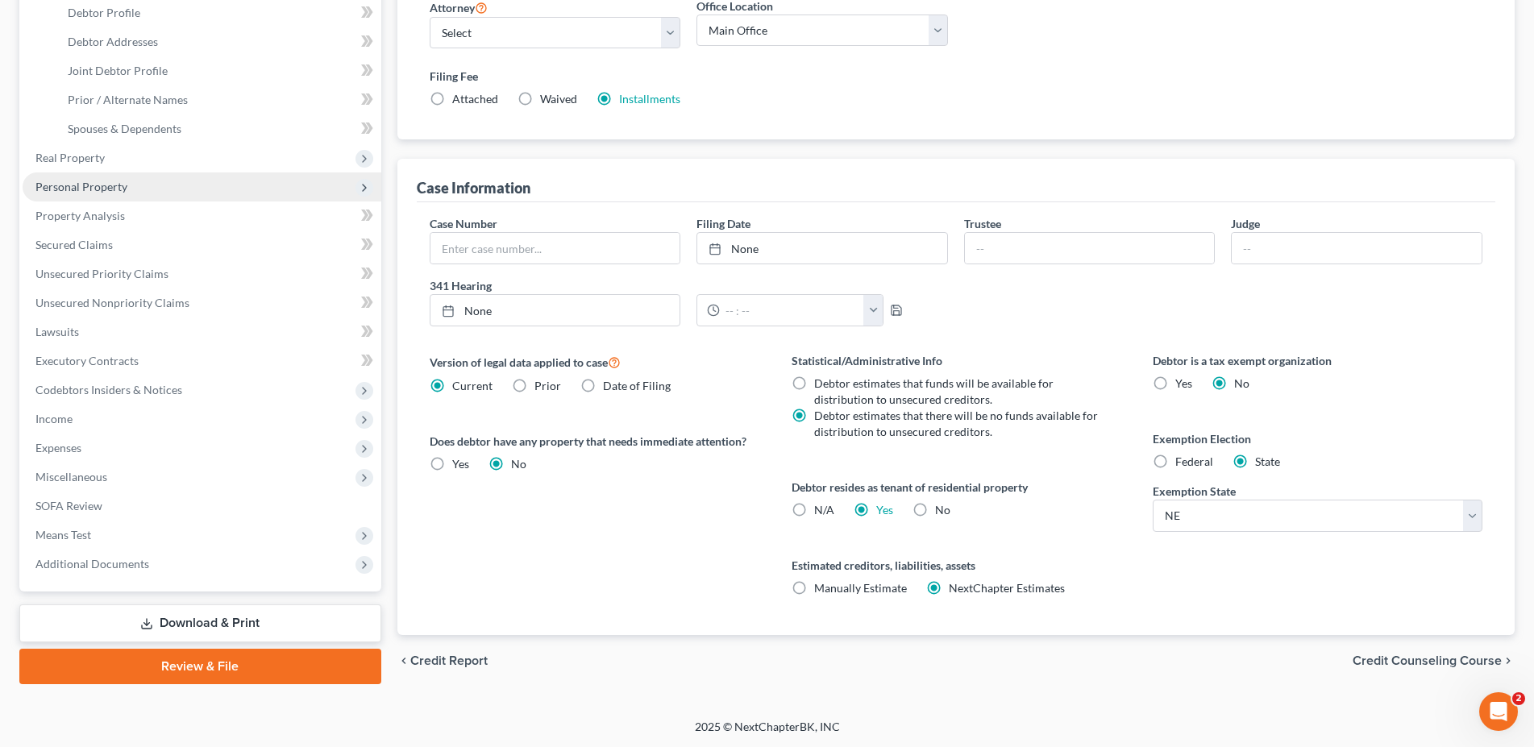
scroll to position [150, 0]
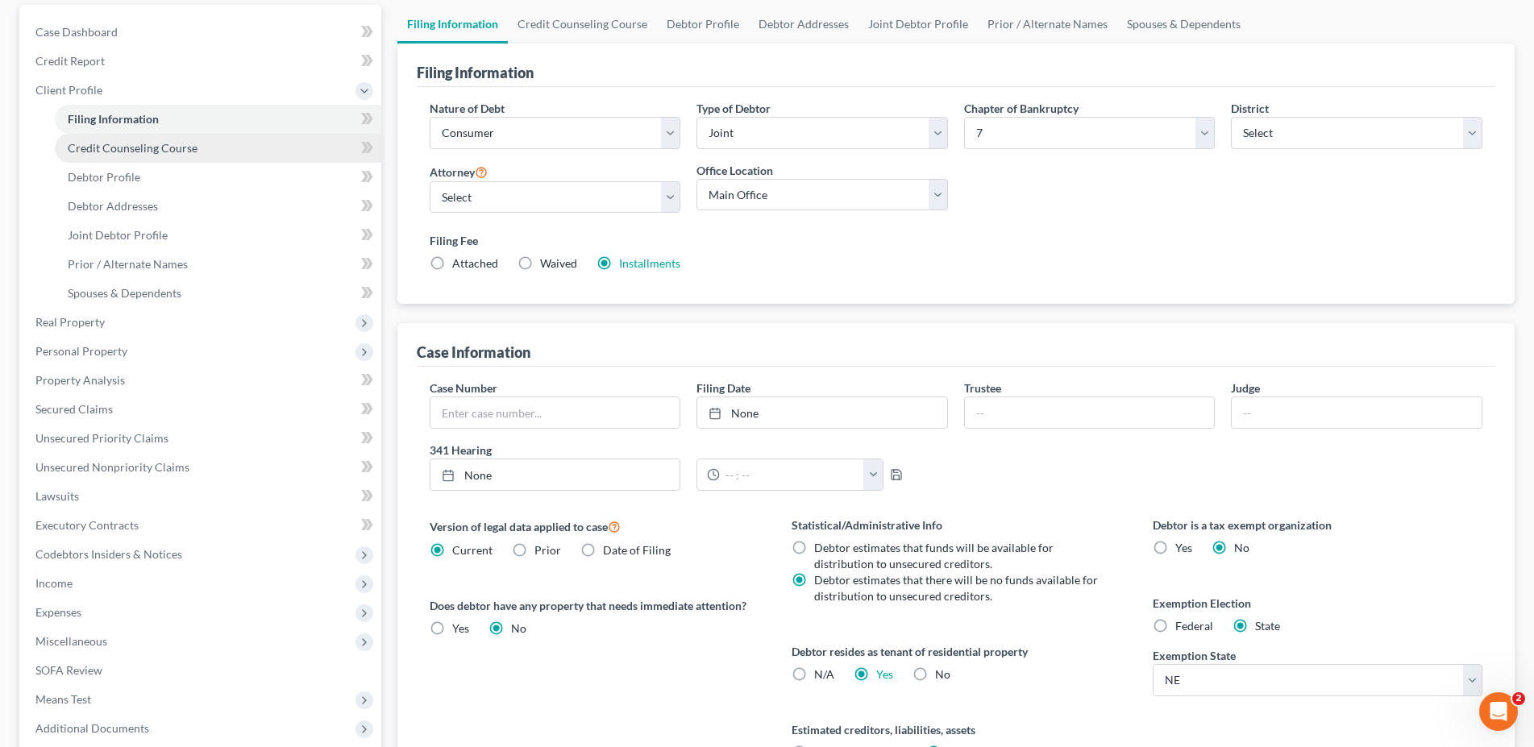
click at [113, 153] on span "Credit Counseling Course" at bounding box center [133, 148] width 130 height 14
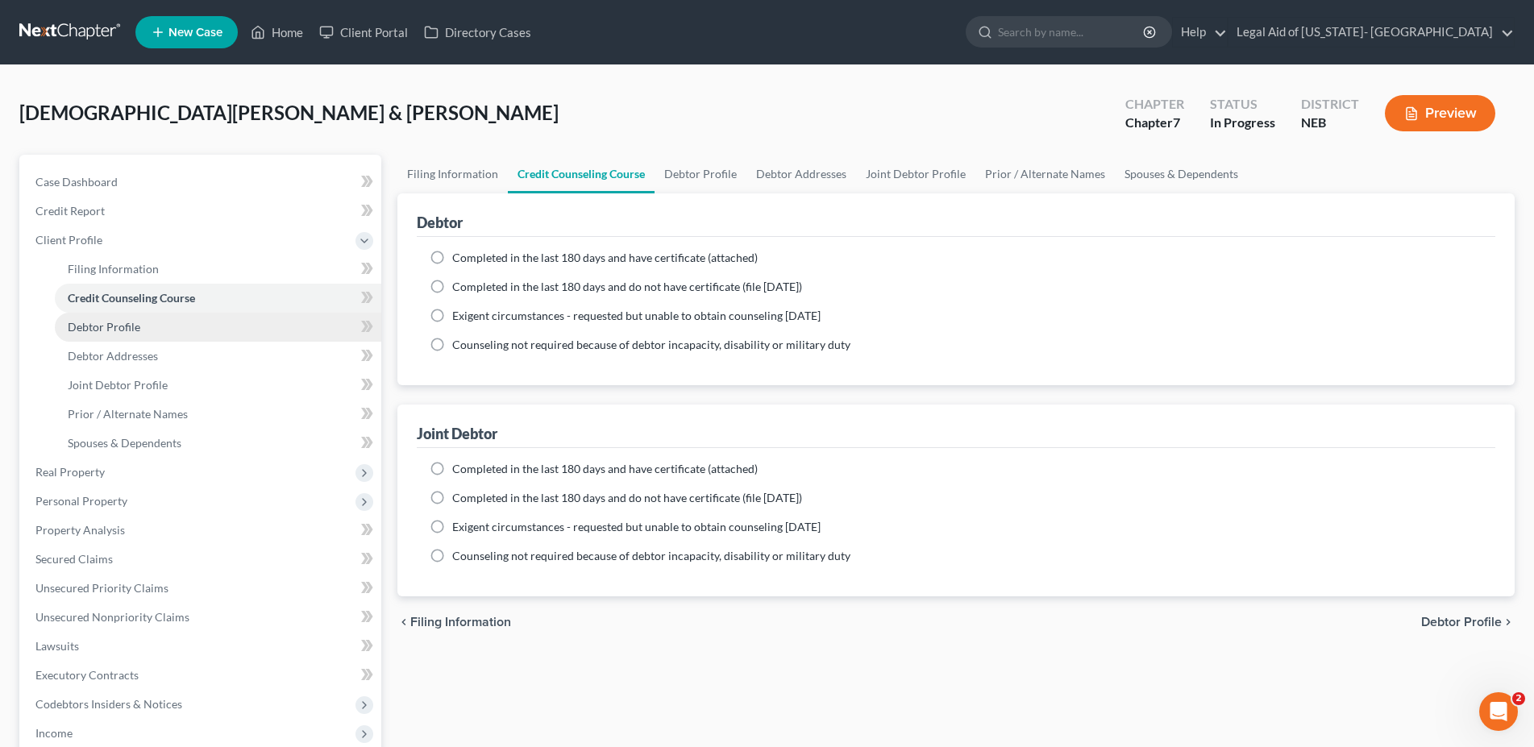
click at [132, 329] on span "Debtor Profile" at bounding box center [104, 327] width 73 height 14
select select "1"
select select "5"
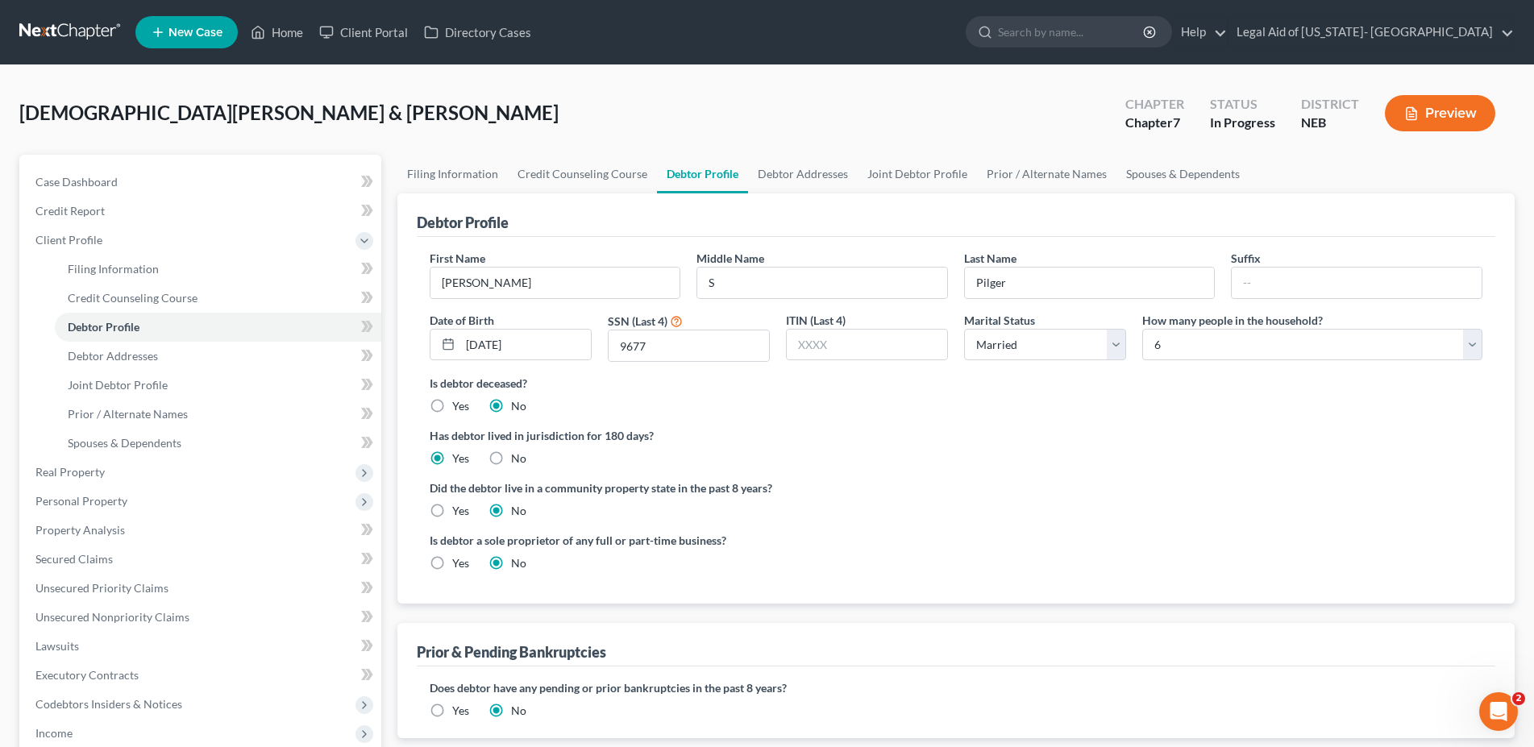
scroll to position [82, 0]
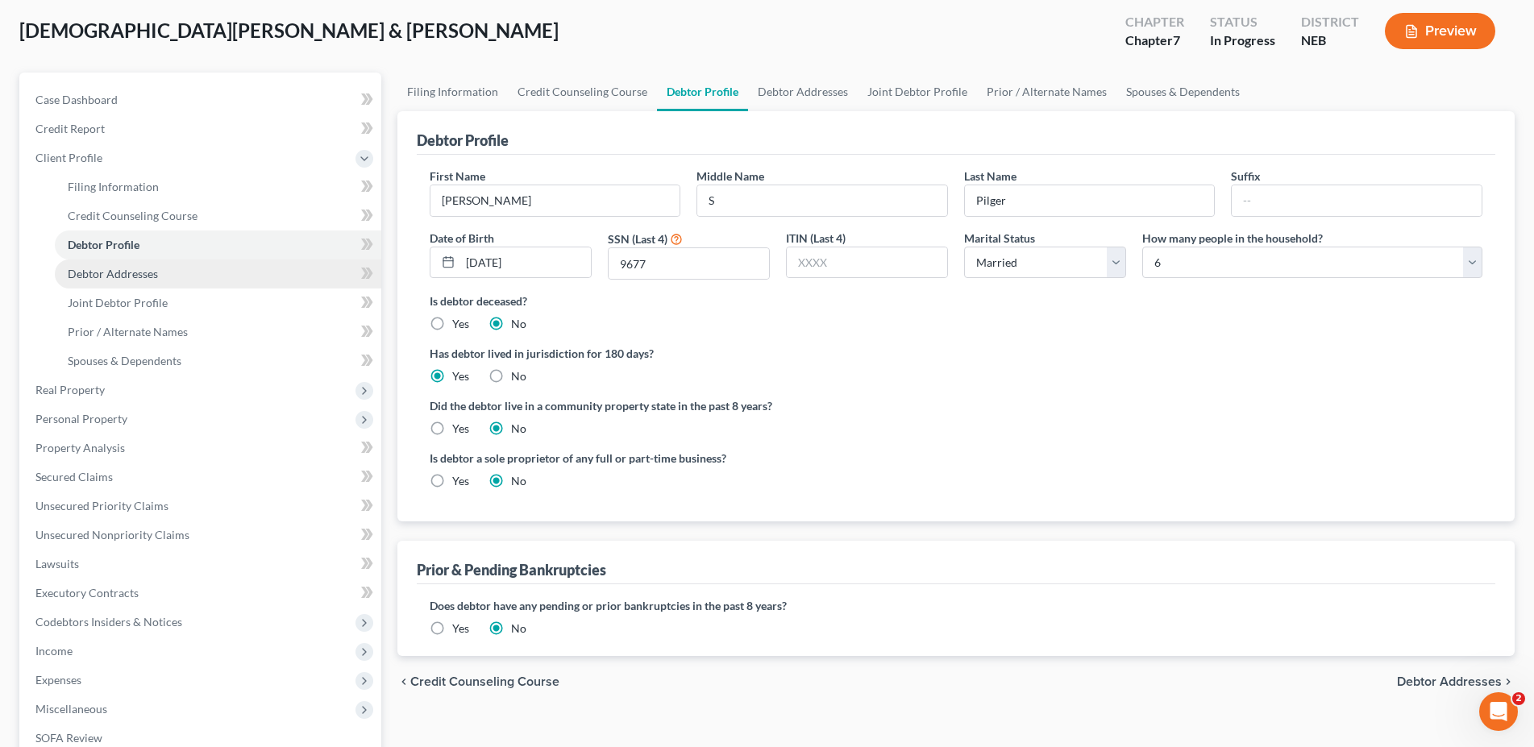
click at [156, 270] on span "Debtor Addresses" at bounding box center [113, 274] width 90 height 14
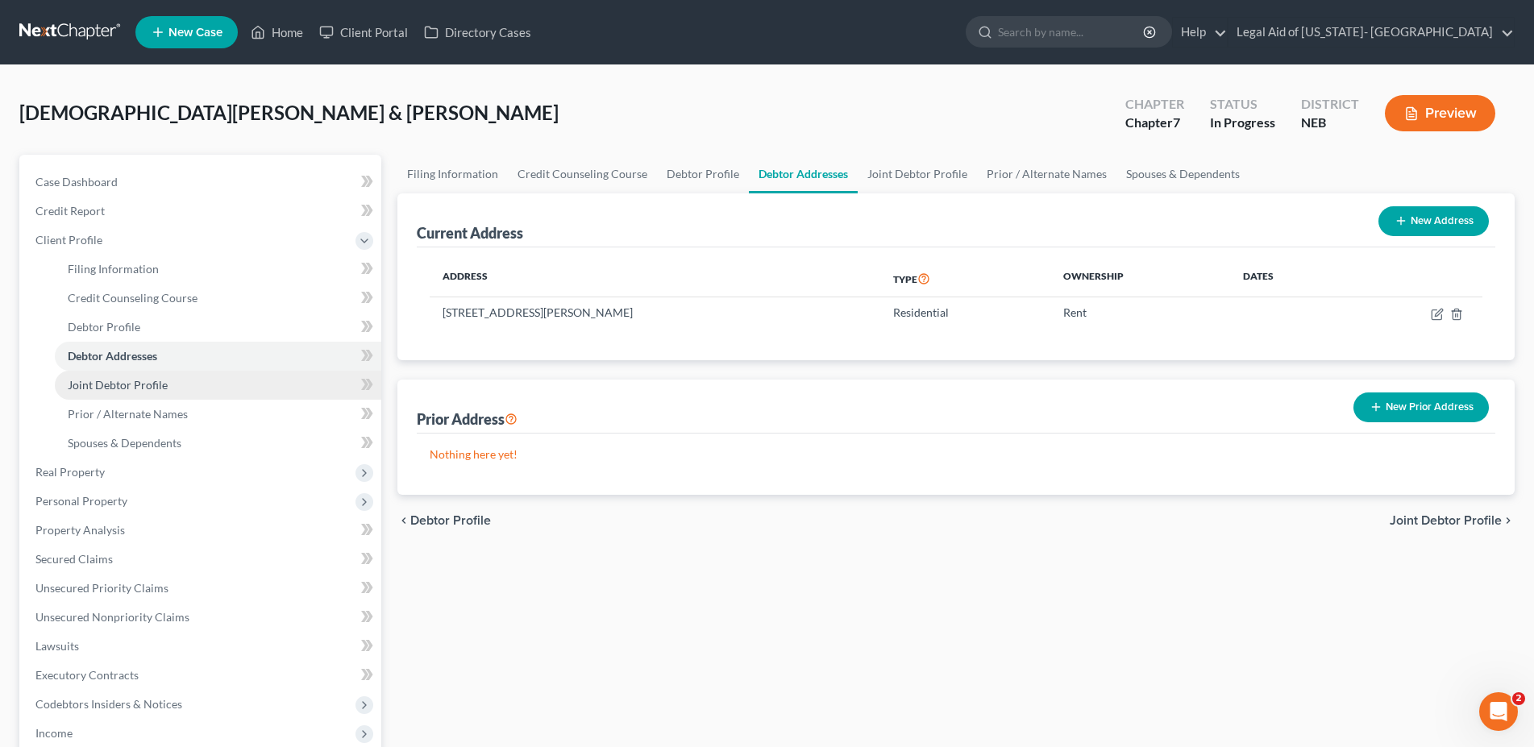
click at [119, 385] on span "Joint Debtor Profile" at bounding box center [118, 385] width 100 height 14
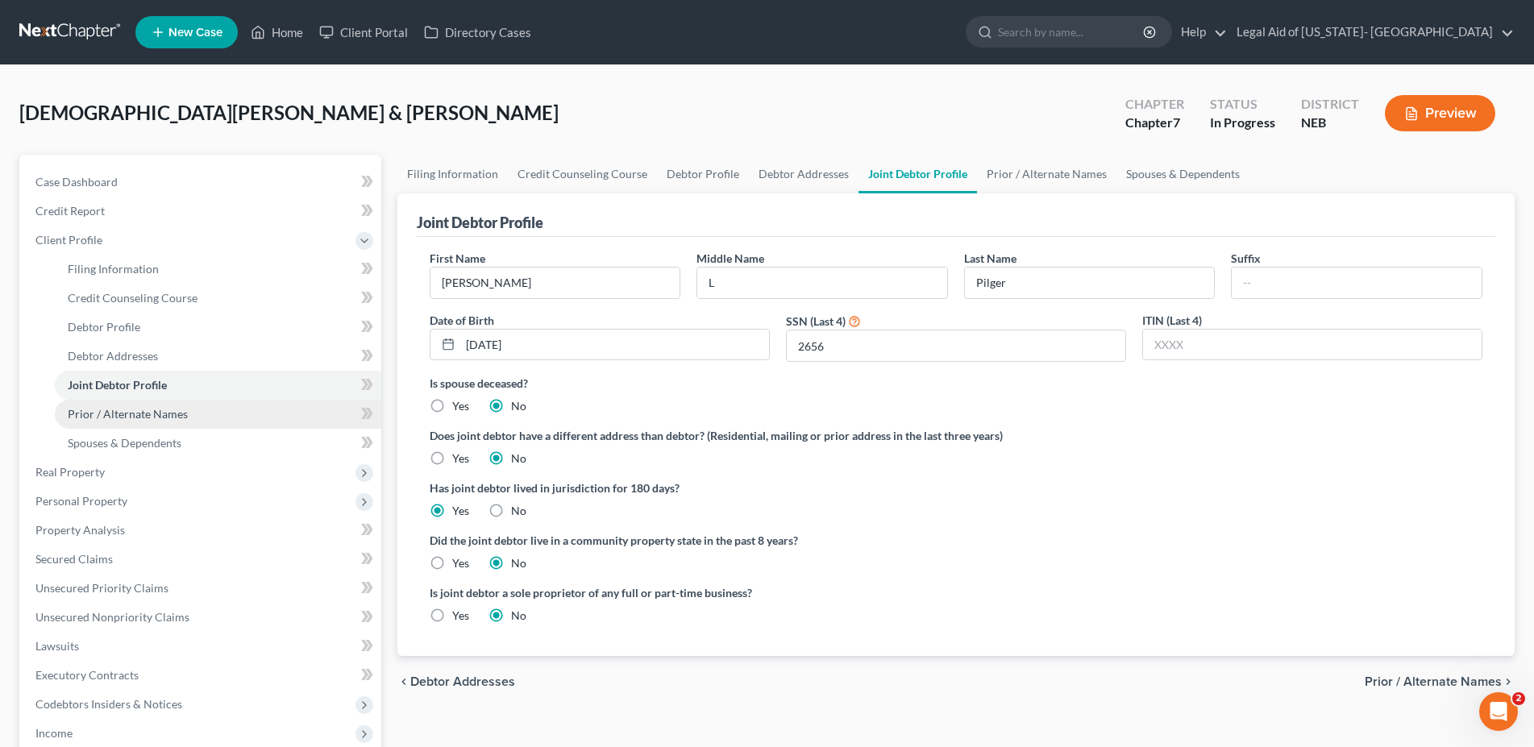
click at [112, 418] on span "Prior / Alternate Names" at bounding box center [128, 414] width 120 height 14
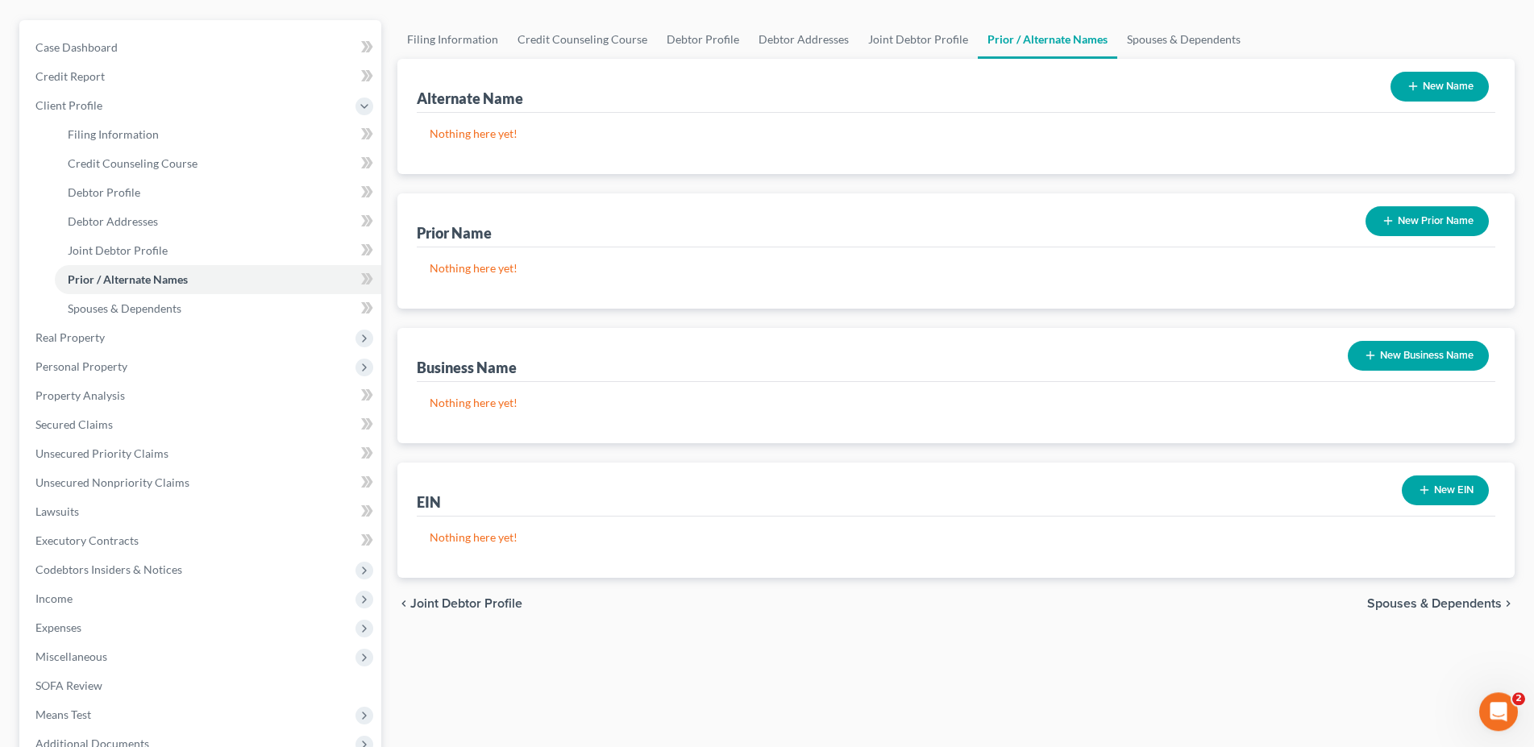
scroll to position [164, 0]
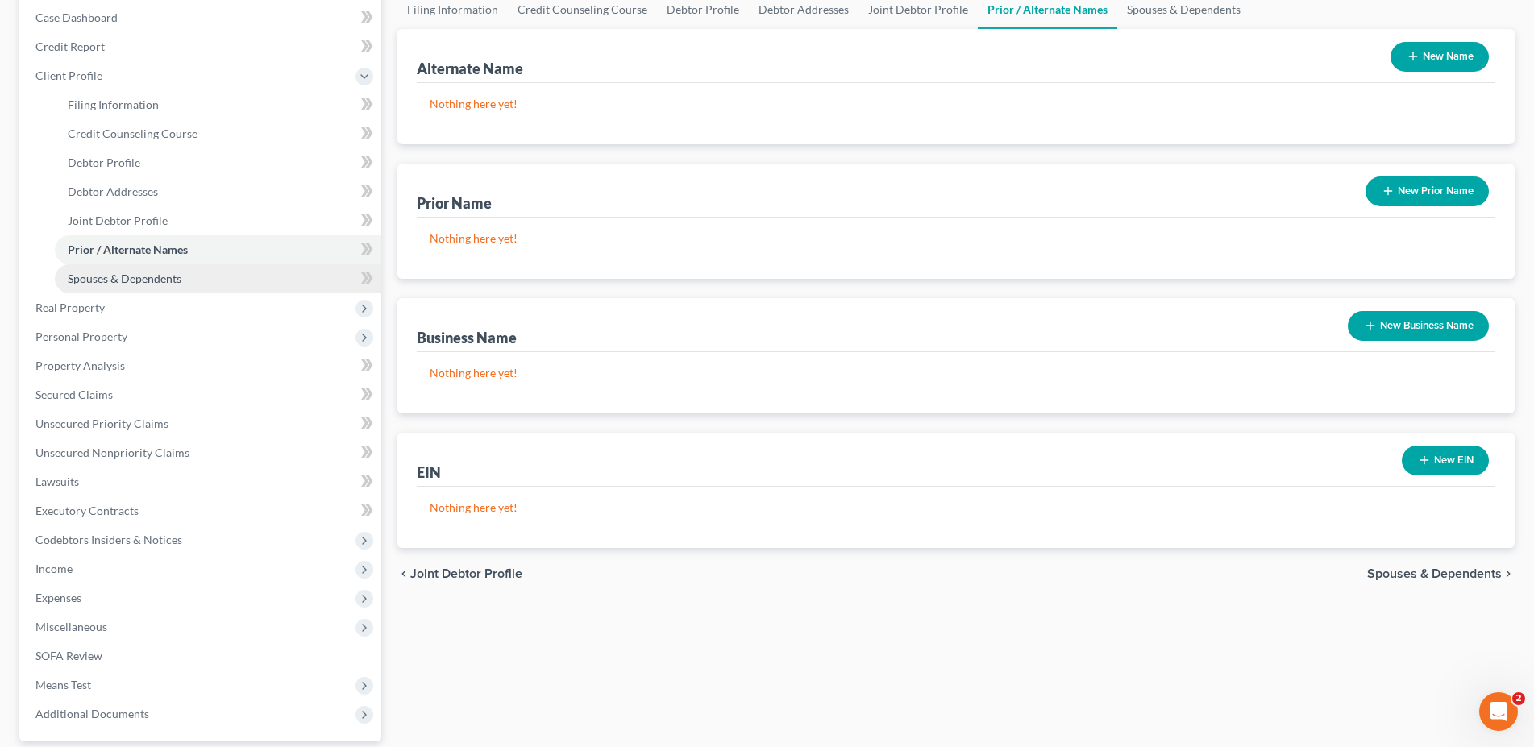
click at [102, 284] on span "Spouses & Dependents" at bounding box center [125, 279] width 114 height 14
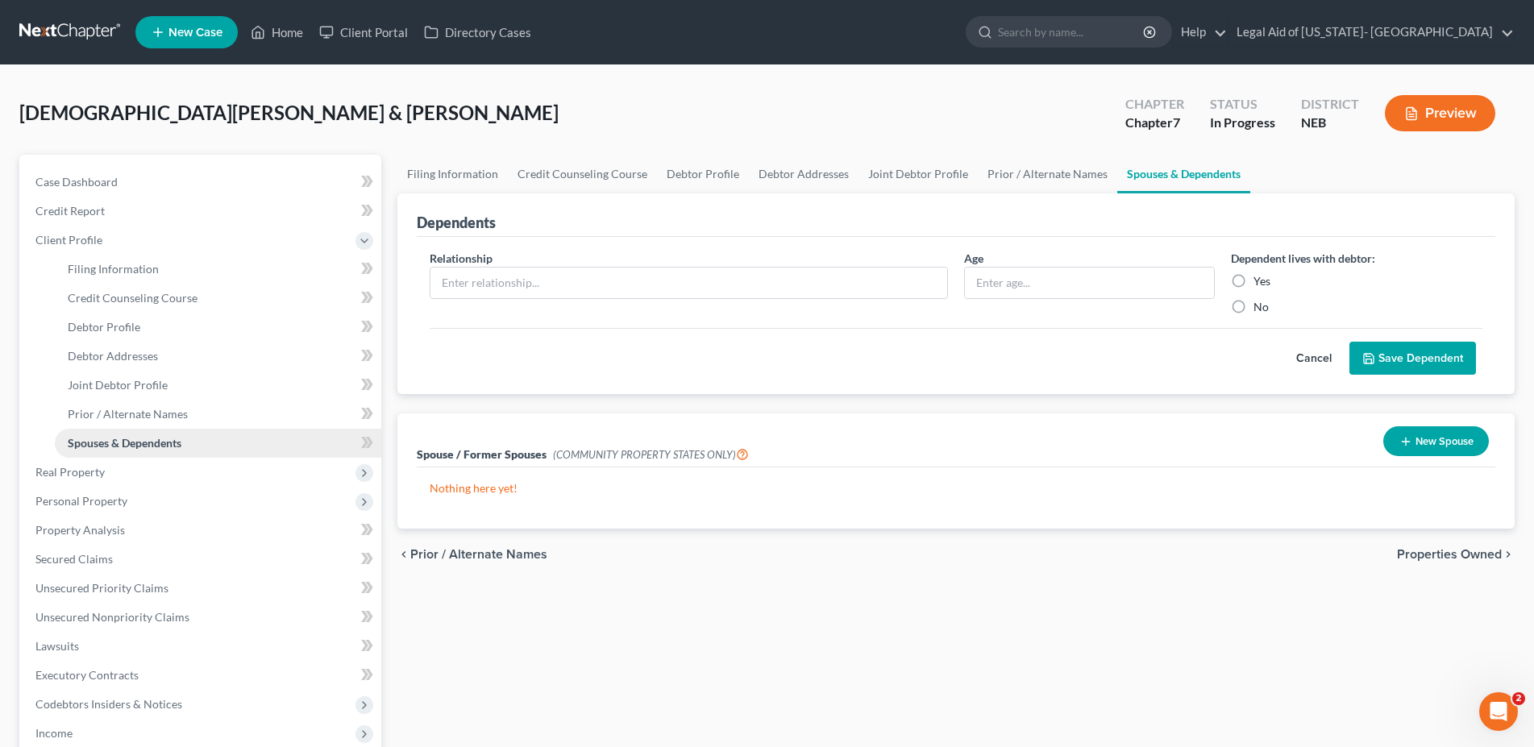
scroll to position [82, 0]
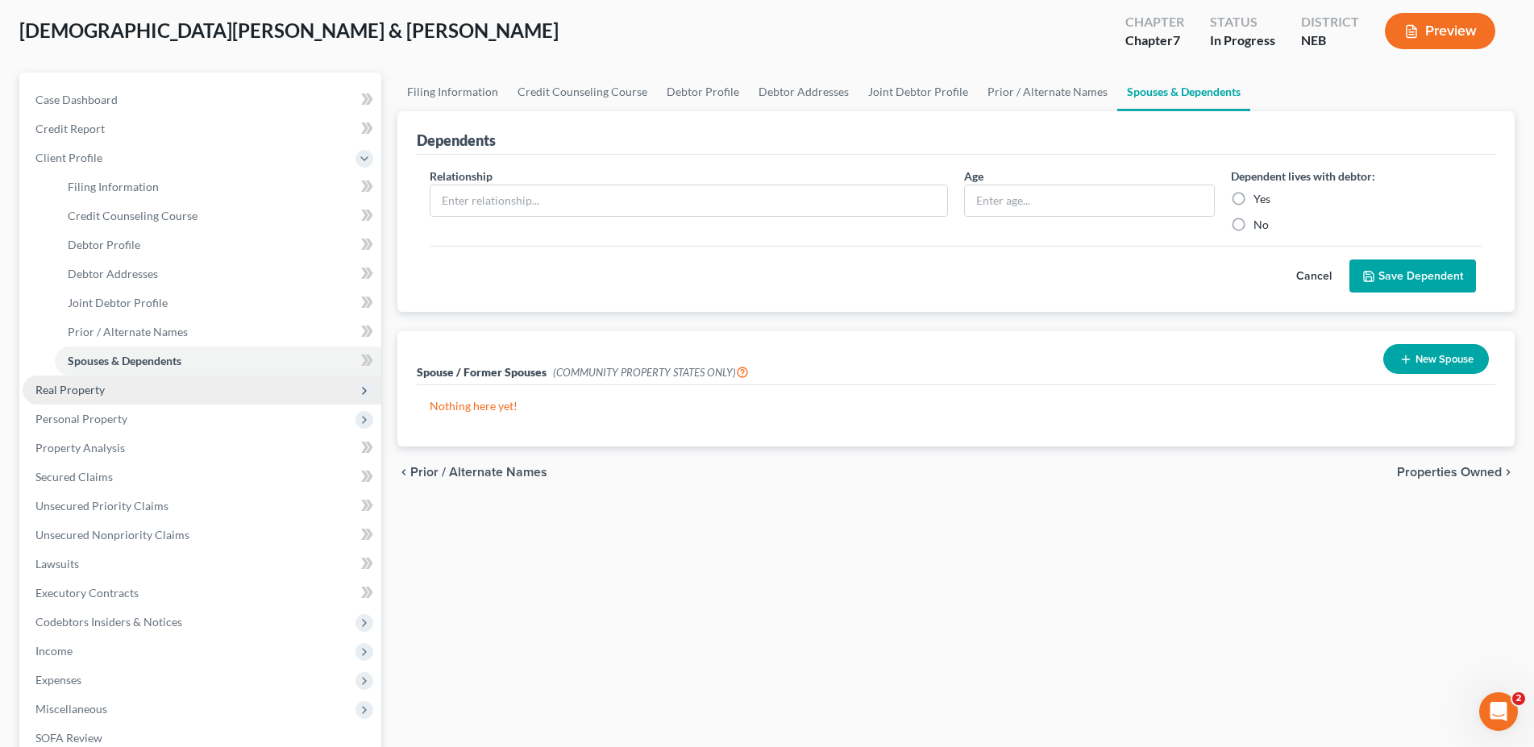
click at [80, 393] on span "Real Property" at bounding box center [69, 390] width 69 height 14
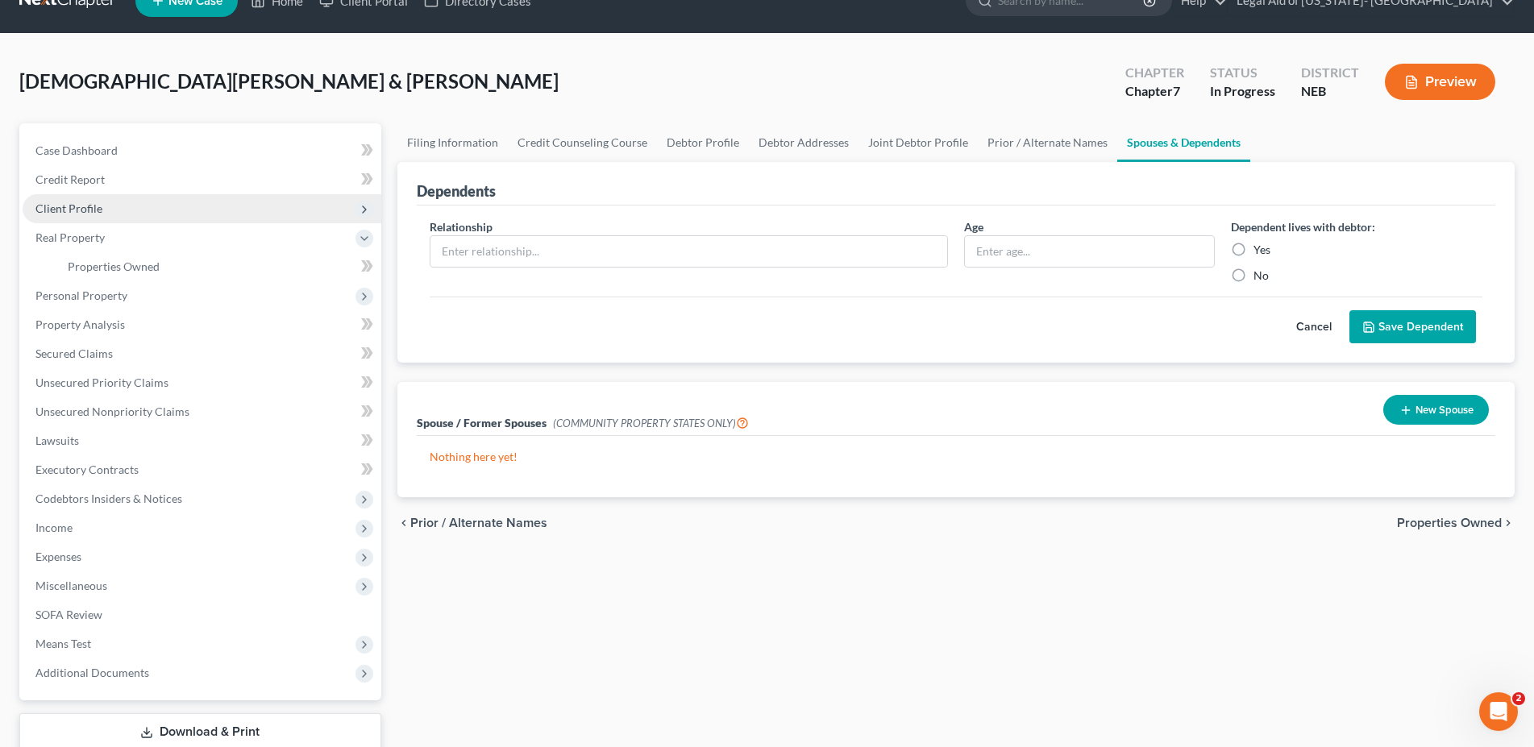
scroll to position [0, 0]
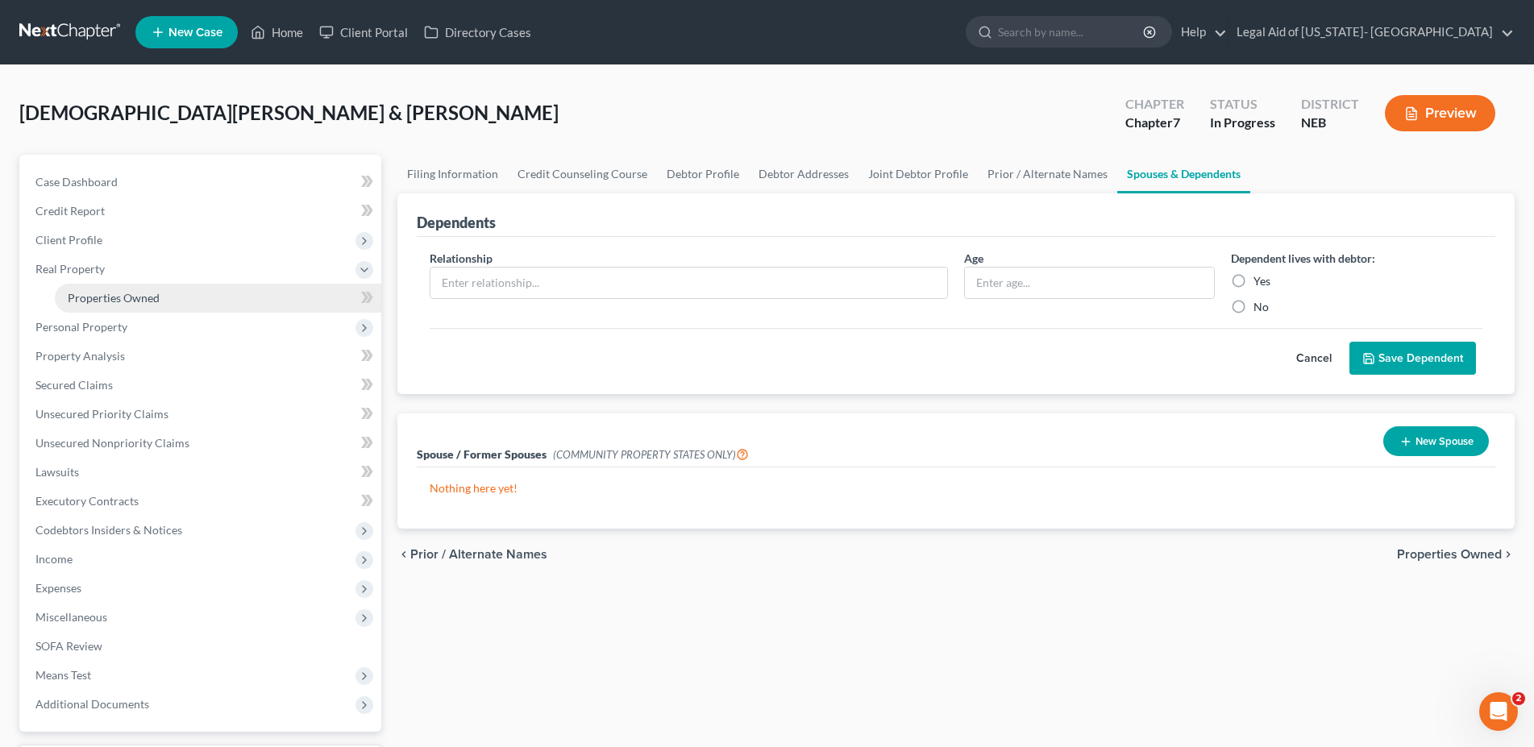
click at [106, 299] on span "Properties Owned" at bounding box center [114, 298] width 92 height 14
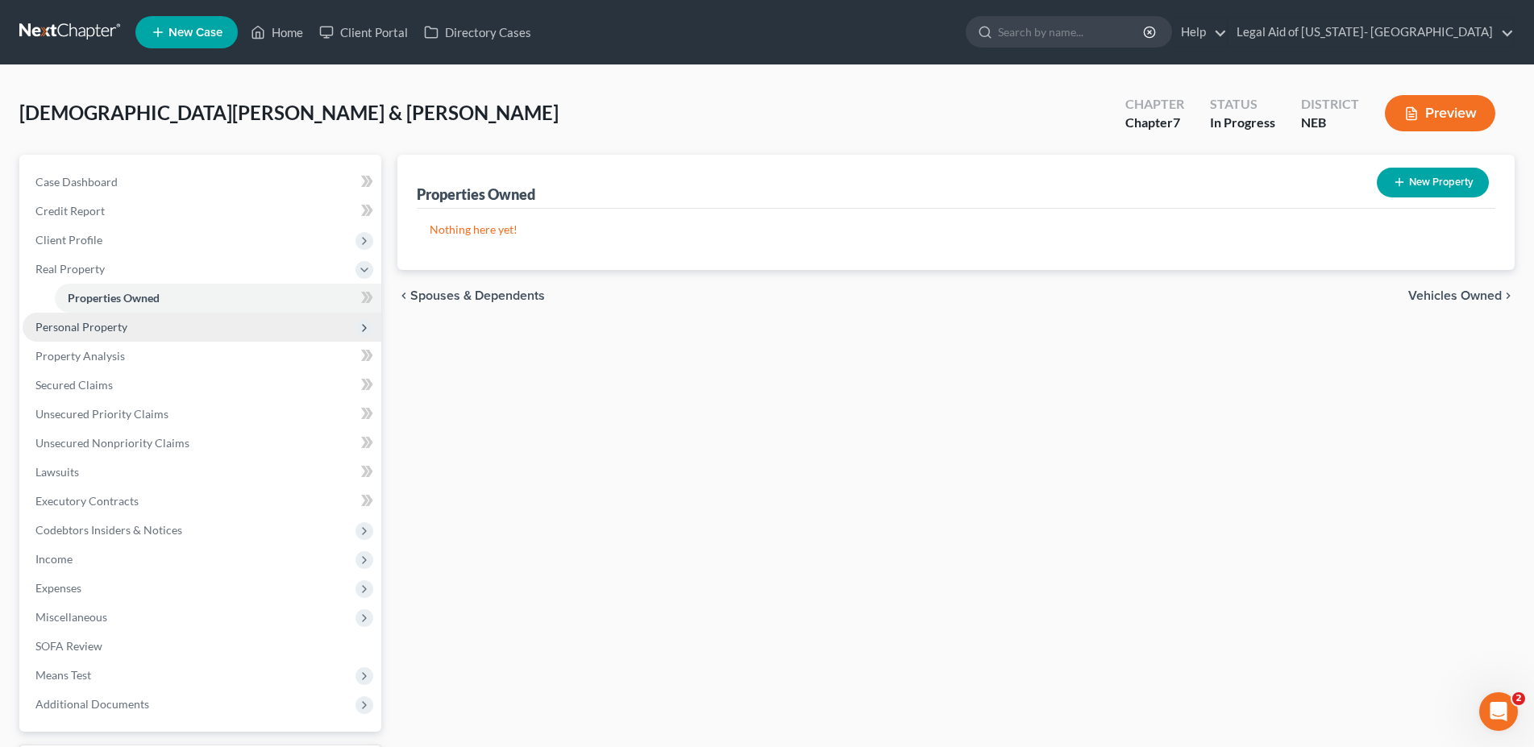
click at [97, 323] on span "Personal Property" at bounding box center [81, 327] width 92 height 14
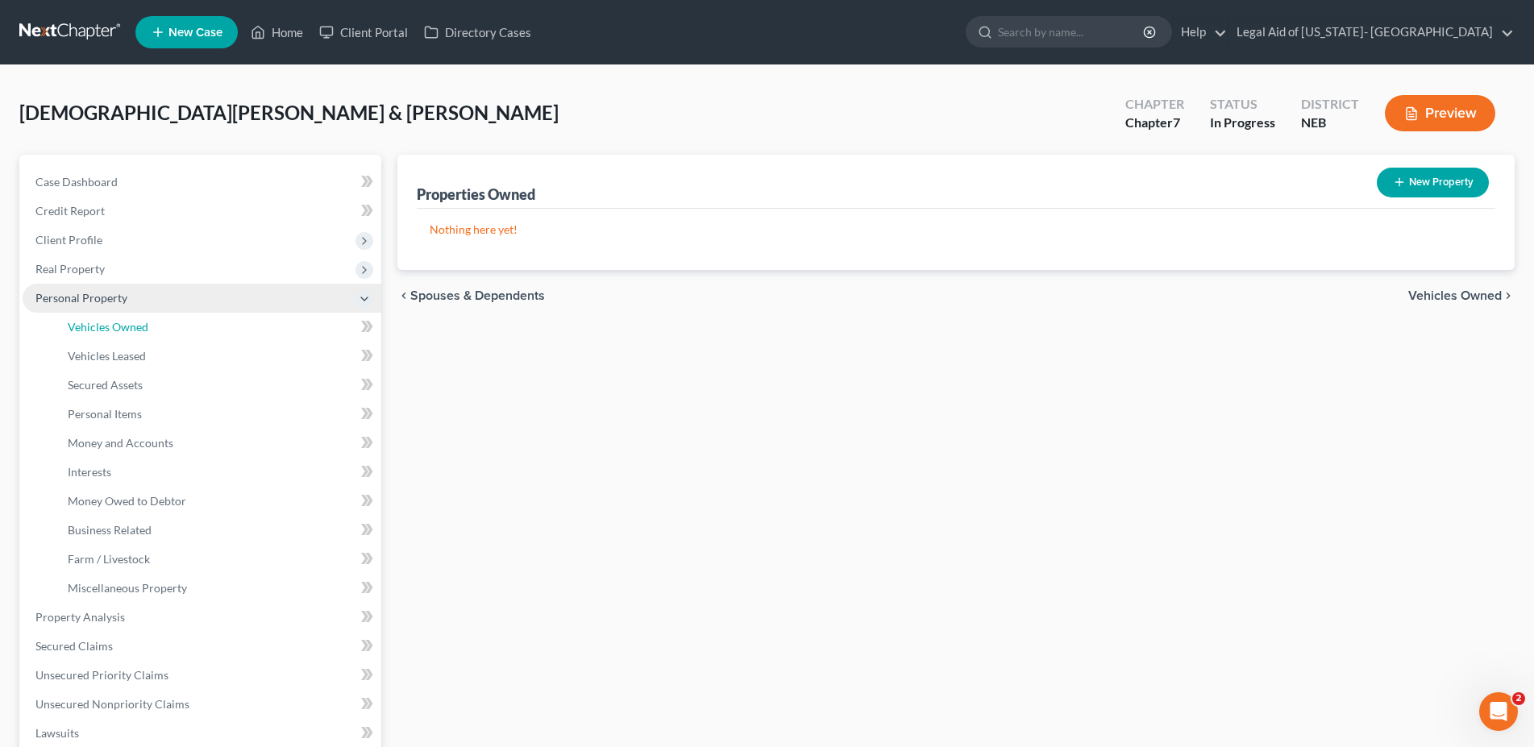
click at [97, 323] on span "Vehicles Owned" at bounding box center [108, 327] width 81 height 14
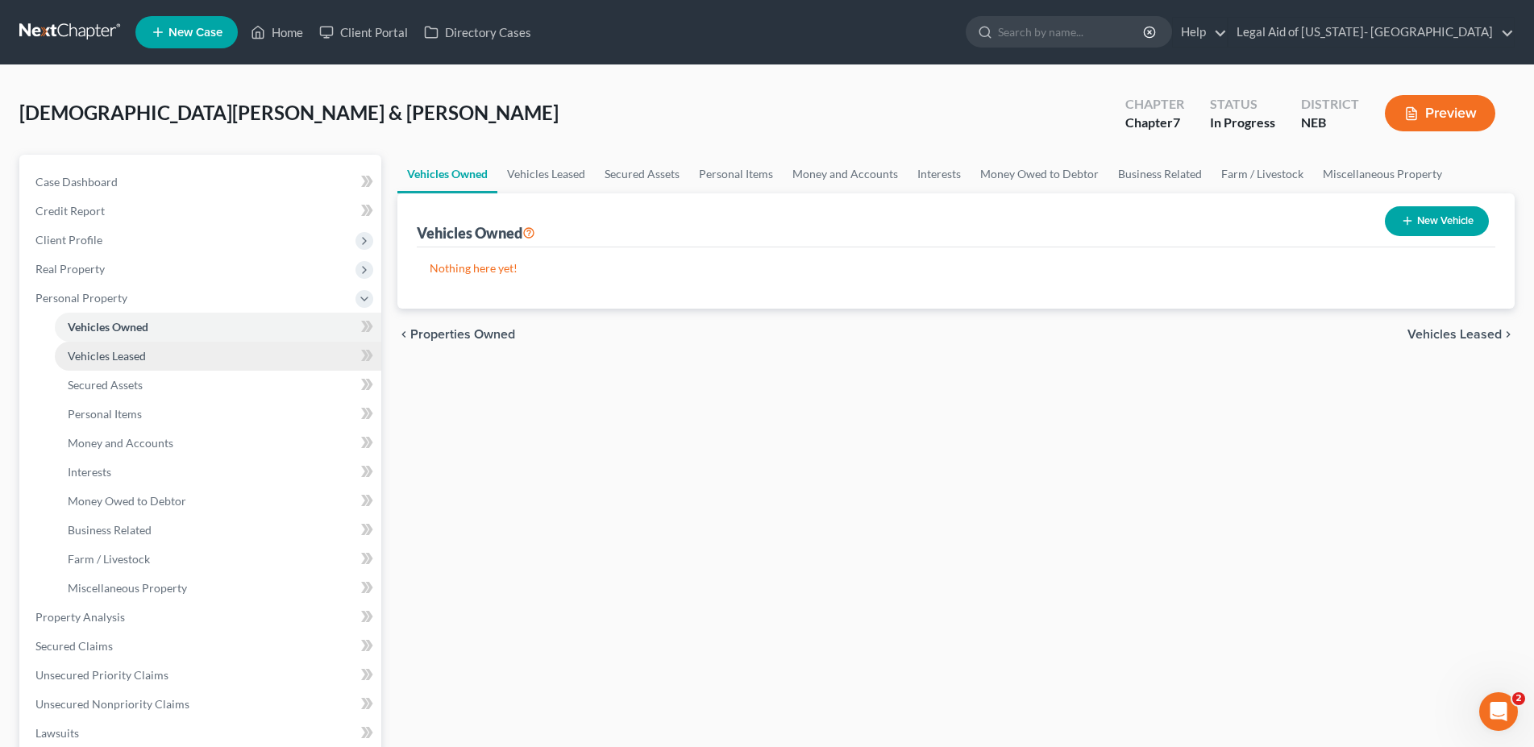
click at [108, 351] on span "Vehicles Leased" at bounding box center [107, 356] width 78 height 14
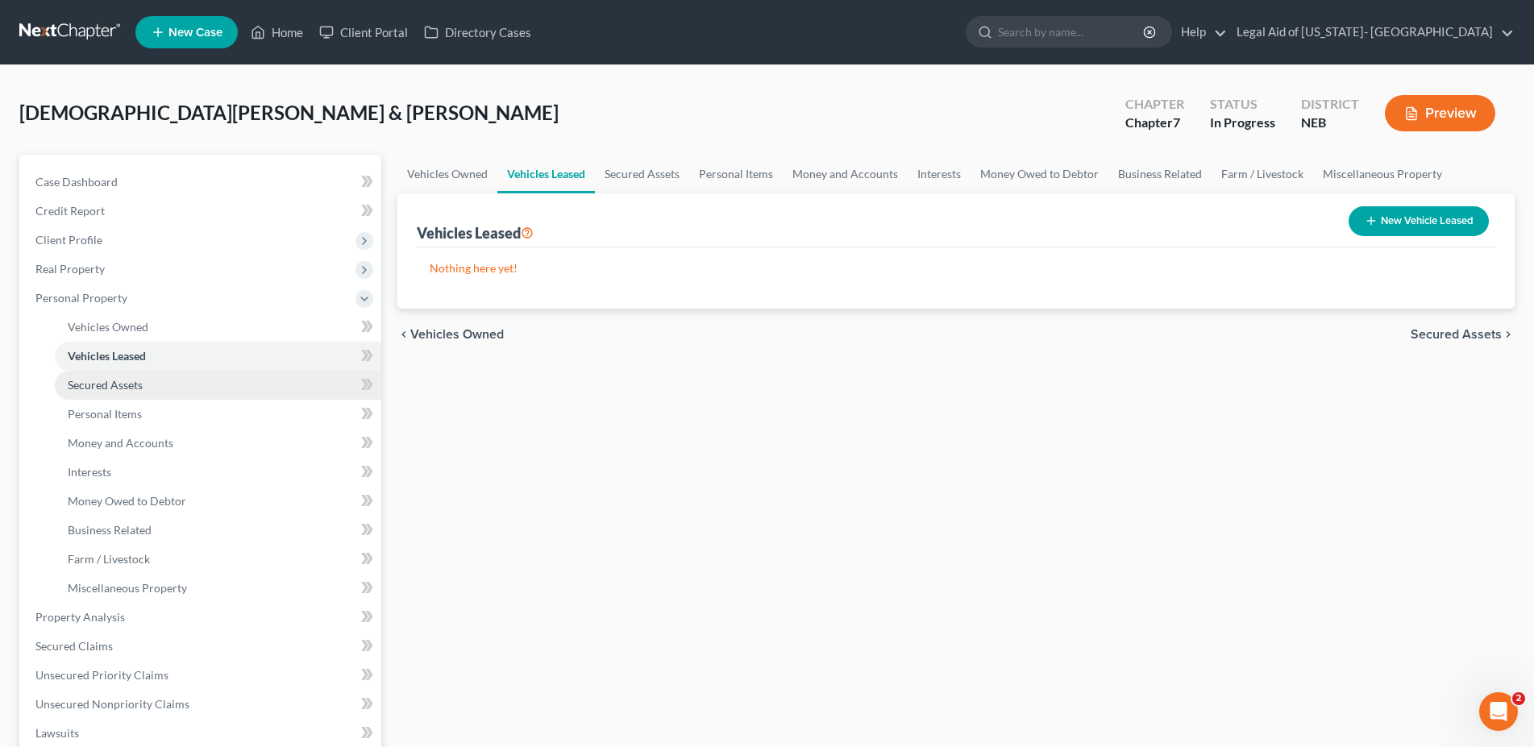
click at [109, 380] on span "Secured Assets" at bounding box center [105, 385] width 75 height 14
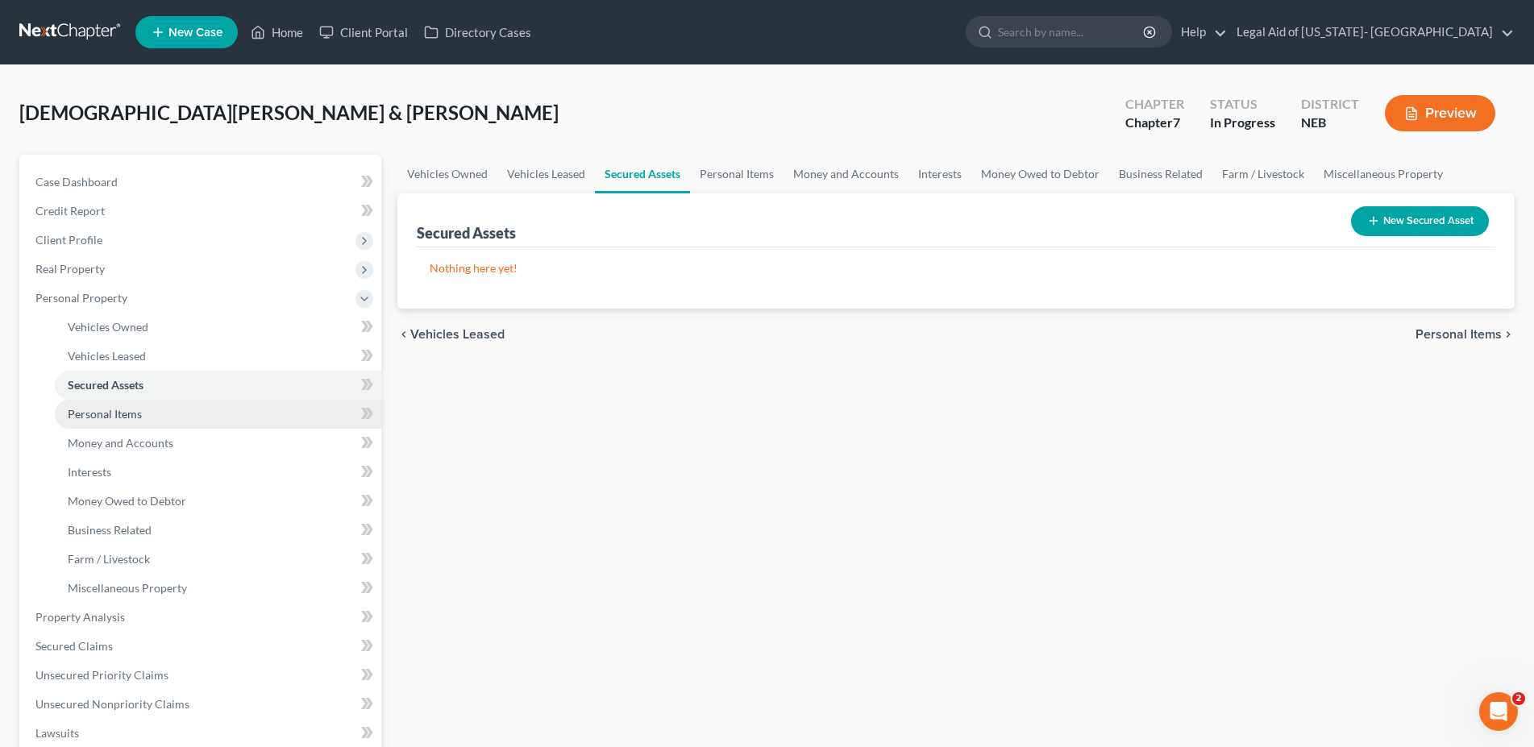
click at [113, 410] on span "Personal Items" at bounding box center [105, 414] width 74 height 14
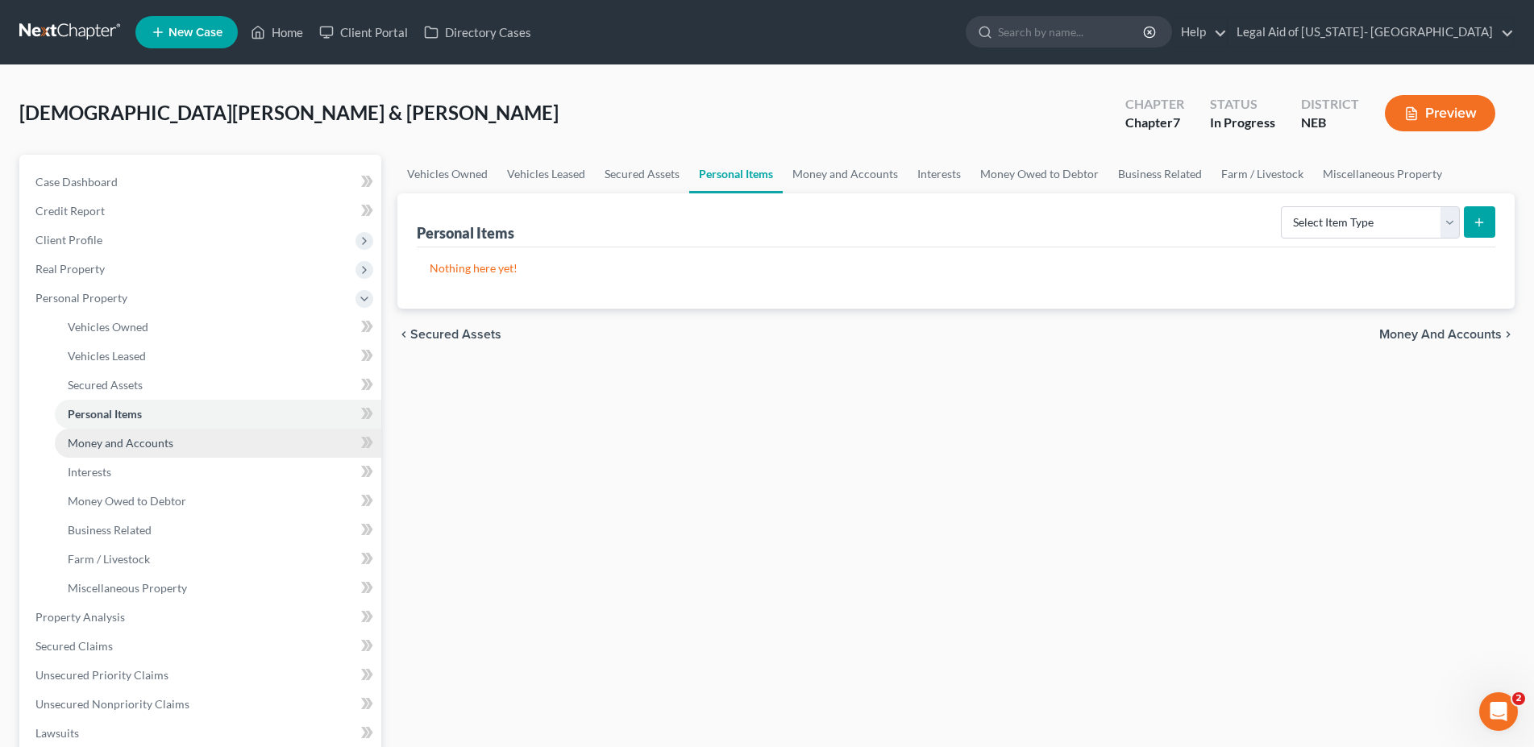
click at [123, 444] on span "Money and Accounts" at bounding box center [121, 443] width 106 height 14
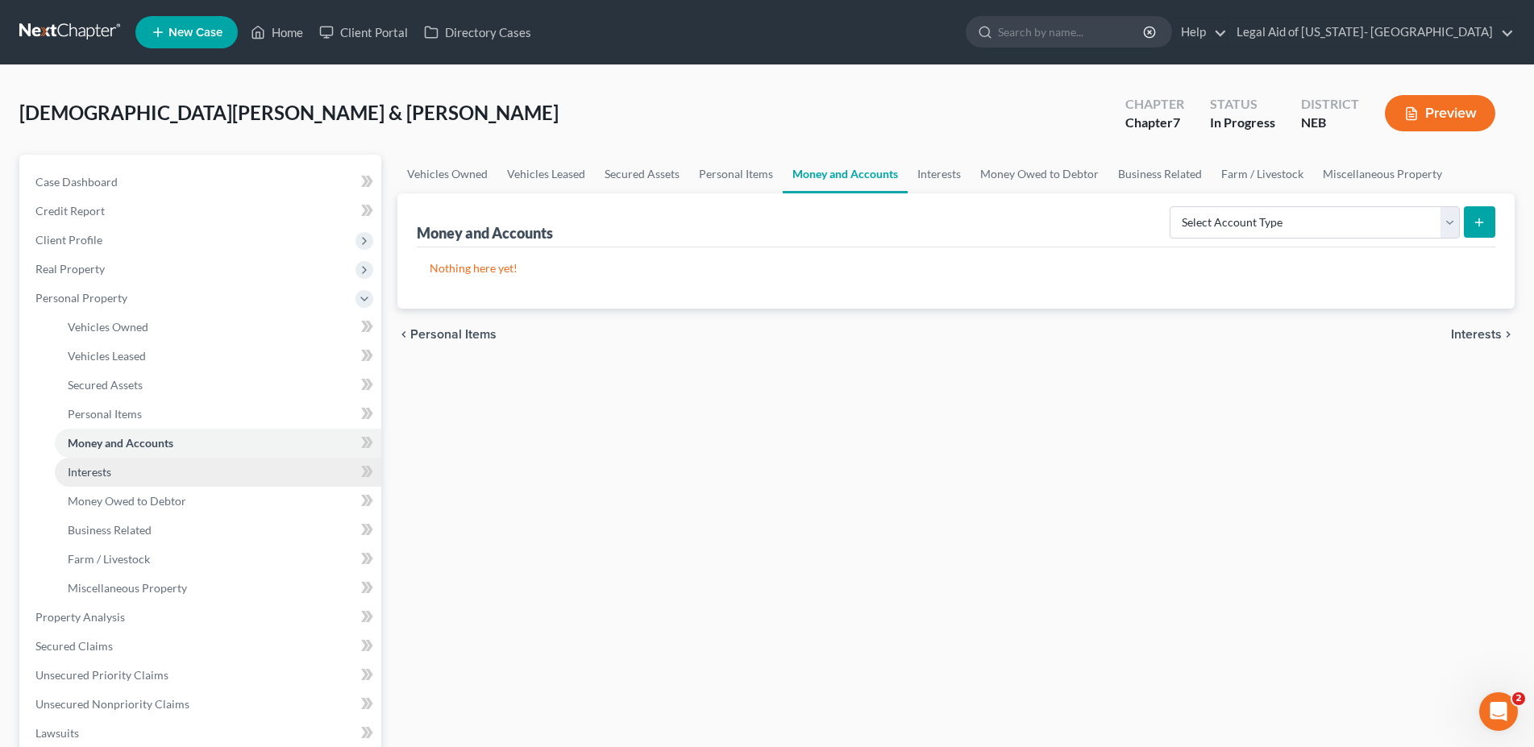
click at [119, 474] on link "Interests" at bounding box center [218, 472] width 327 height 29
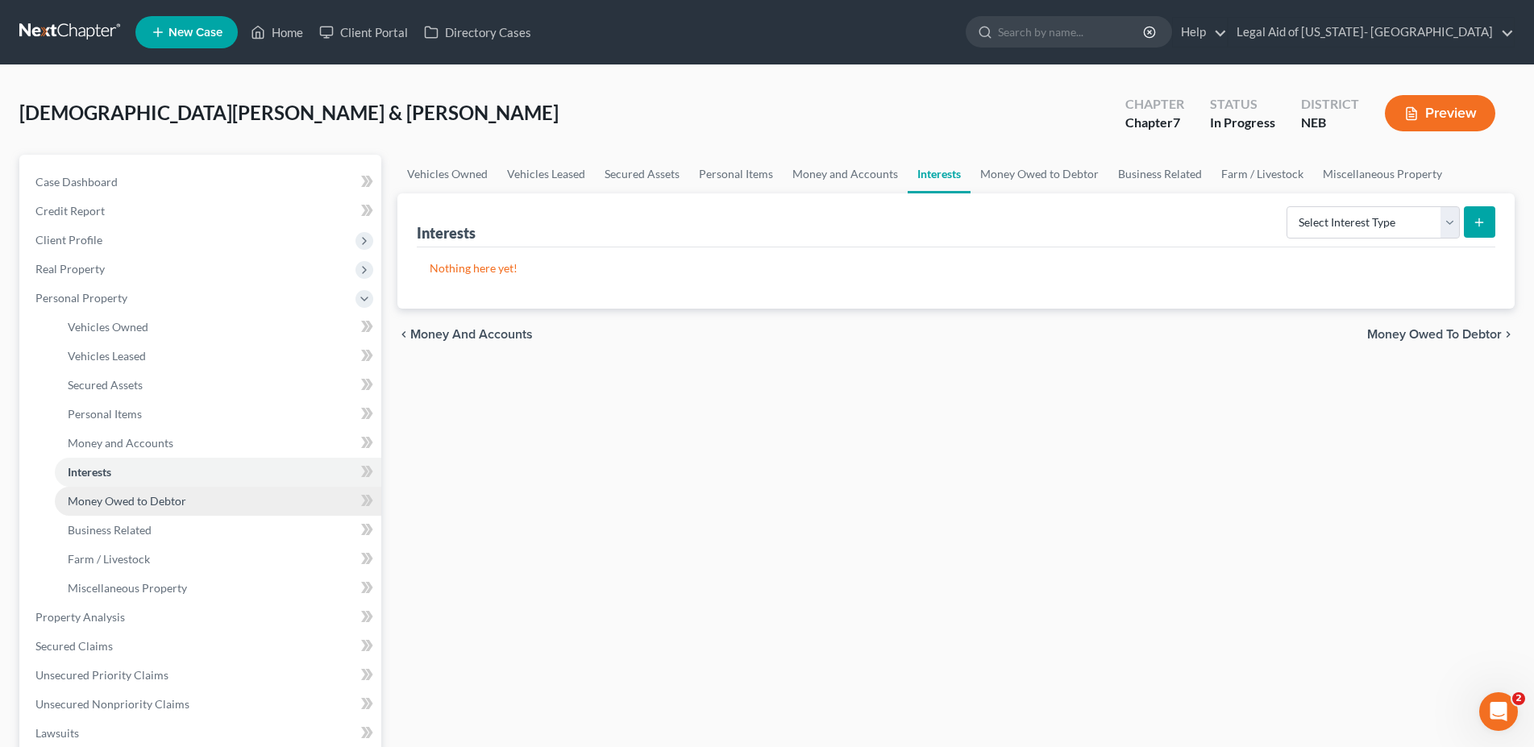
click at [134, 499] on span "Money Owed to Debtor" at bounding box center [127, 501] width 119 height 14
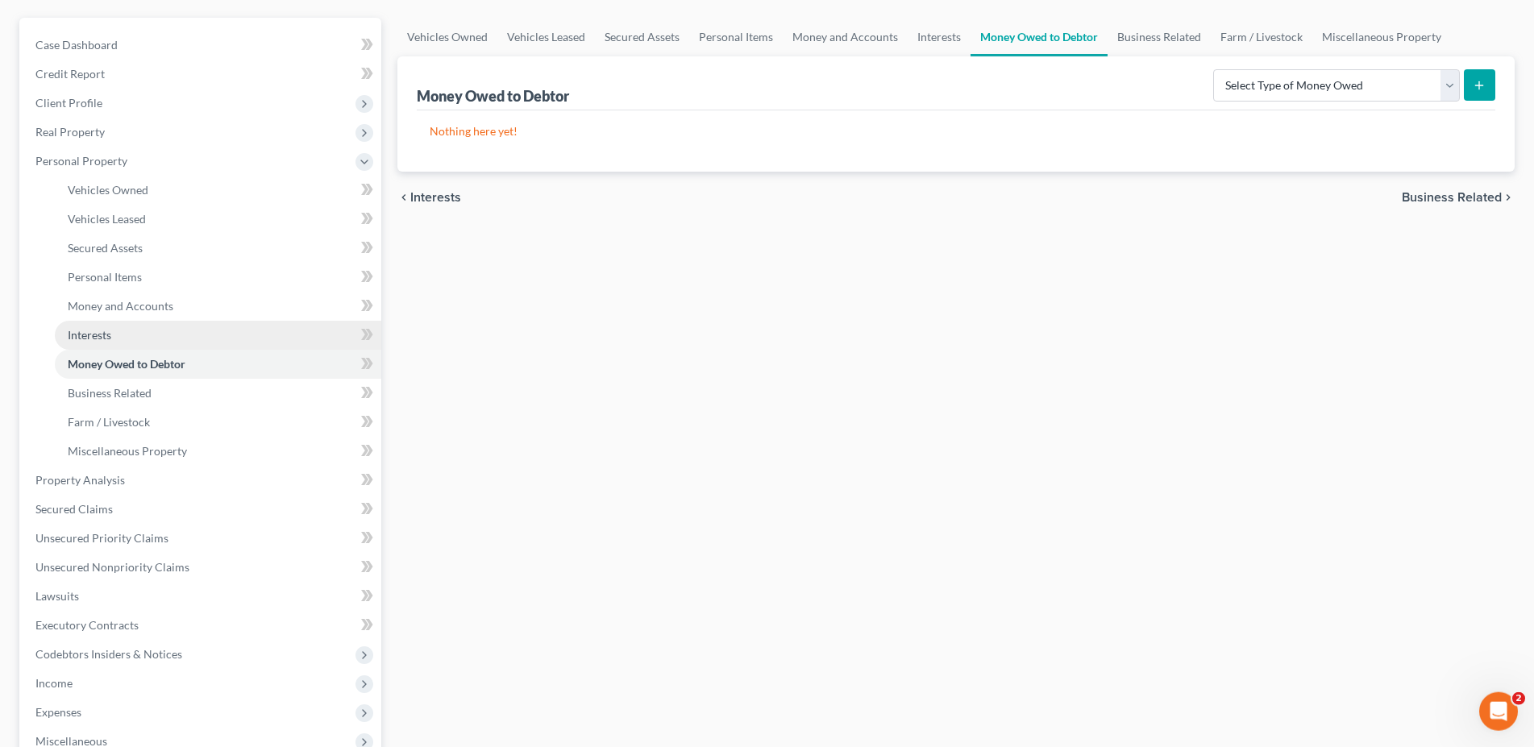
scroll to position [164, 0]
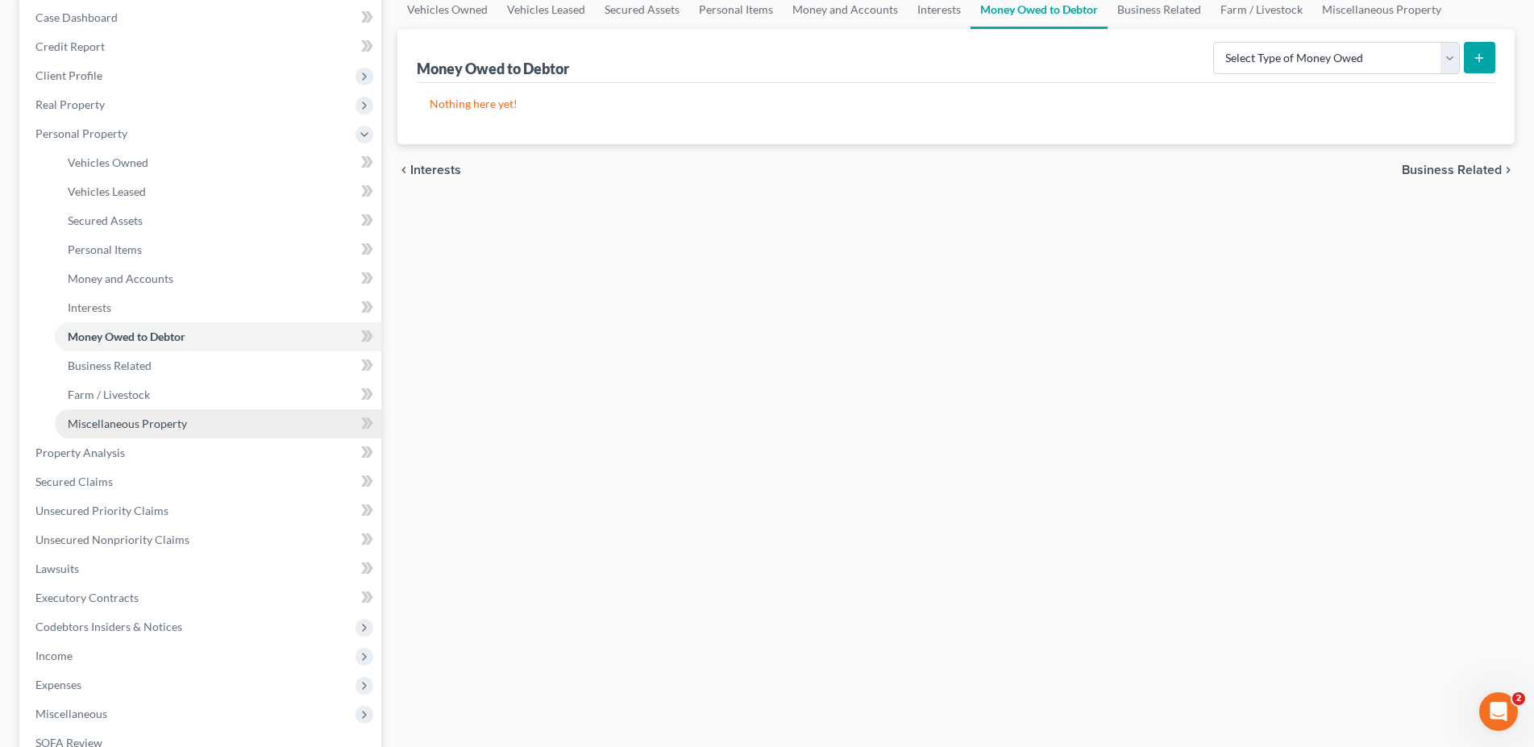
click at [137, 424] on span "Miscellaneous Property" at bounding box center [127, 424] width 119 height 14
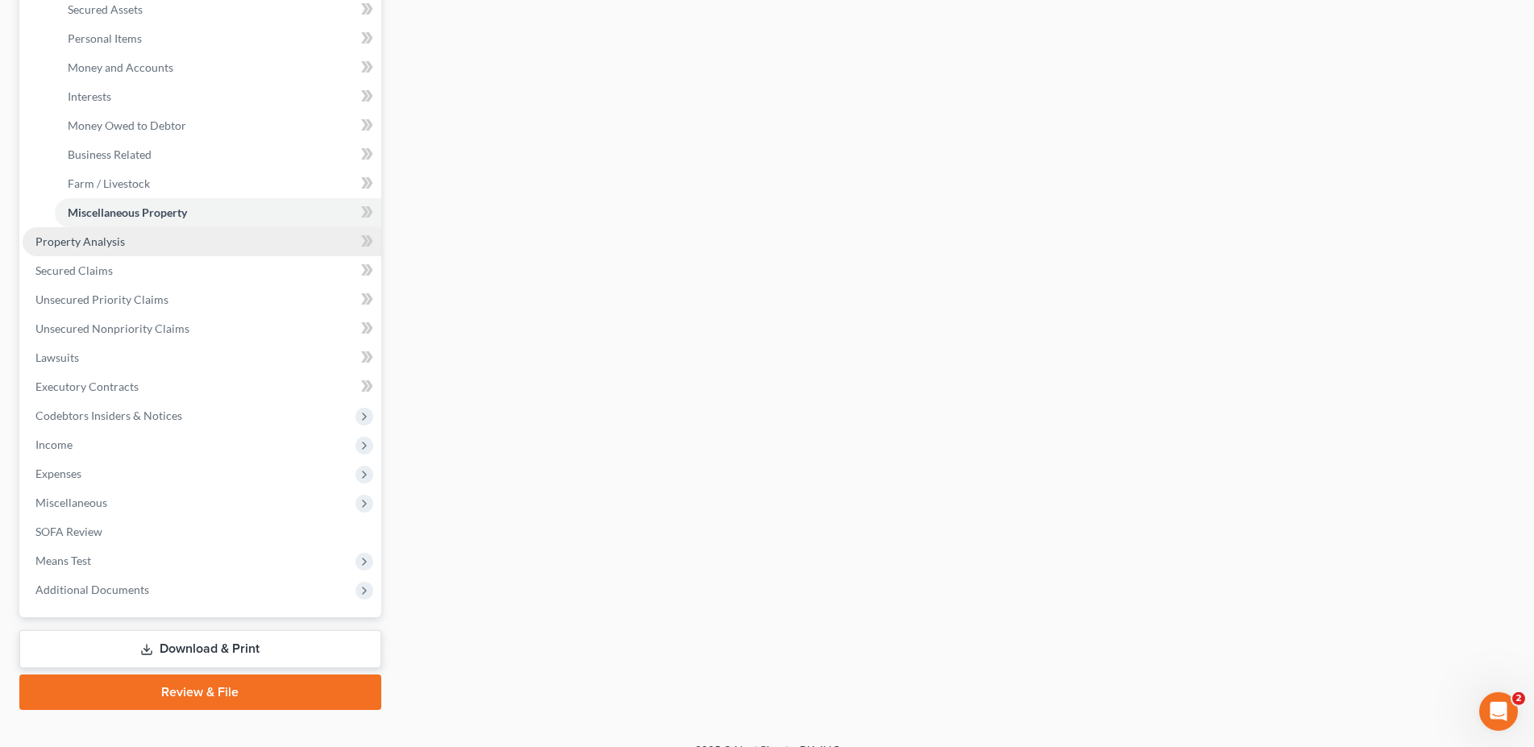
scroll to position [398, 0]
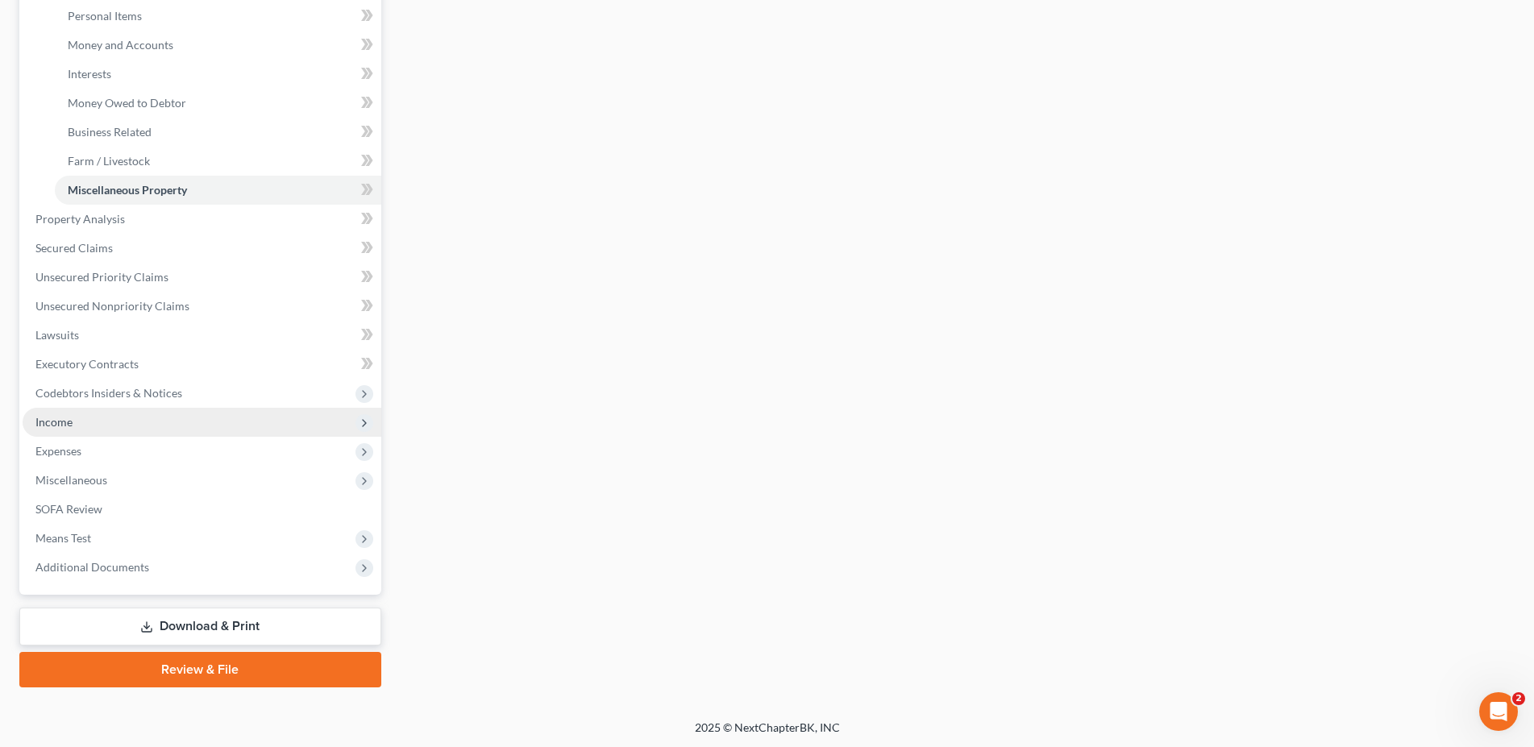
click at [69, 421] on span "Income" at bounding box center [53, 422] width 37 height 14
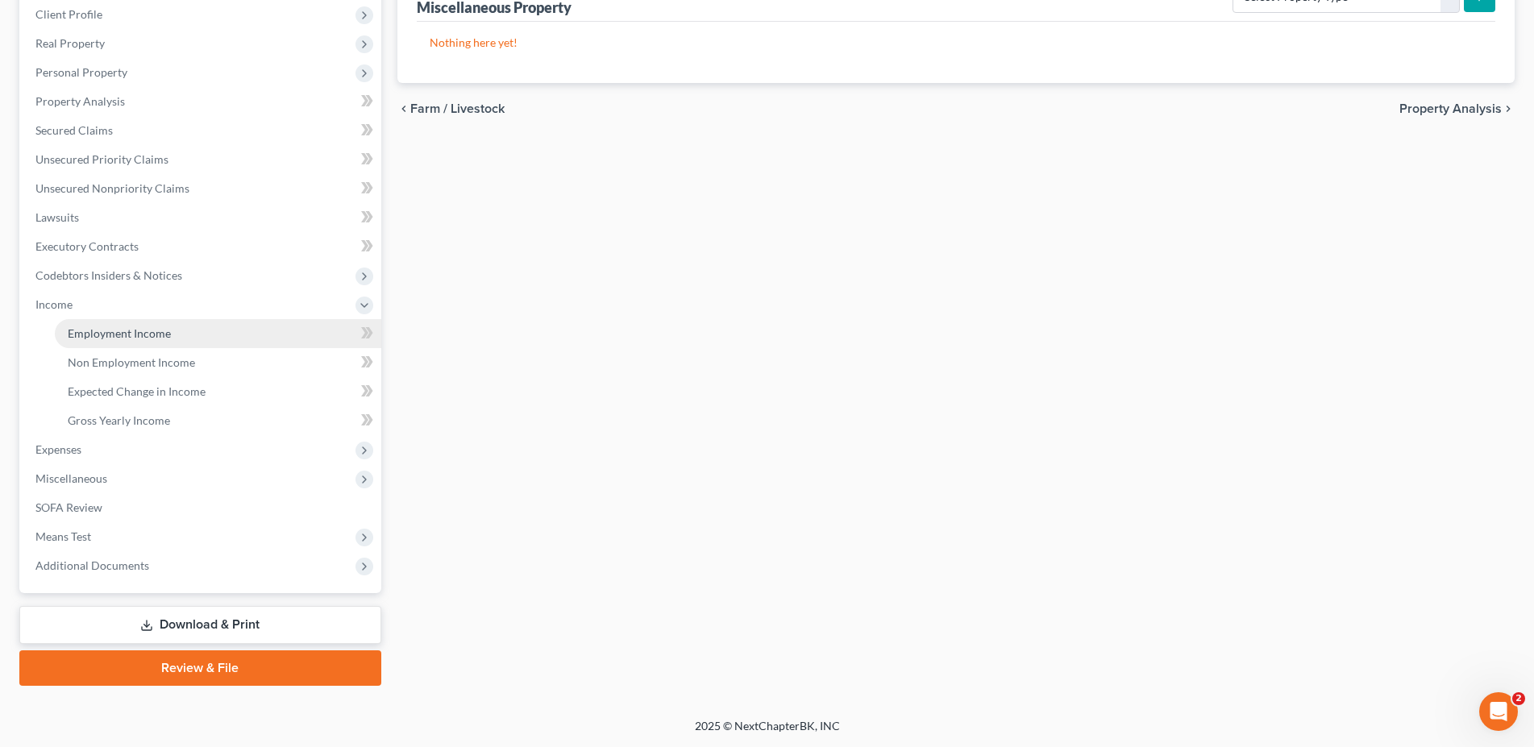
scroll to position [224, 0]
click at [144, 339] on span "Employment Income" at bounding box center [119, 335] width 103 height 14
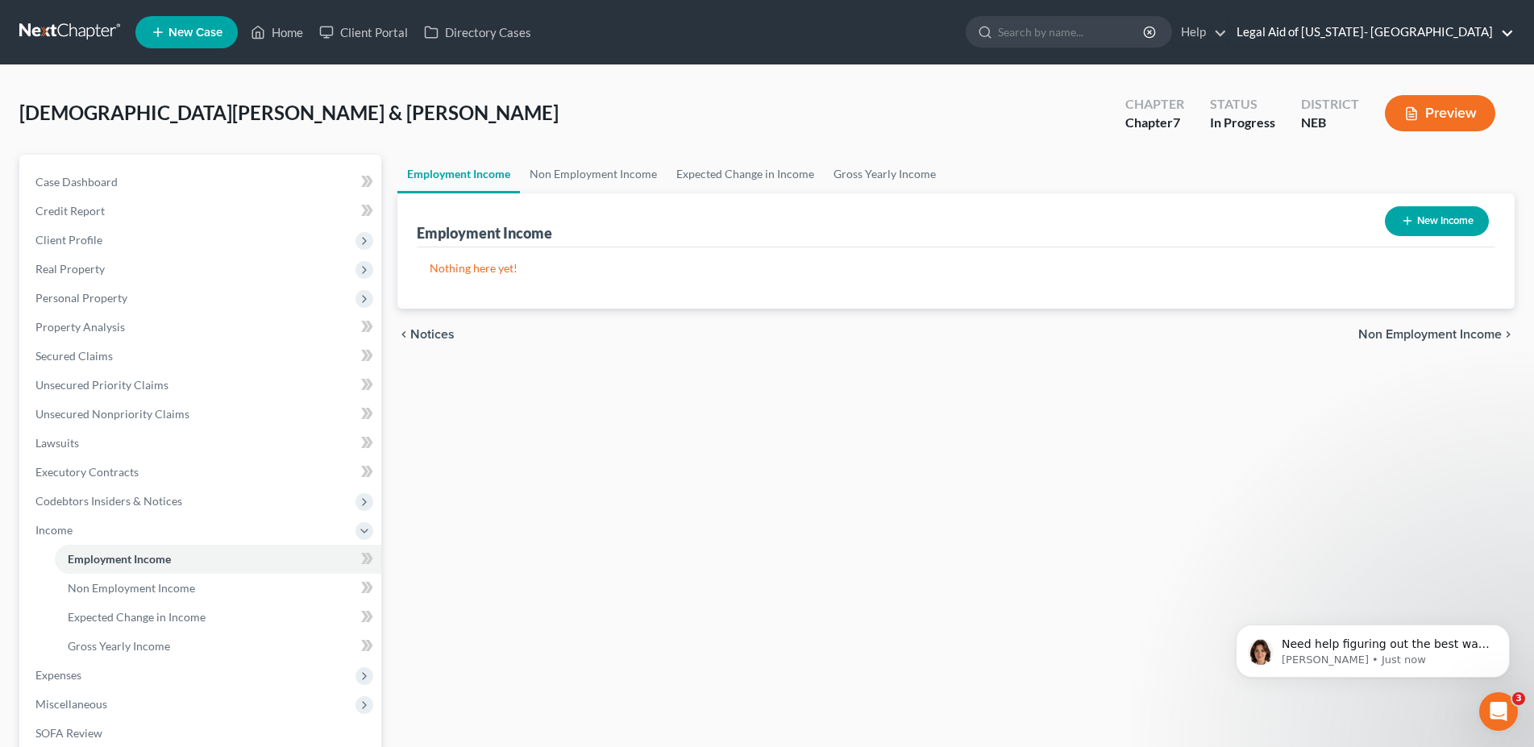
click at [1492, 28] on link "Legal Aid of [US_STATE]- [GEOGRAPHIC_DATA]" at bounding box center [1371, 32] width 285 height 29
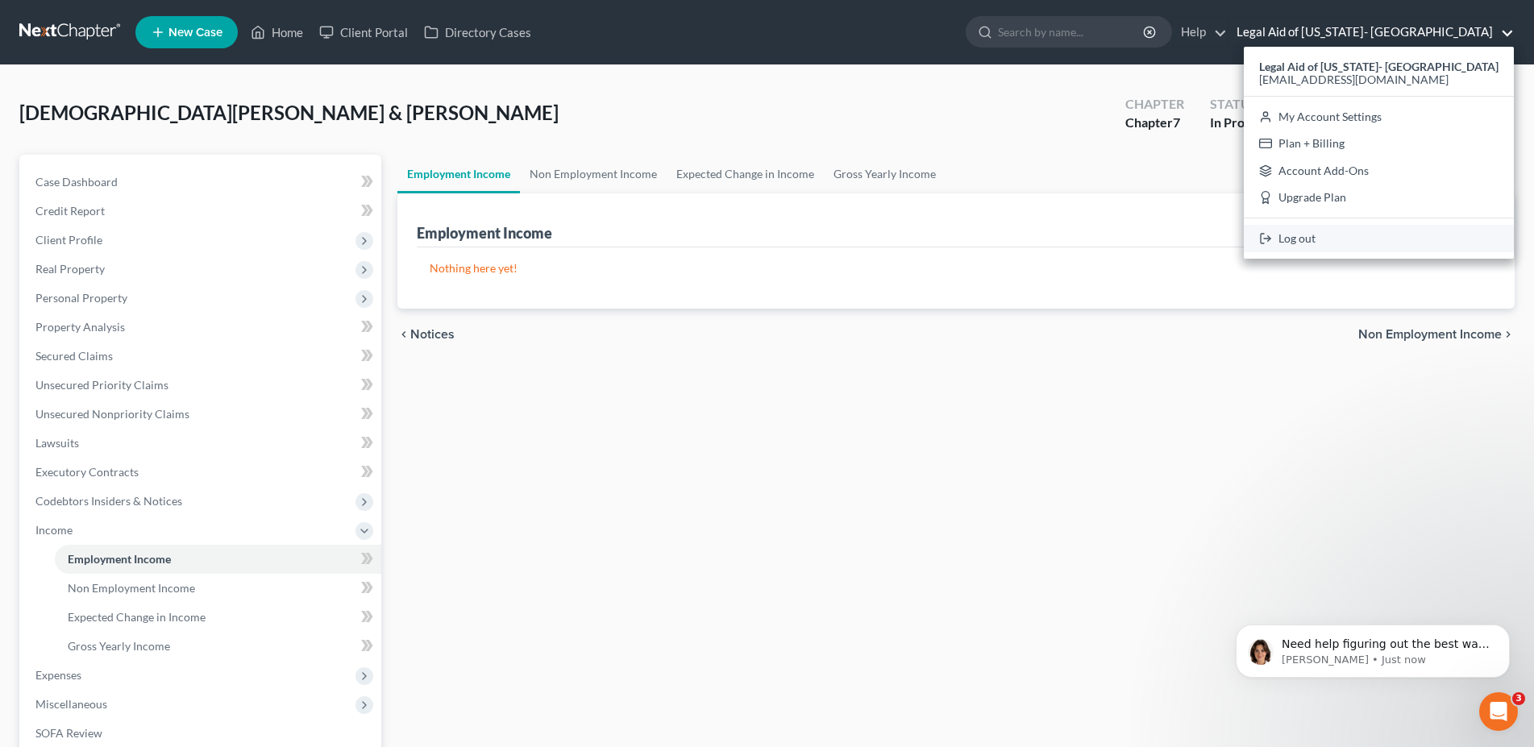
click at [1400, 234] on link "Log out" at bounding box center [1379, 238] width 270 height 27
